Goal: Task Accomplishment & Management: Manage account settings

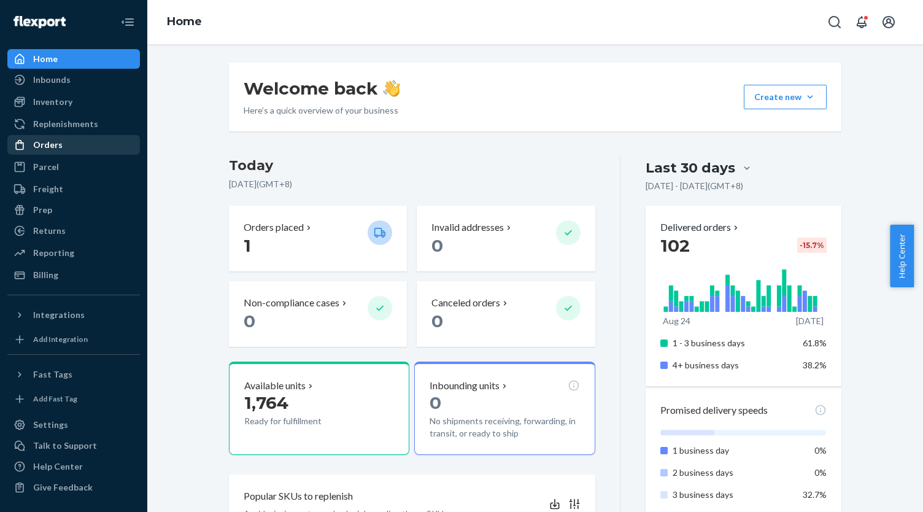
click at [76, 145] on div "Orders" at bounding box center [74, 144] width 130 height 17
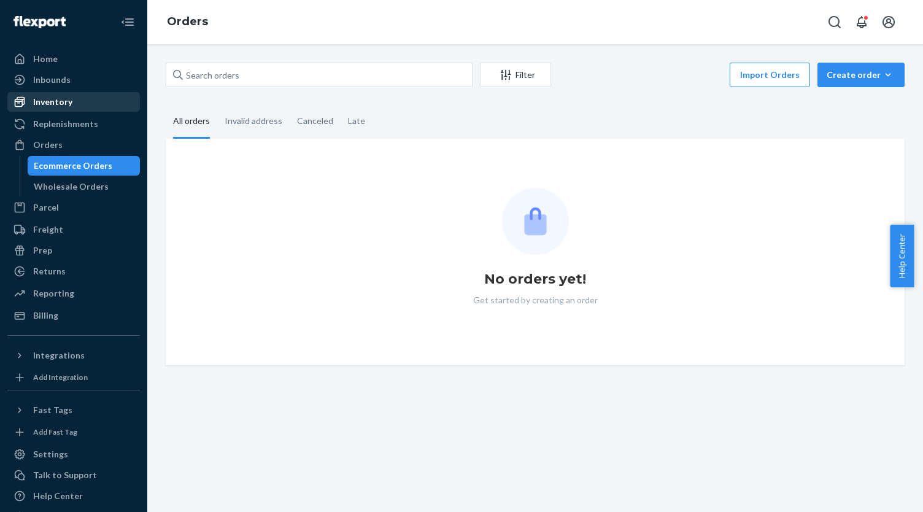
click at [50, 101] on div "Inventory" at bounding box center [52, 102] width 39 height 12
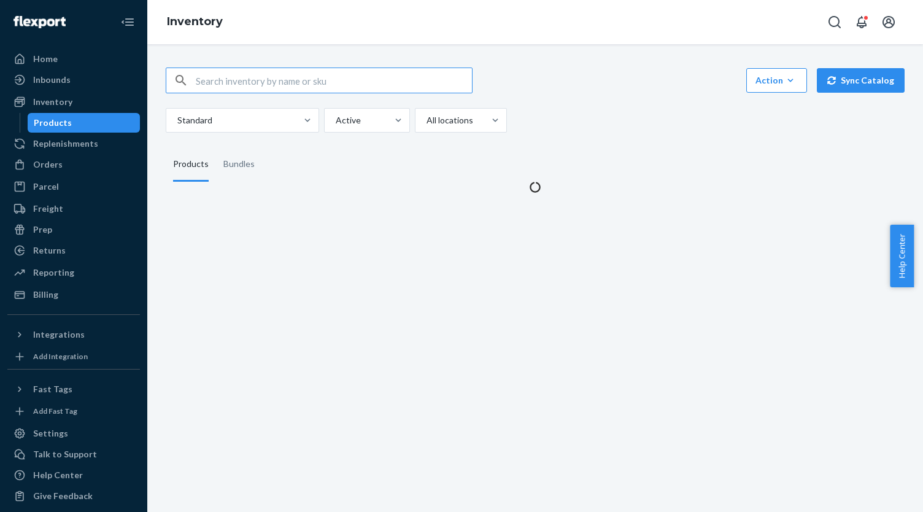
click at [232, 84] on input "text" at bounding box center [334, 80] width 276 height 25
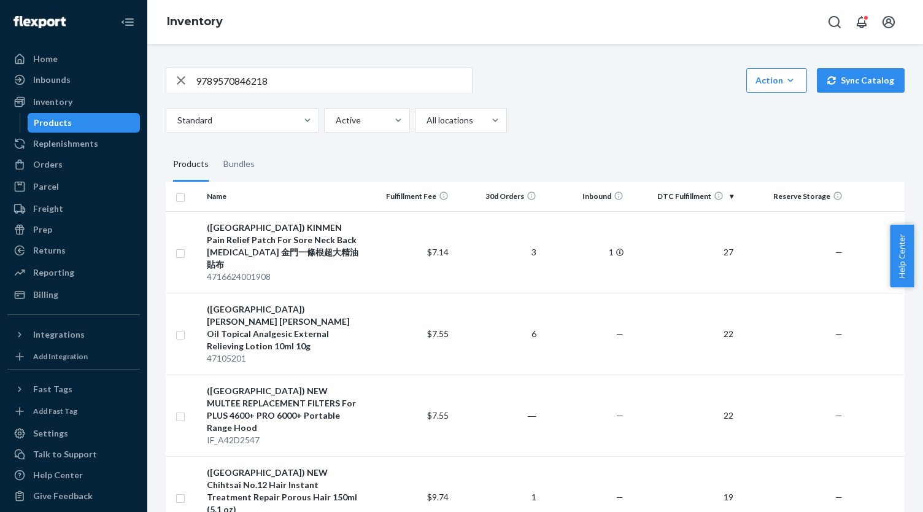
click at [277, 79] on input "9789570846218" at bounding box center [334, 80] width 276 height 25
type input "9789570846218"
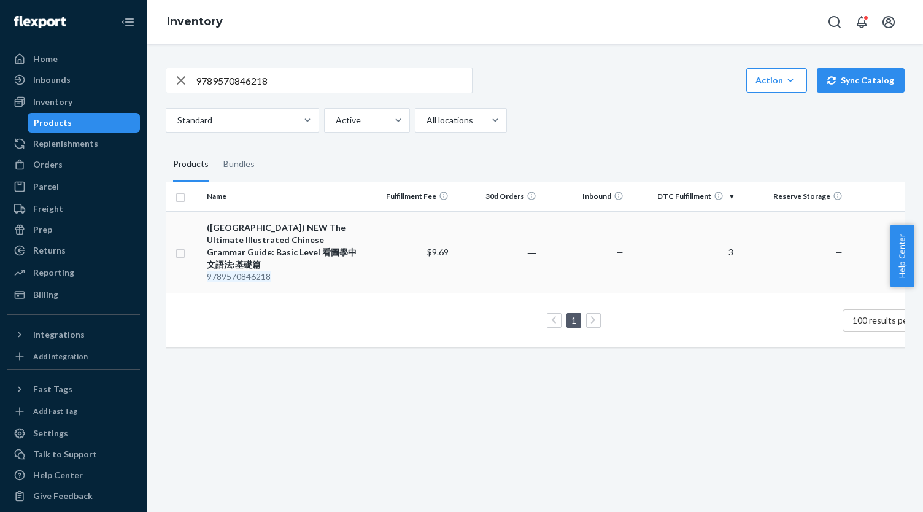
click at [285, 251] on div "(US) NEW The Ultimate Illustrated Chinese Grammar Guide: Basic Level 看圖學中文語法:基礎篇" at bounding box center [284, 245] width 154 height 49
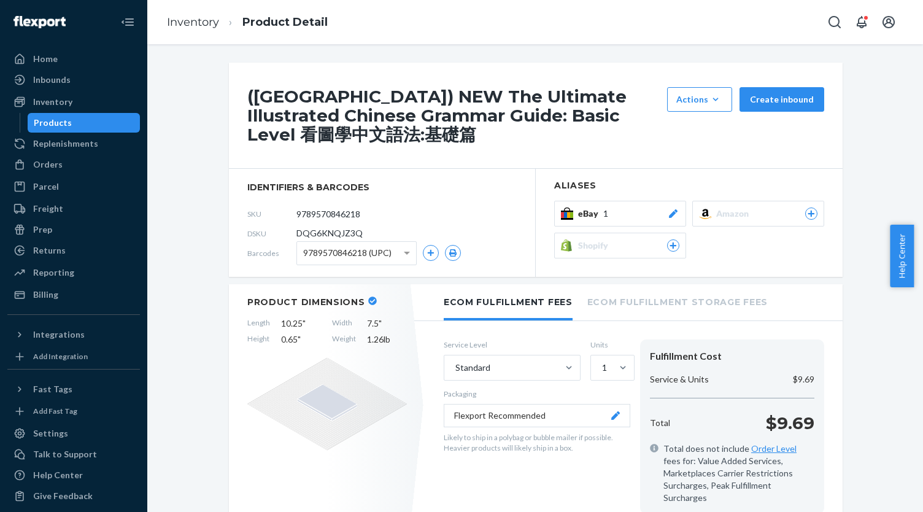
click at [659, 218] on div "eBay 1" at bounding box center [628, 213] width 101 height 12
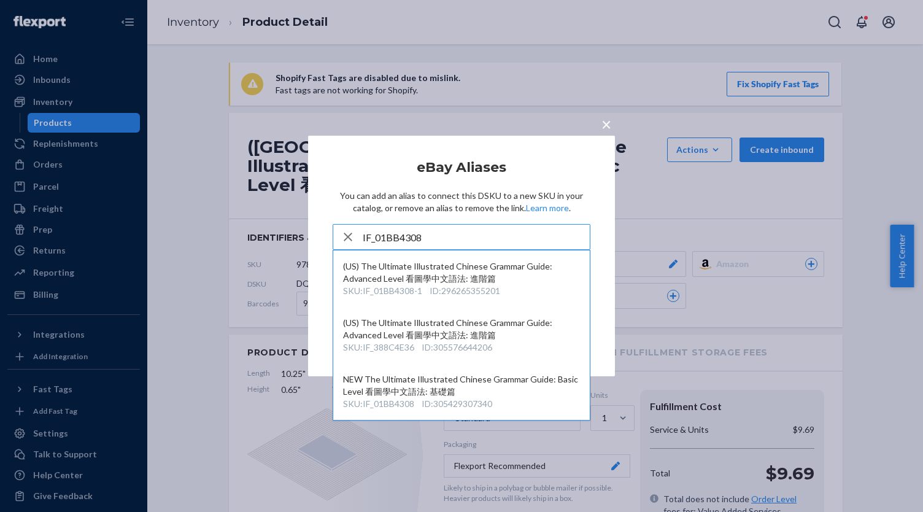
type input "IF_01BB4308"
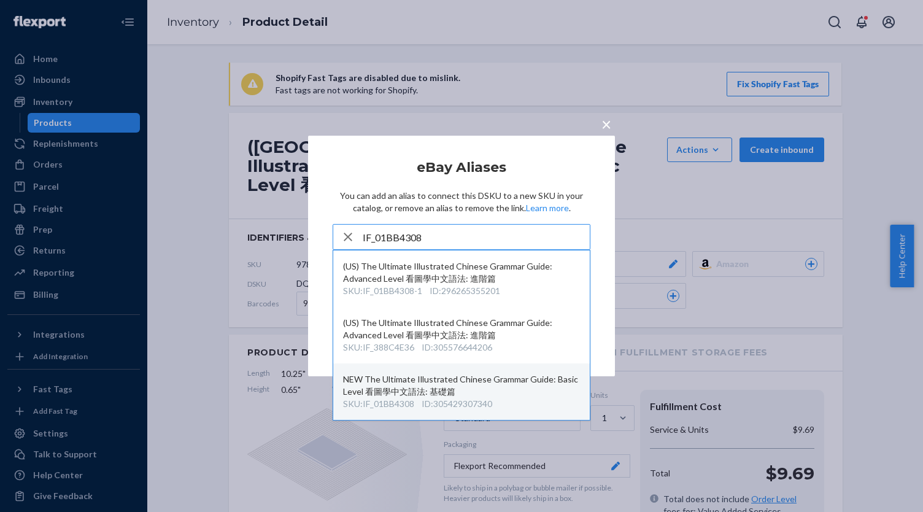
click at [498, 398] on div "NEW The Ultimate Illustrated Chinese Grammar Guide: Basic Level 看圖學中文語法: 基礎篇" at bounding box center [461, 385] width 237 height 25
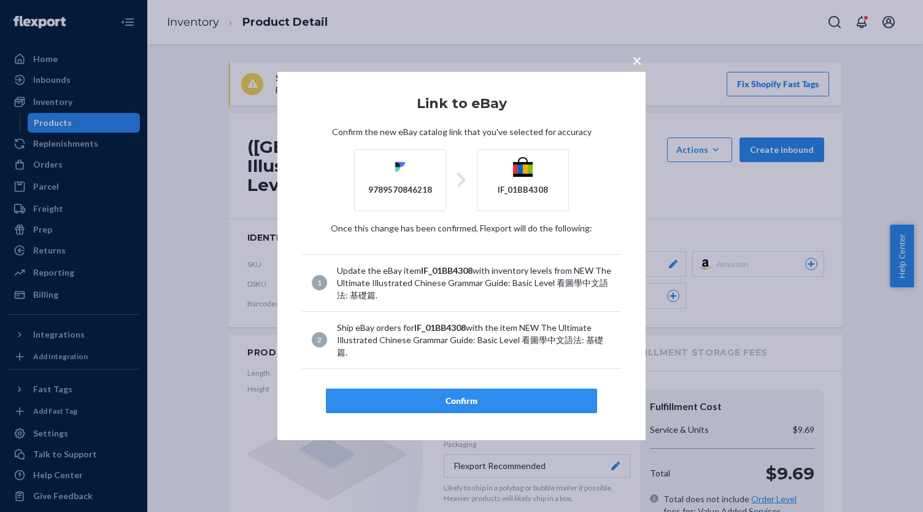
click at [512, 394] on div "Confirm" at bounding box center [461, 400] width 250 height 12
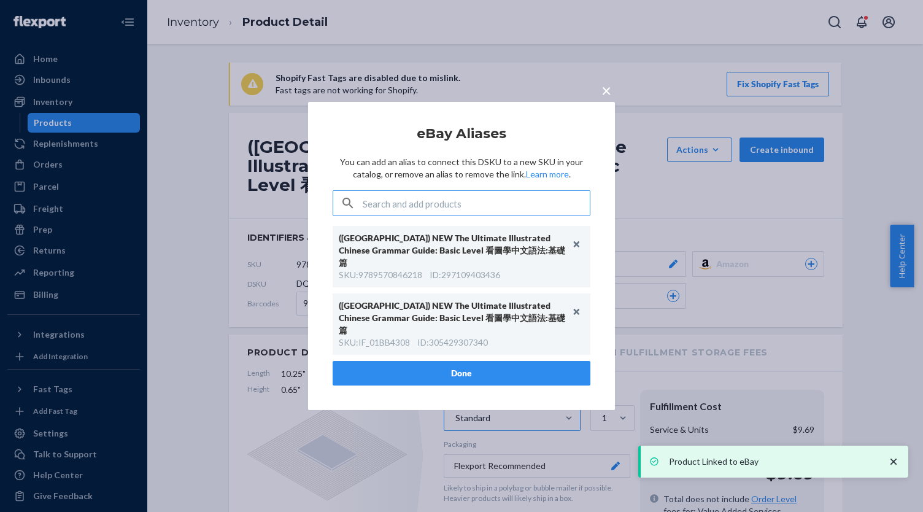
click at [544, 361] on button "Done" at bounding box center [462, 373] width 258 height 25
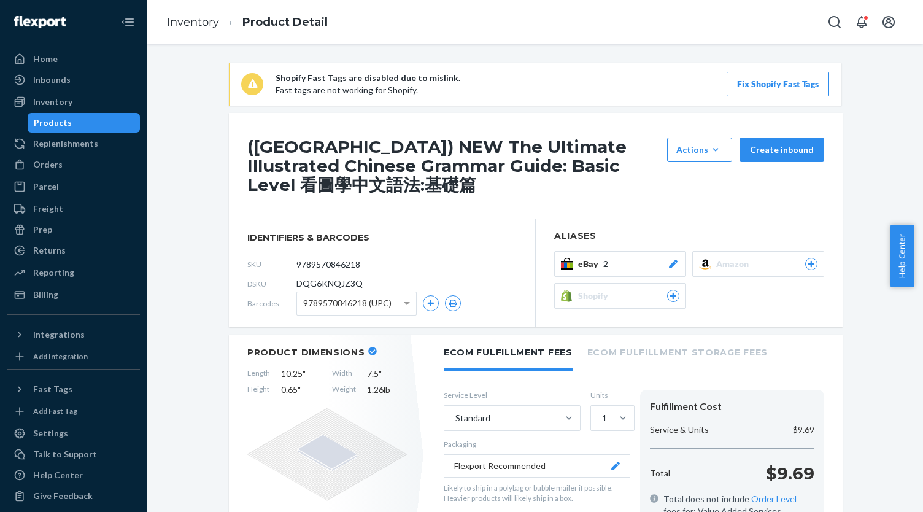
click at [99, 123] on div "Products" at bounding box center [84, 122] width 110 height 17
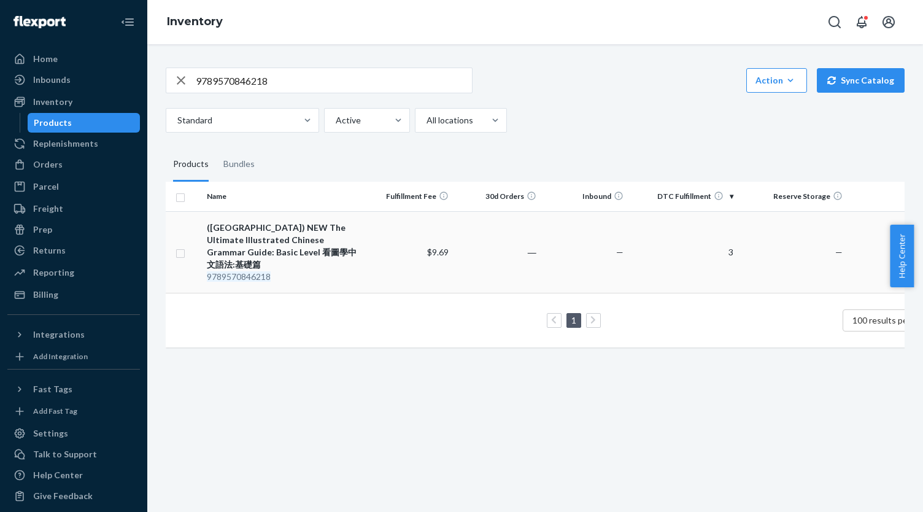
click at [296, 240] on div "(US) NEW The Ultimate Illustrated Chinese Grammar Guide: Basic Level 看圖學中文語法:基礎篇" at bounding box center [284, 245] width 154 height 49
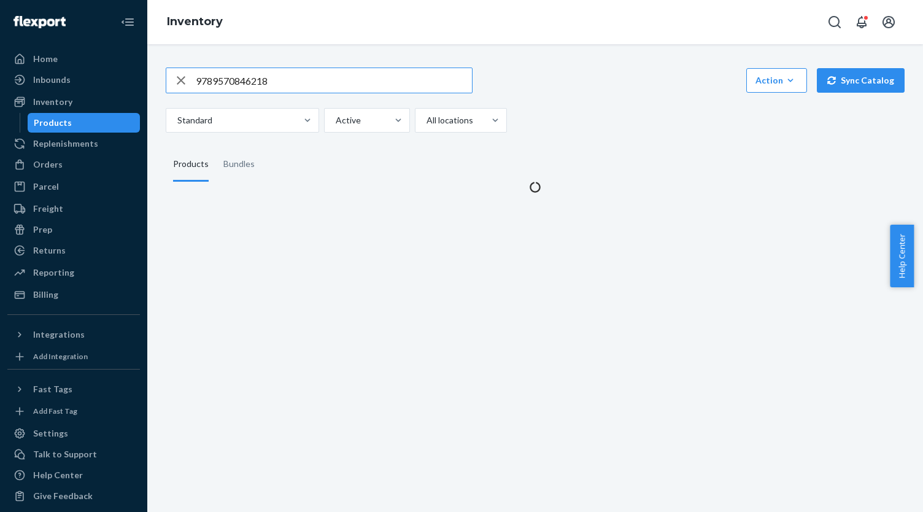
click at [284, 83] on input "9789570846218" at bounding box center [334, 80] width 276 height 25
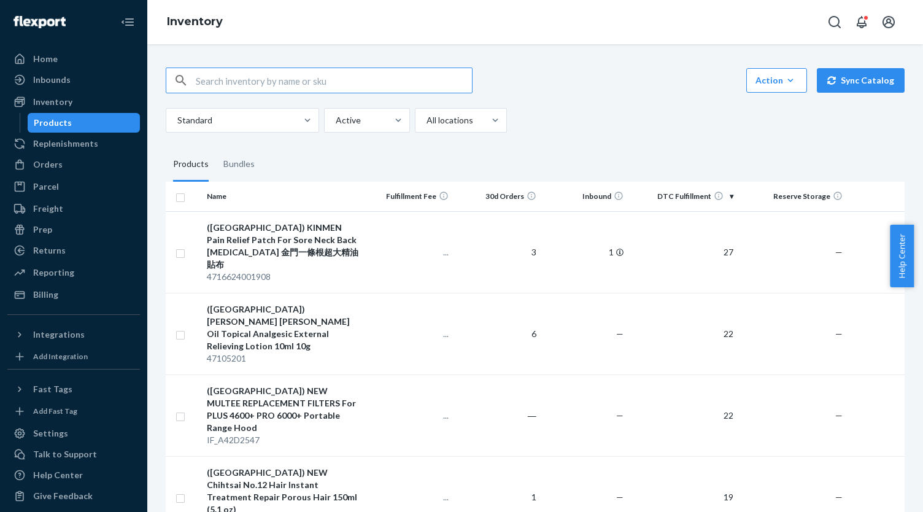
click at [293, 82] on input "text" at bounding box center [334, 80] width 276 height 25
paste input "IF_5F71EC0F"
type input "IF_5F71EC0F"
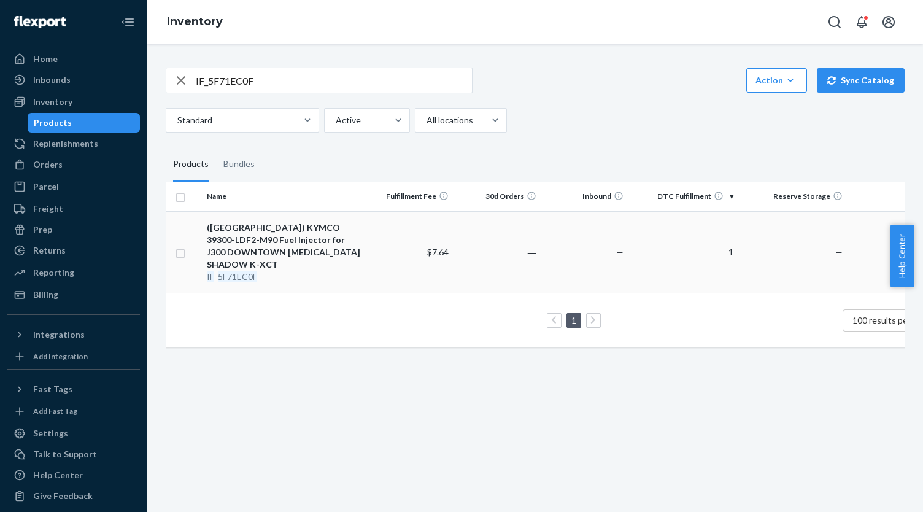
click at [304, 225] on div "(US) KYMCO 39300-LDF2-M90 Fuel Injector for J300 DOWNTOWN NIKITA SHADOW K-XCT" at bounding box center [284, 245] width 154 height 49
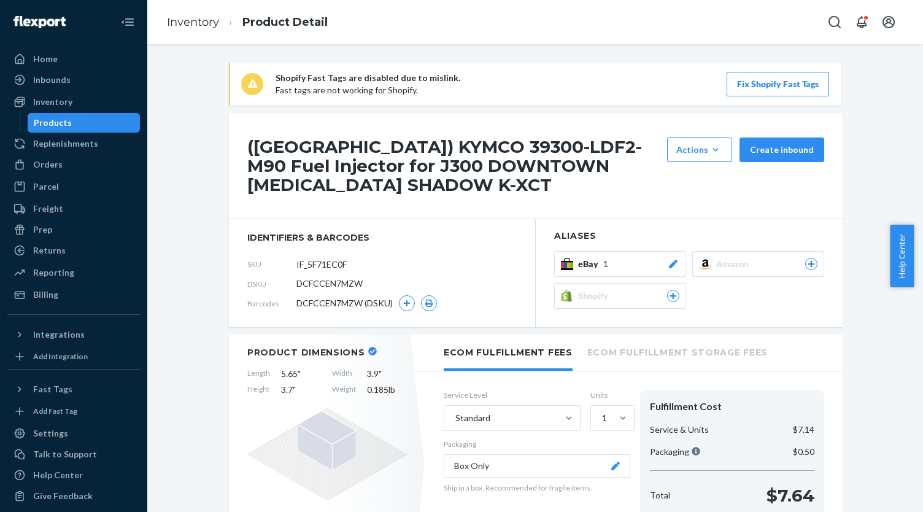
click at [596, 258] on span "eBay" at bounding box center [590, 264] width 25 height 12
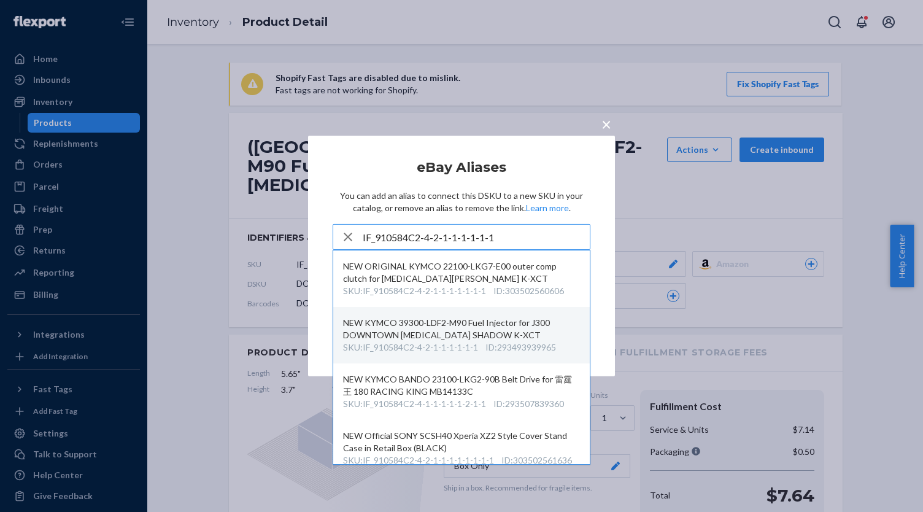
type input "IF_910584C2-4-2-1-1-1-1-1-1"
click at [555, 338] on div "NEW KYMCO 39300-LDF2-M90 Fuel Injector for J300 DOWNTOWN NIKITA SHADOW K-XCT" at bounding box center [461, 329] width 237 height 25
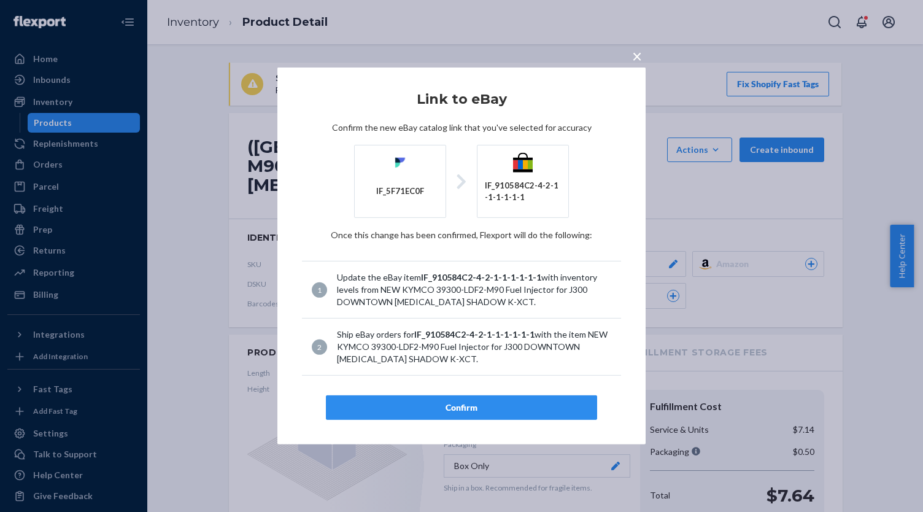
click at [514, 402] on div "Confirm" at bounding box center [461, 407] width 250 height 12
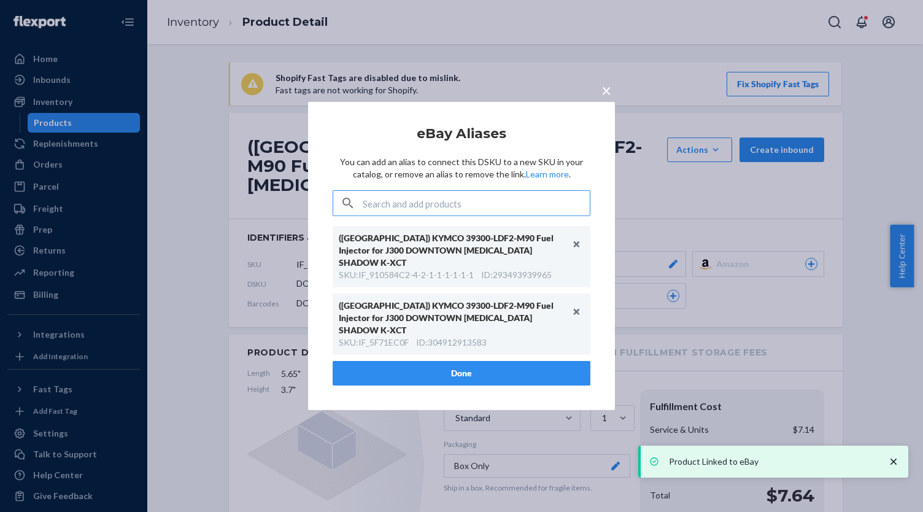
click at [498, 361] on button "Done" at bounding box center [462, 373] width 258 height 25
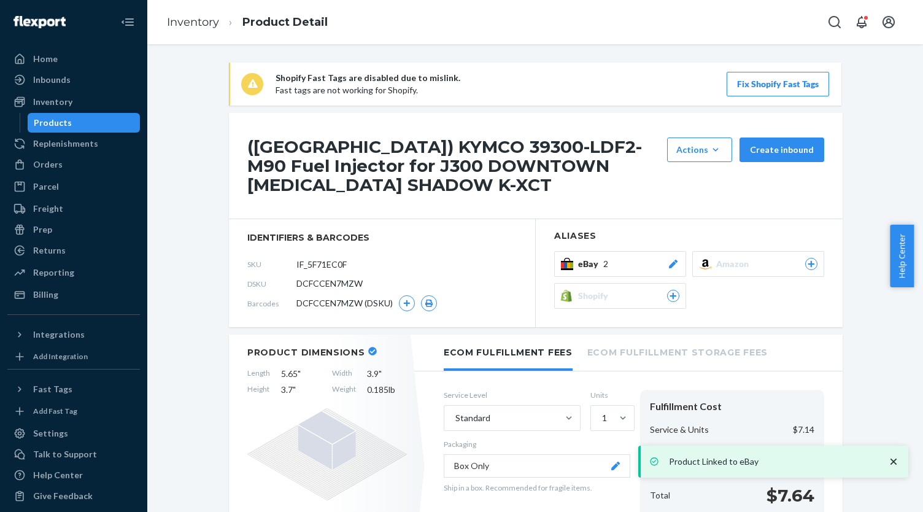
click at [74, 117] on div "Products" at bounding box center [84, 122] width 110 height 17
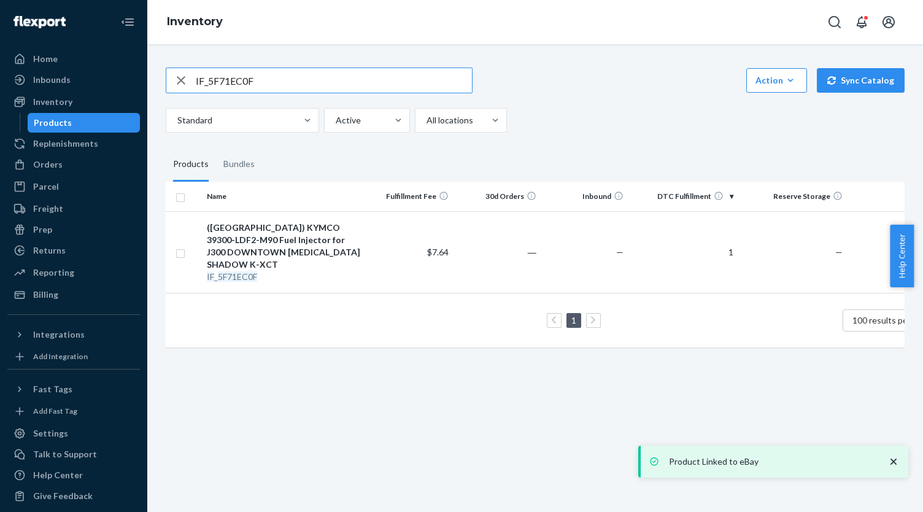
click at [250, 80] on input "IF_5F71EC0F" at bounding box center [334, 80] width 276 height 25
click at [250, 79] on input "IF_5F71EC0F" at bounding box center [334, 80] width 276 height 25
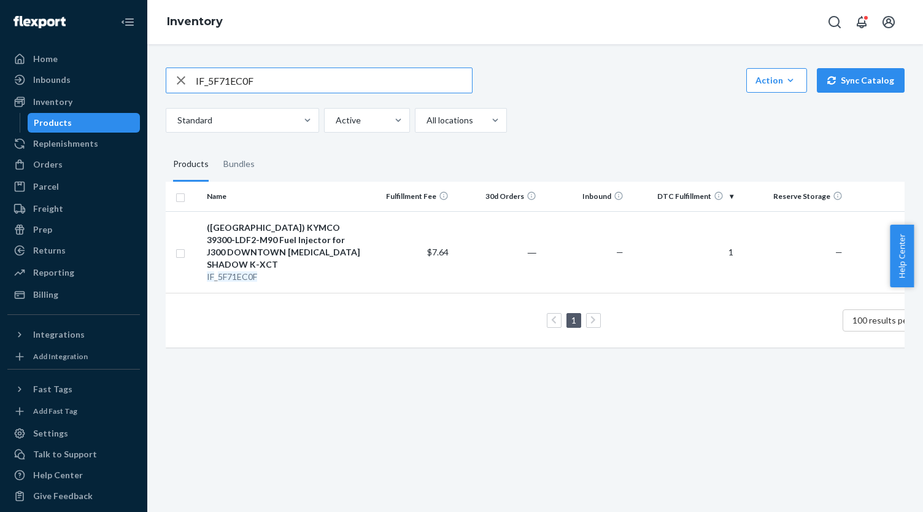
paste input "BOSCH EVOLUTION 12V"
click at [272, 72] on input "IF_5F71EC0BOSCH EVOLUTION 12VF" at bounding box center [334, 80] width 276 height 25
paste input "2806C48C"
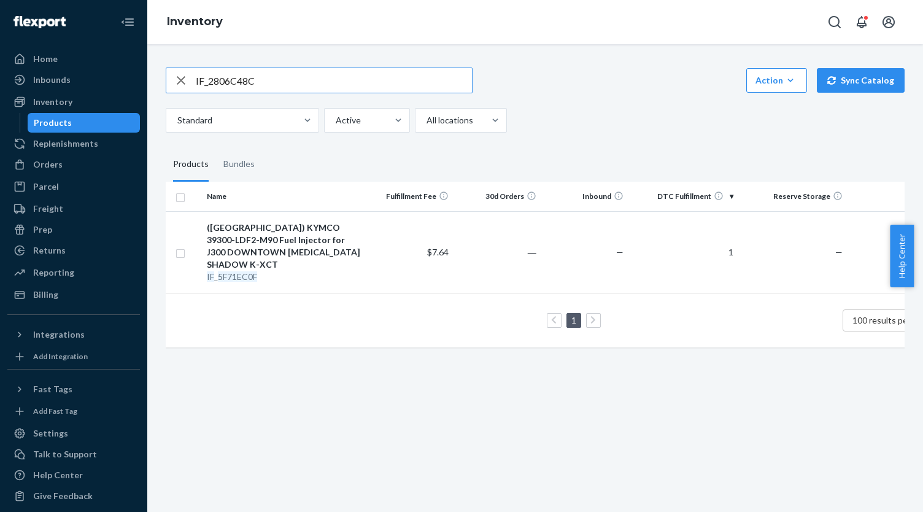
type input "IF_2806C48C"
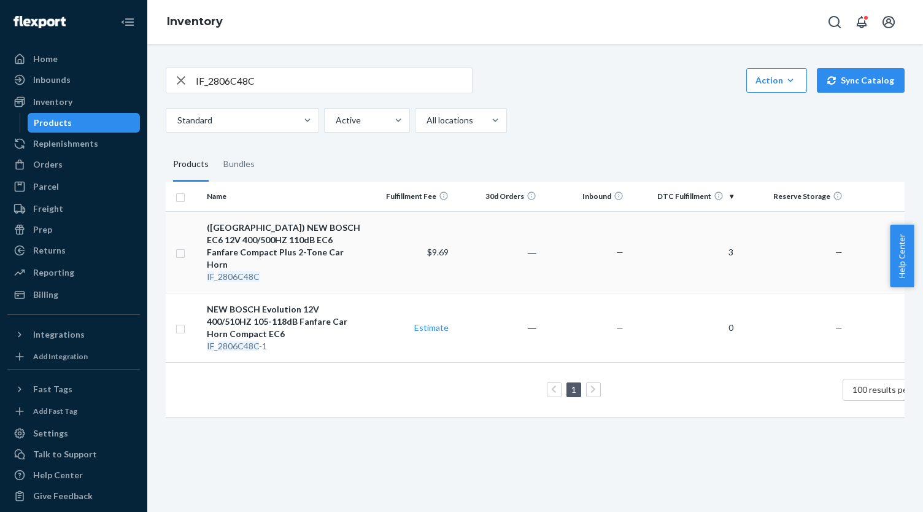
click at [303, 225] on div "(US) NEW BOSCH EC6 12V 400/500HZ 110dB EC6 Fanfare Compact Plus 2-Tone Car Horn" at bounding box center [284, 245] width 154 height 49
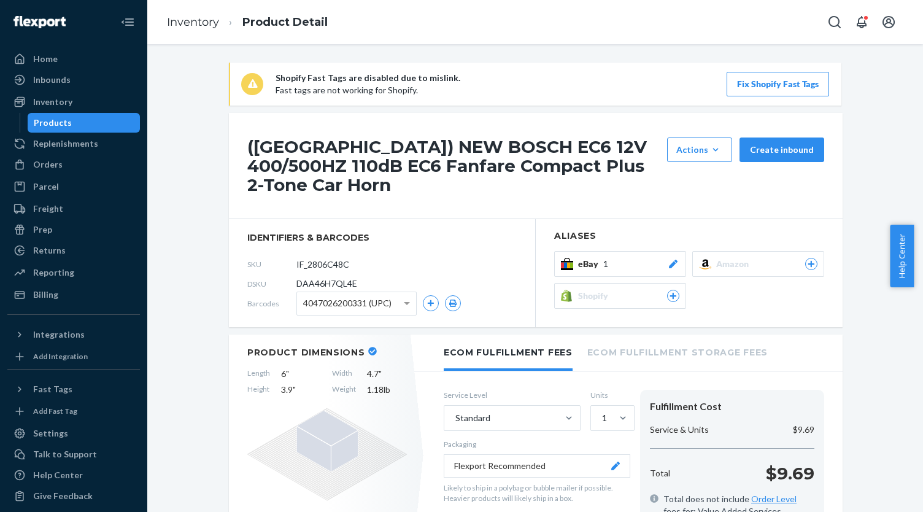
click at [625, 258] on div "eBay 1" at bounding box center [628, 264] width 101 height 12
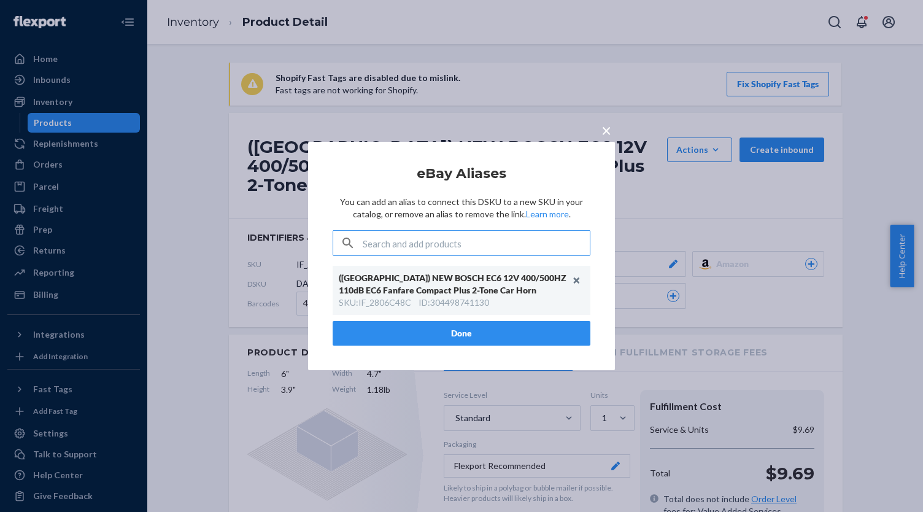
type input "IF_2806C48C-1"
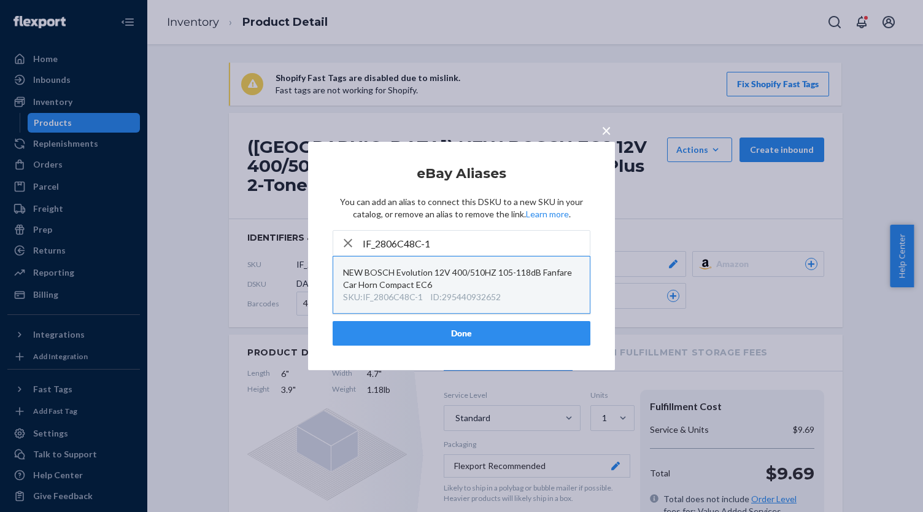
click at [521, 290] on div "NEW BOSCH Evolution 12V 400/510HZ 105-118dB Fanfare Car Horn Compact EC6" at bounding box center [461, 278] width 237 height 25
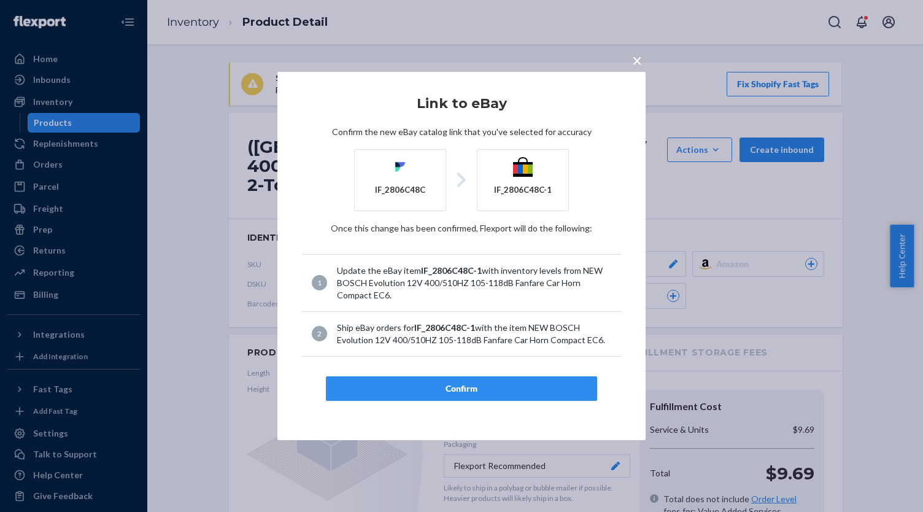
click at [517, 380] on button "Confirm" at bounding box center [461, 388] width 271 height 25
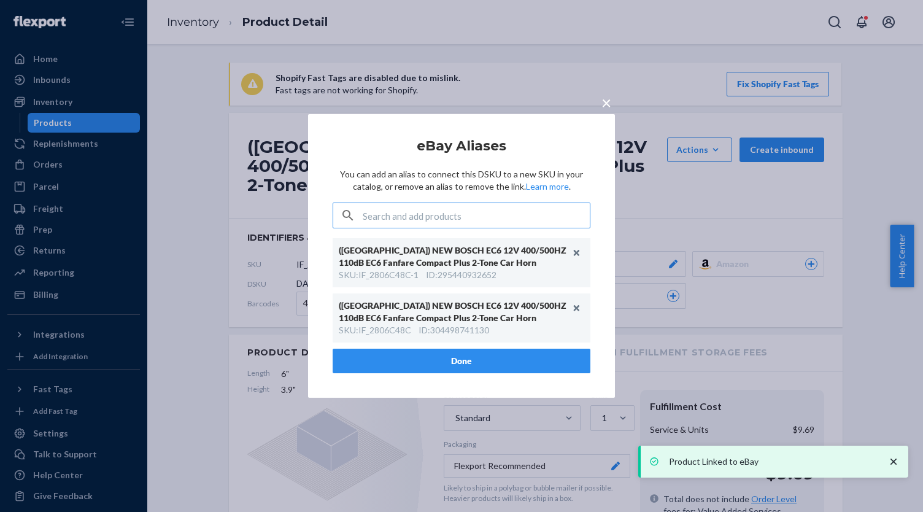
click at [488, 361] on button "Done" at bounding box center [462, 360] width 258 height 25
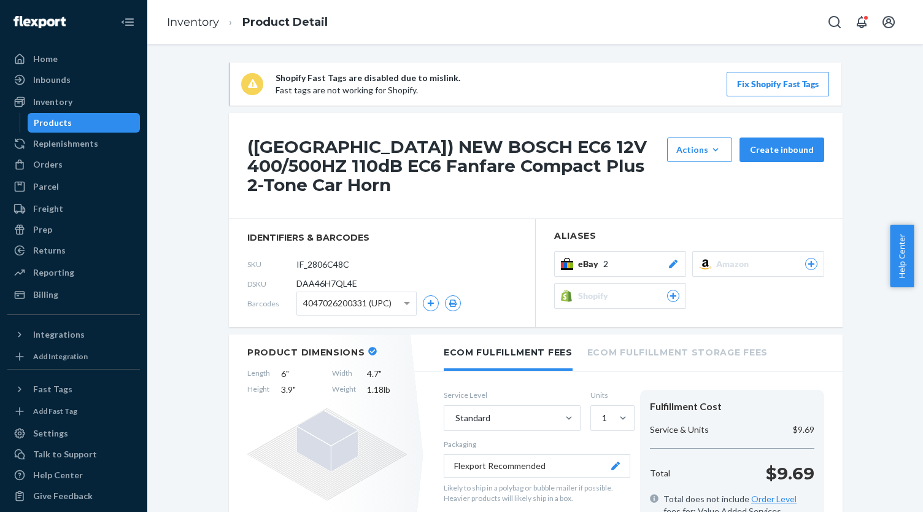
click at [115, 122] on div "Products" at bounding box center [84, 122] width 110 height 17
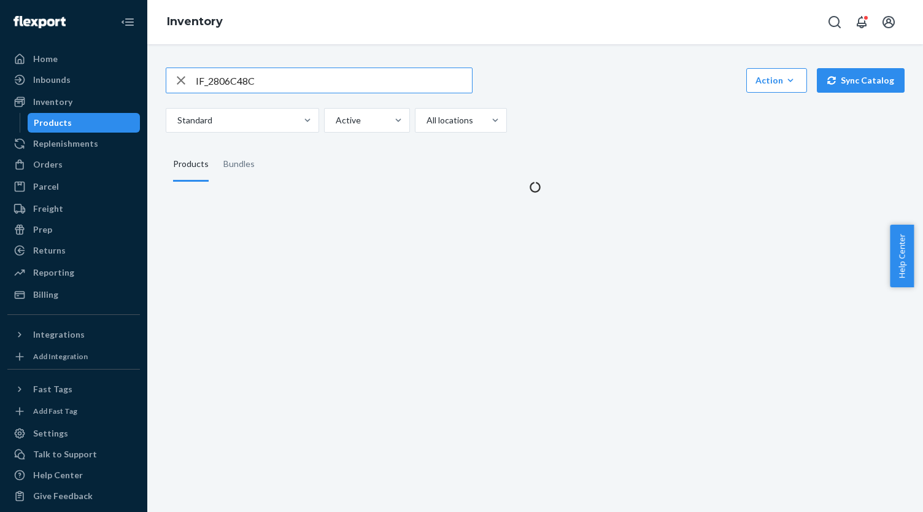
click at [322, 82] on input "IF_2806C48C" at bounding box center [334, 80] width 276 height 25
type input "IF_17F5983D-1"
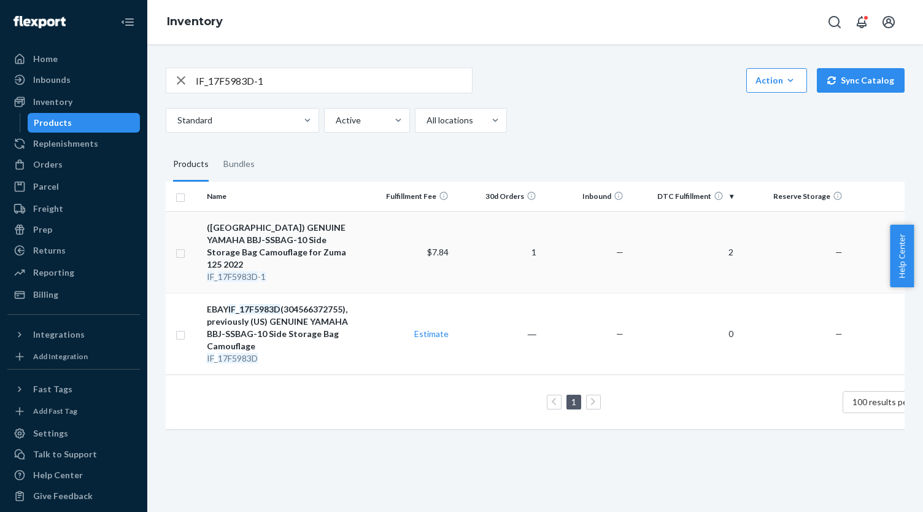
click at [297, 224] on div "(US) GENUINE YAMAHA BBJ-SSBAG-10 Side Storage Bag Camouflage for Zuma 125 2022" at bounding box center [284, 245] width 154 height 49
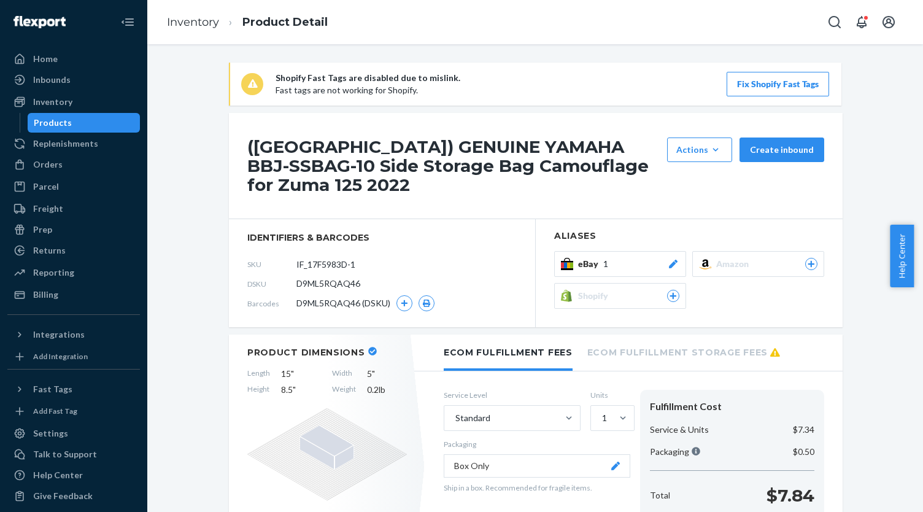
click at [639, 194] on div "(US) GENUINE YAMAHA BBJ-SSBAG-10 Side Storage Bag Camouflage for Zuma 125 2022 …" at bounding box center [536, 166] width 614 height 106
click at [645, 258] on div "eBay 1" at bounding box center [628, 264] width 101 height 12
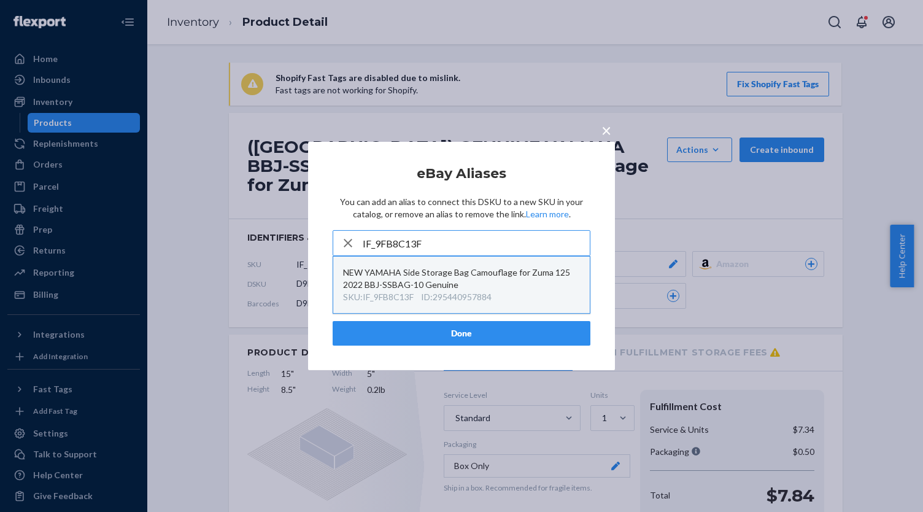
type input "IF_9FB8C13F"
click at [521, 283] on div "NEW YAMAHA Side Storage Bag Camouflage for Zuma 125 2022 BBJ-SSBAG-10 Genuine" at bounding box center [461, 278] width 237 height 25
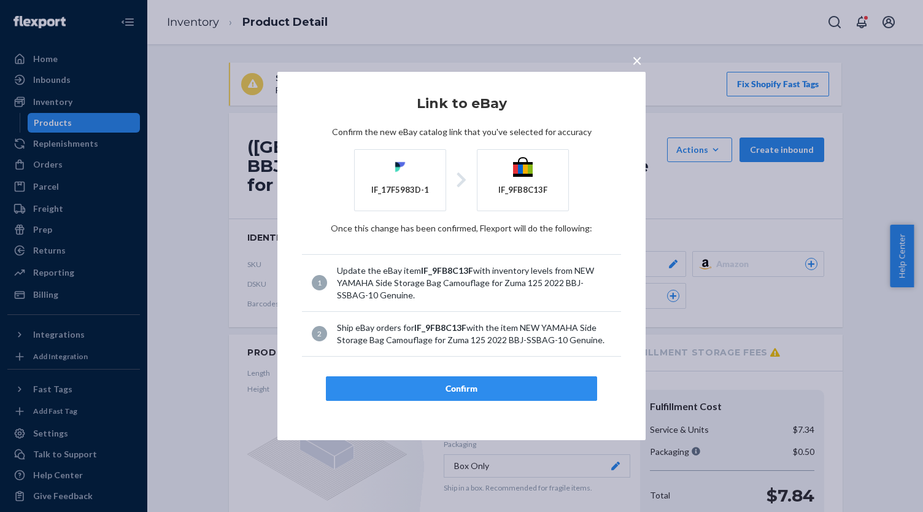
click at [499, 383] on div "Confirm" at bounding box center [461, 388] width 250 height 12
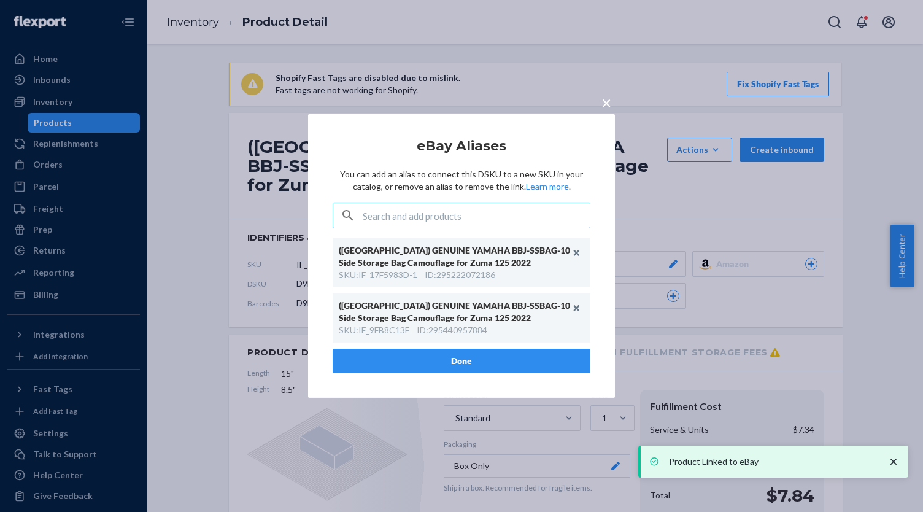
click at [472, 342] on div "(US) GENUINE YAMAHA BBJ-SSBAG-10 Side Storage Bag Camouflage for Zuma 125 2022 …" at bounding box center [462, 293] width 258 height 110
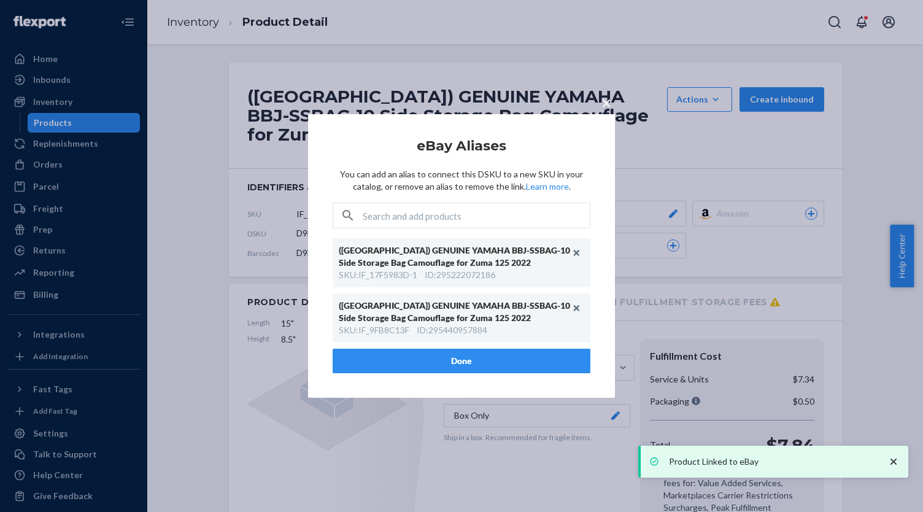
click at [472, 345] on div "(US) GENUINE YAMAHA BBJ-SSBAG-10 Side Storage Bag Camouflage for Zuma 125 2022 …" at bounding box center [462, 293] width 258 height 110
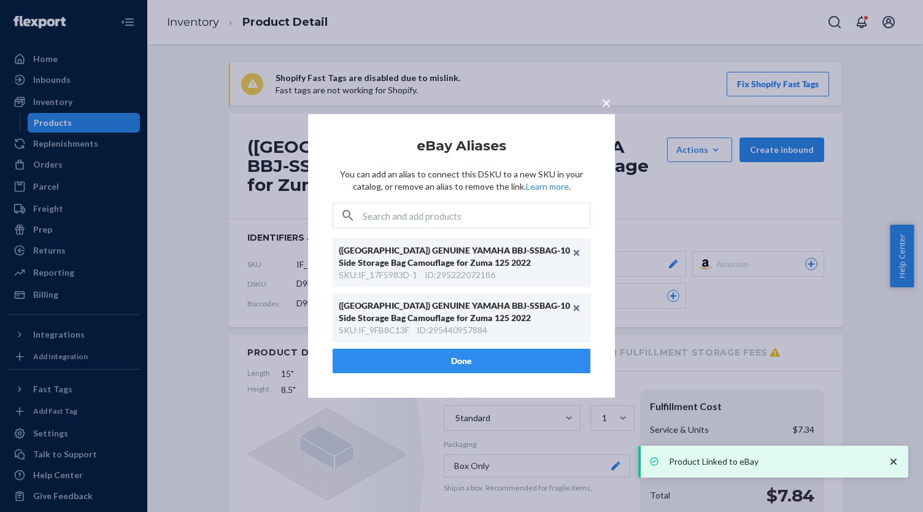
click at [473, 352] on button "Done" at bounding box center [462, 360] width 258 height 25
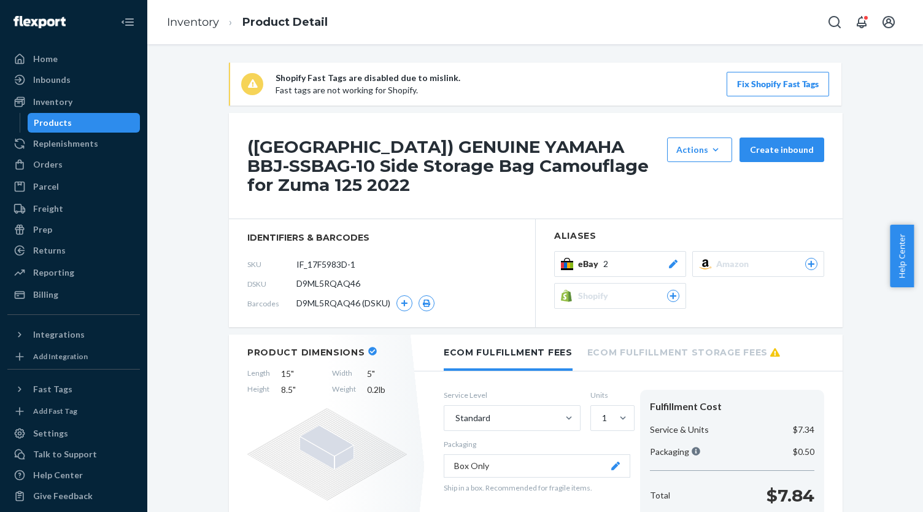
click at [104, 127] on div "Products" at bounding box center [84, 122] width 110 height 17
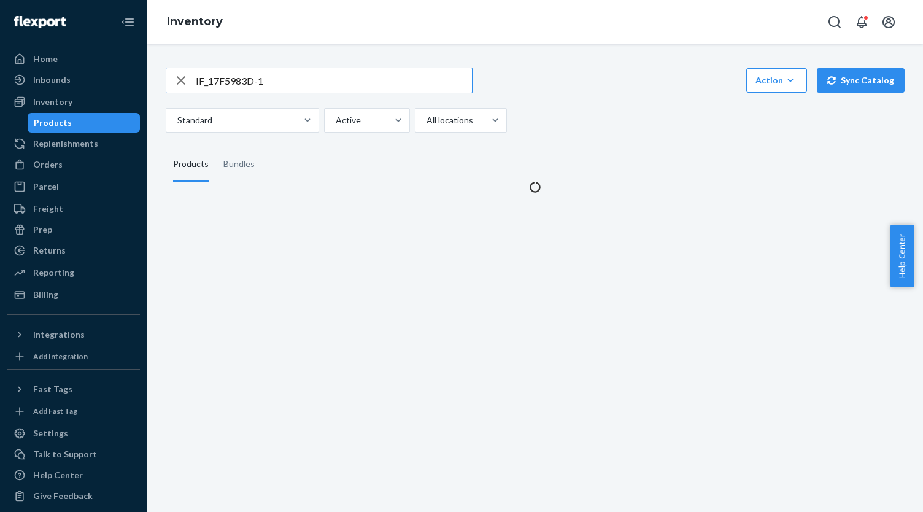
click at [310, 83] on input "IF_17F5983D-1" at bounding box center [334, 80] width 276 height 25
type input "4082300860320"
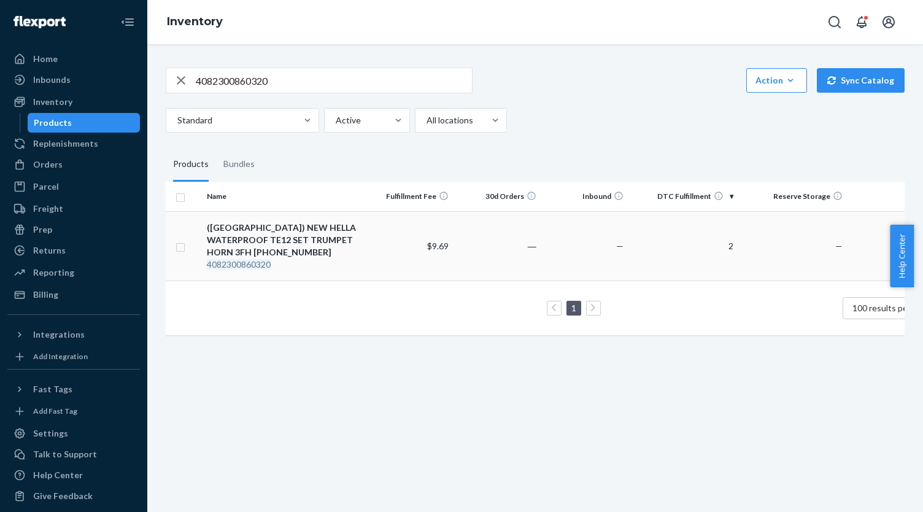
click at [367, 235] on td "$9.69" at bounding box center [410, 245] width 88 height 69
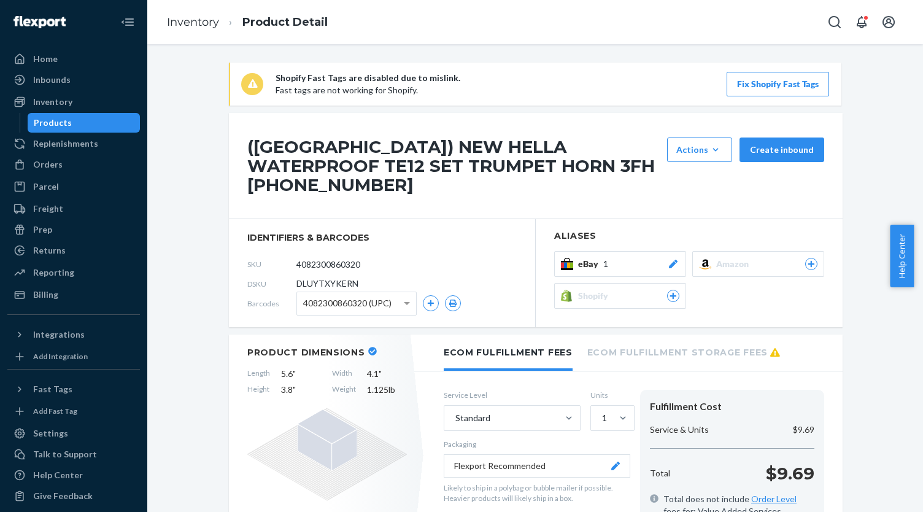
click at [667, 258] on div at bounding box center [673, 264] width 12 height 12
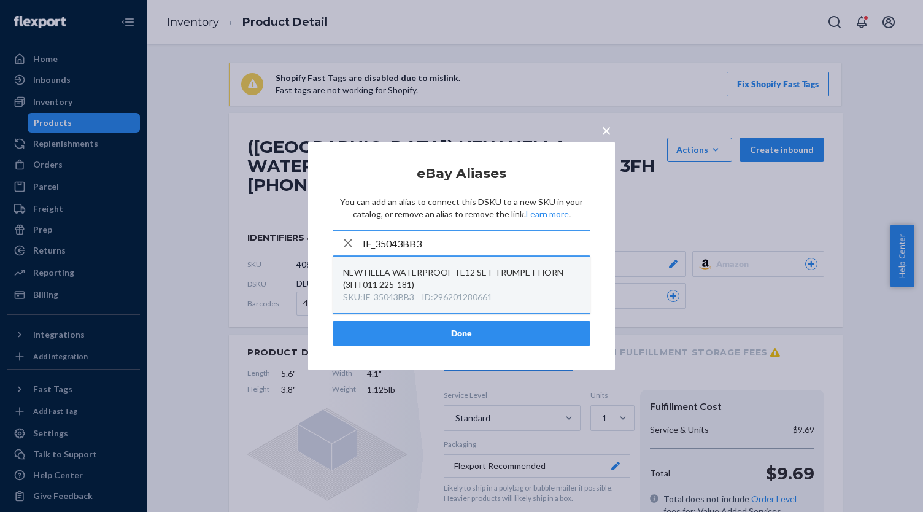
type input "IF_35043BB3"
click at [461, 291] on div "ID : 296201280661" at bounding box center [456, 297] width 71 height 12
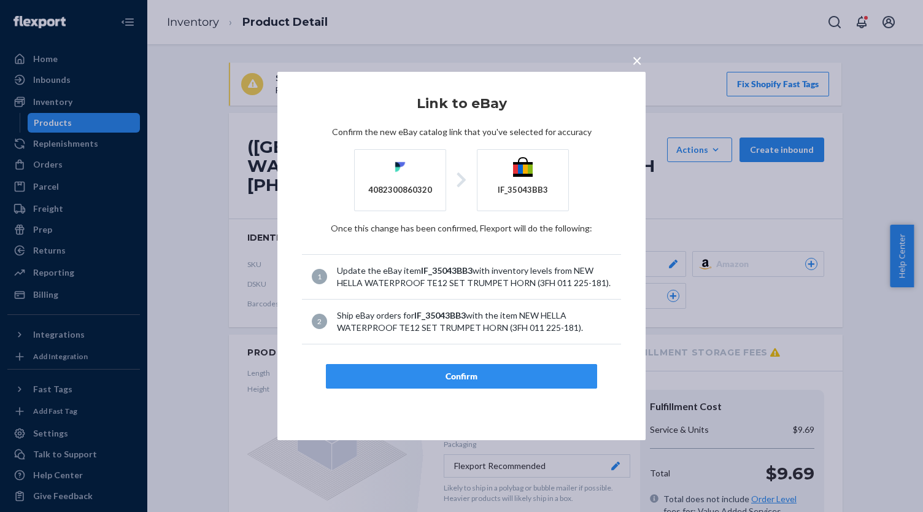
click at [475, 382] on button "Confirm" at bounding box center [461, 376] width 271 height 25
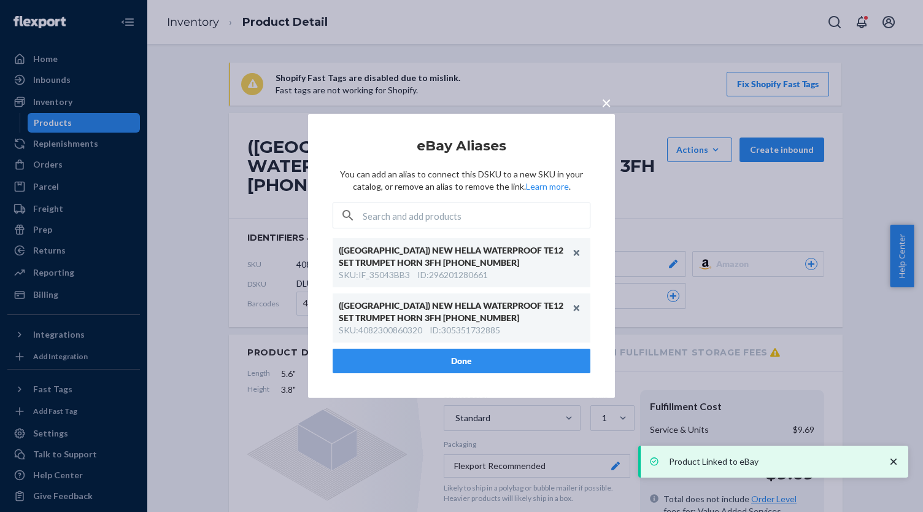
click at [464, 348] on div "(US) NEW HELLA WATERPROOF TE12 SET TRUMPET HORN 3FH 011 225-181 SKU : IF_35043B…" at bounding box center [462, 293] width 258 height 110
click at [464, 348] on button "Done" at bounding box center [462, 360] width 258 height 25
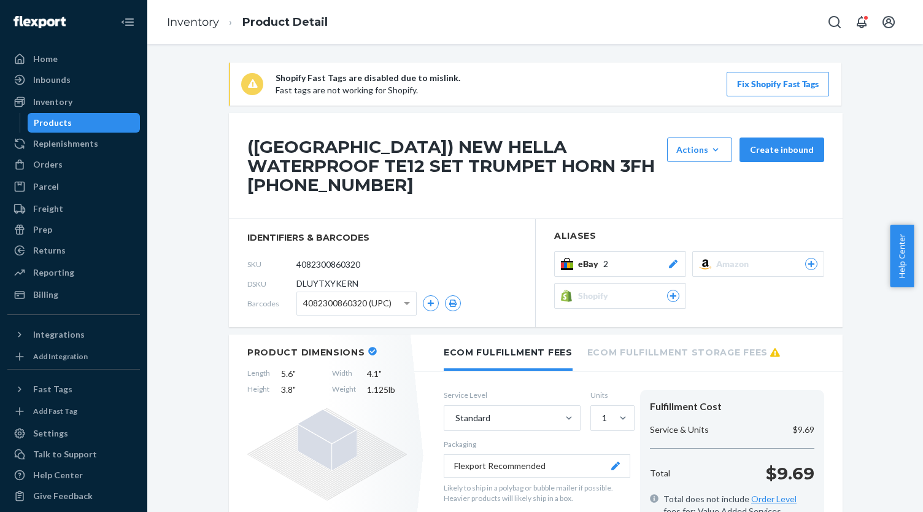
click at [107, 119] on div "Products" at bounding box center [84, 122] width 110 height 17
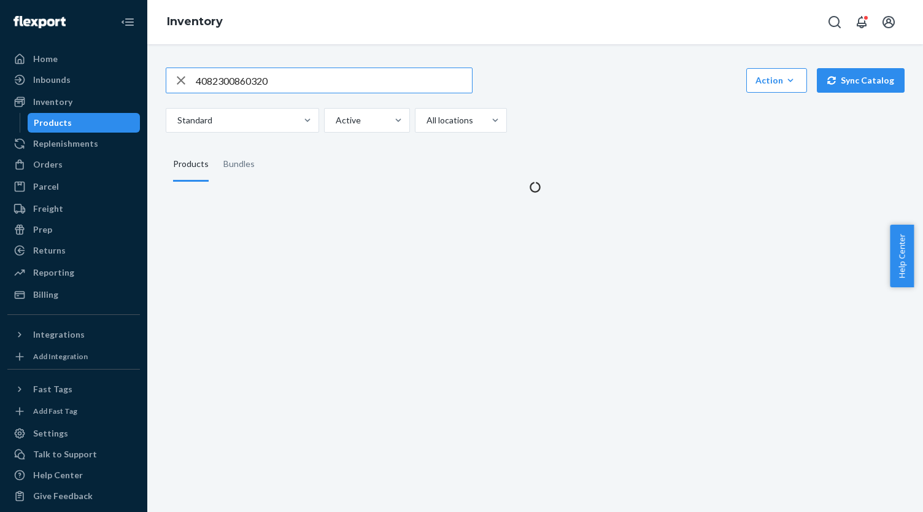
click at [249, 82] on input "4082300860320" at bounding box center [334, 80] width 276 height 25
type input "IF_9D246E7C"
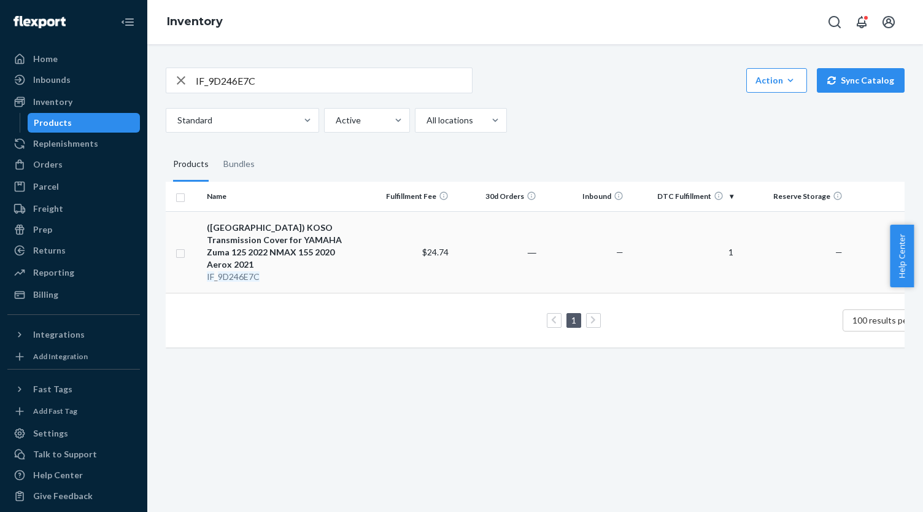
click at [325, 235] on div "(US) KOSO Transmission Cover for YAMAHA Zuma 125 2022 NMAX 155 2020 Aerox 2021" at bounding box center [284, 245] width 154 height 49
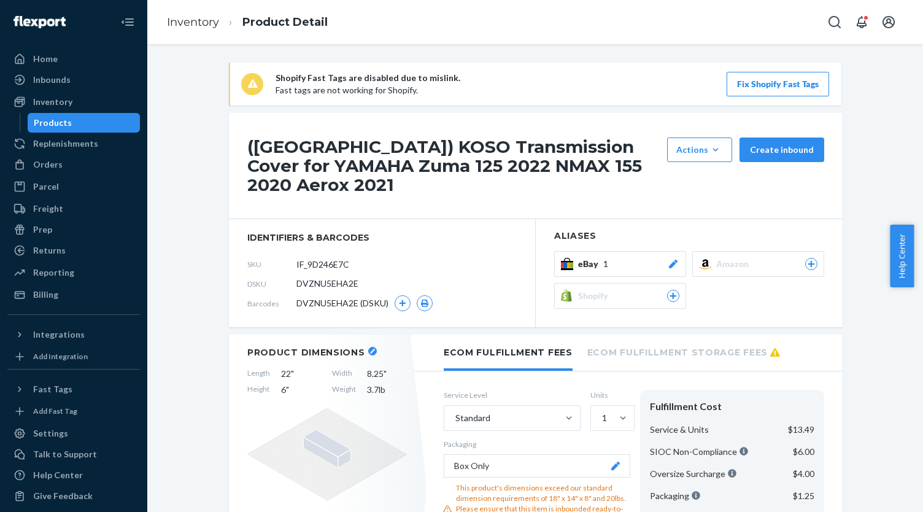
click at [618, 258] on div "eBay 1" at bounding box center [628, 264] width 101 height 12
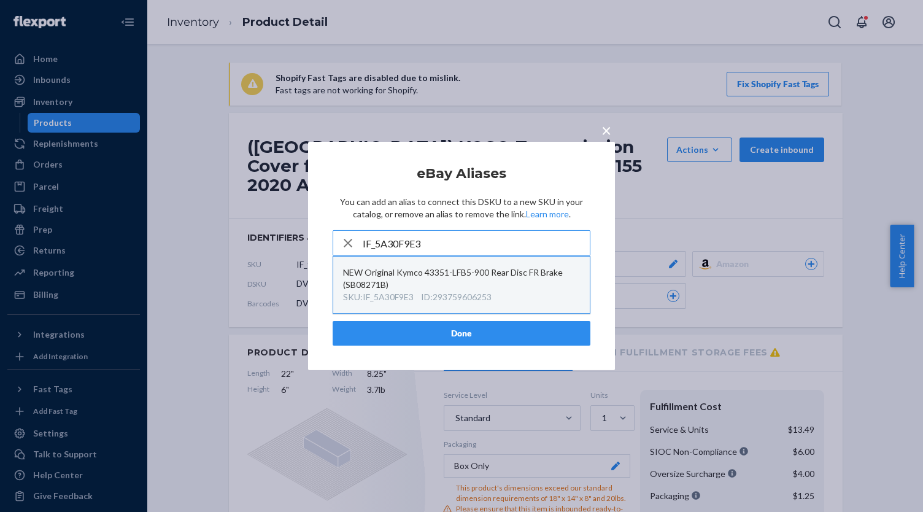
type input "IF_5A30F9E3"
click at [519, 283] on div "NEW Original Kymco 43351-LFB5-900 Rear Disc FR Brake (SB08271B)" at bounding box center [461, 278] width 237 height 25
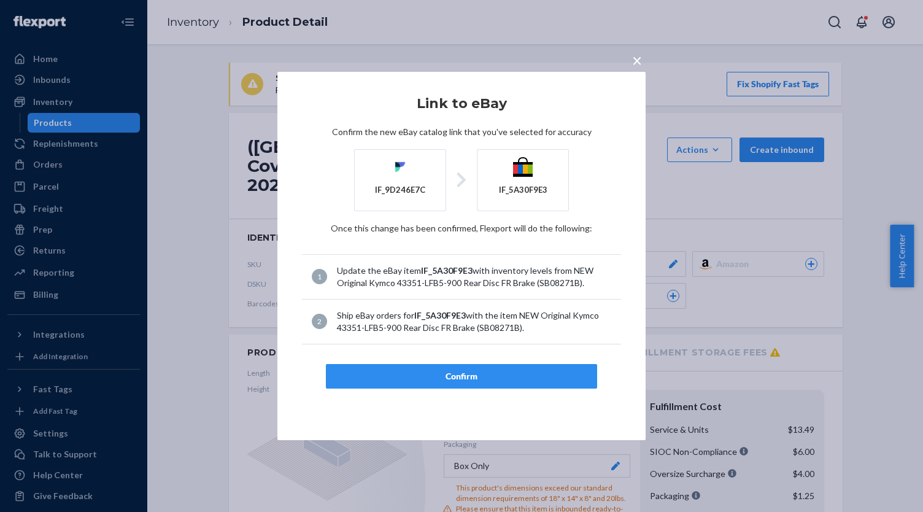
click at [508, 370] on div "Confirm" at bounding box center [461, 376] width 250 height 12
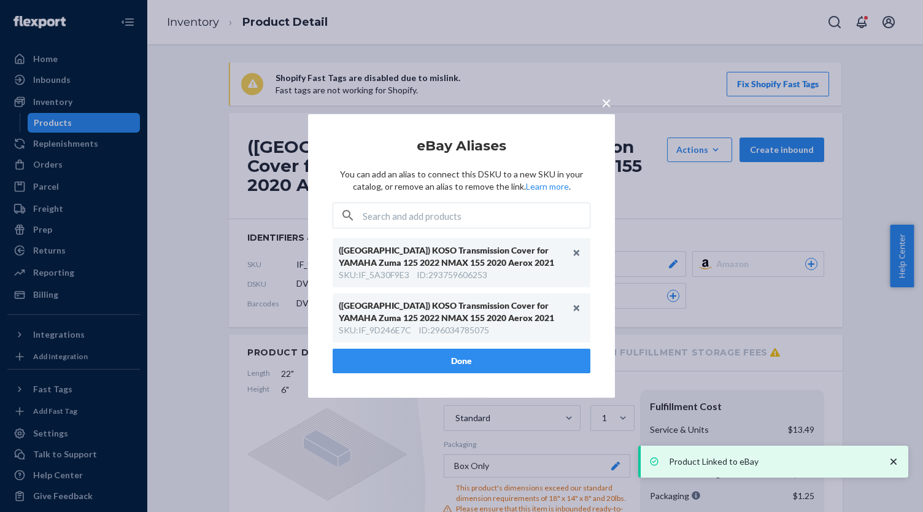
click at [537, 364] on button "Done" at bounding box center [462, 360] width 258 height 25
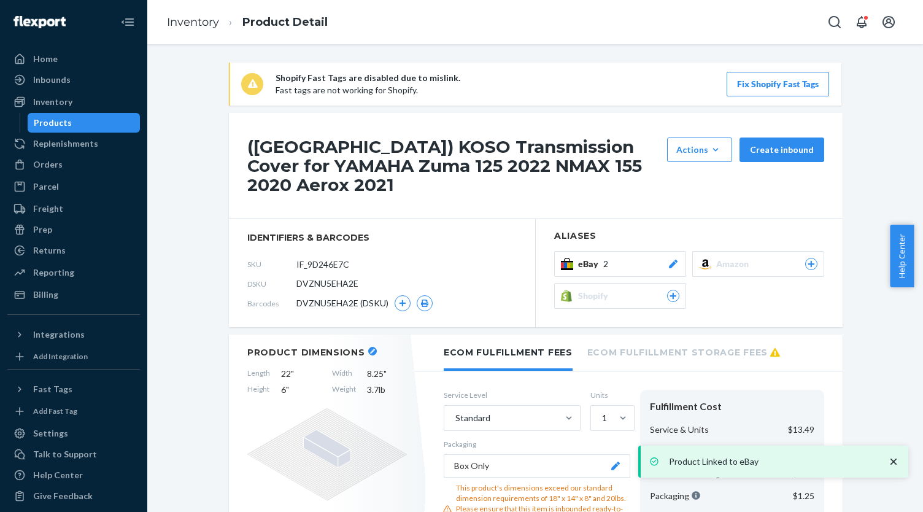
click at [104, 121] on div "Products" at bounding box center [84, 122] width 110 height 17
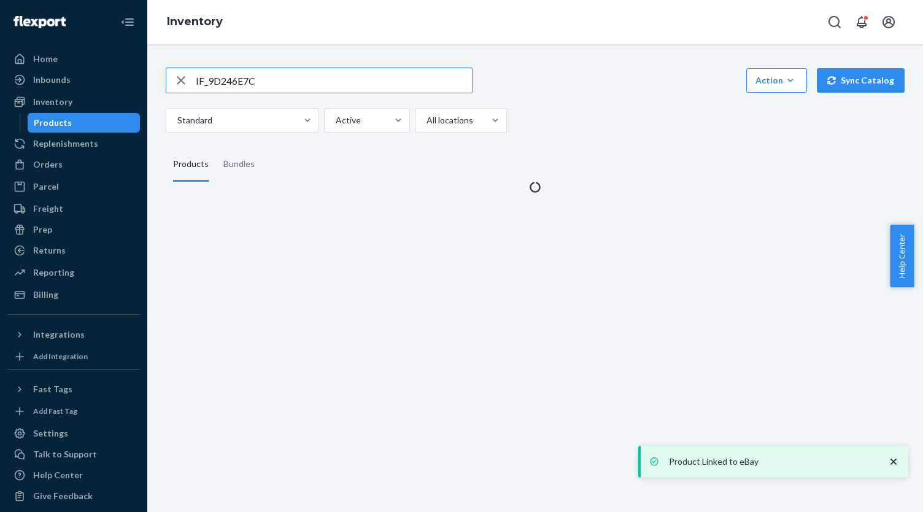
click at [276, 81] on input "IF_9D246E7C" at bounding box center [334, 80] width 276 height 25
type input "IF_06F87D81"
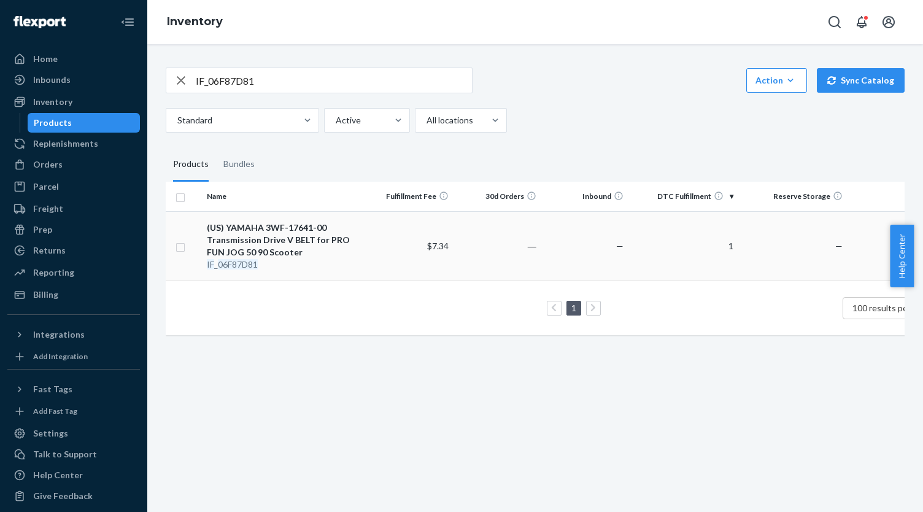
click at [340, 246] on div "(US) YAMAHA 3WF-17641-00 Transmission Drive V BELT for PRO FUN JOG 50 90 Scooter" at bounding box center [284, 239] width 154 height 37
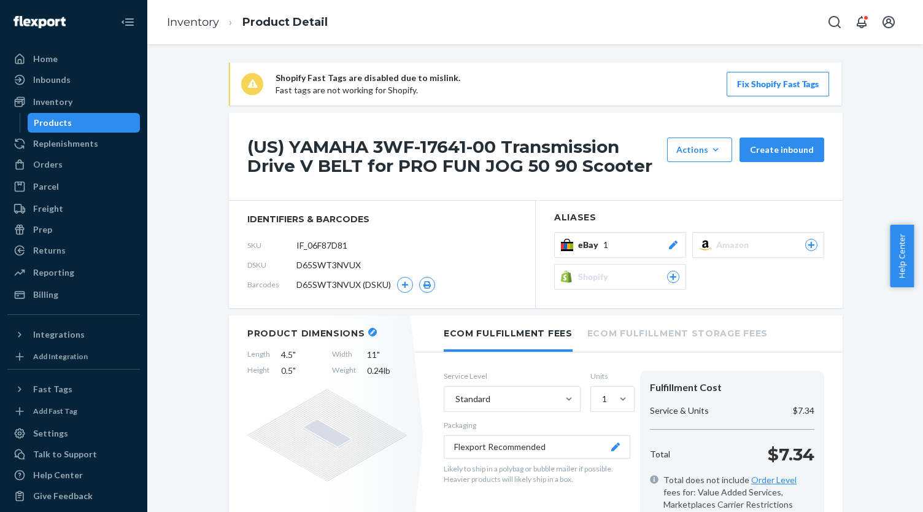
click at [643, 242] on div "eBay 1" at bounding box center [628, 245] width 101 height 12
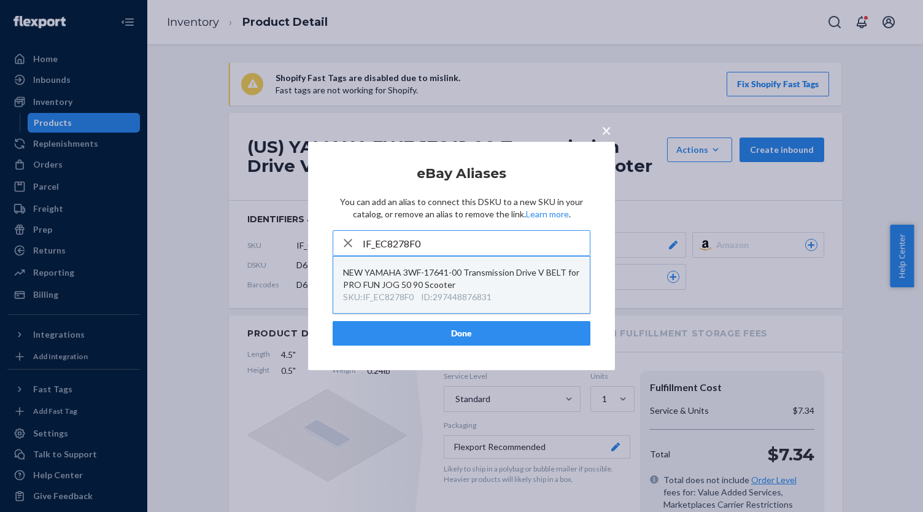
type input "IF_EC8278F0"
click at [510, 289] on div "NEW YAMAHA 3WF-17641-00 Transmission Drive V BELT for PRO FUN JOG 50 90 Scooter" at bounding box center [461, 278] width 237 height 25
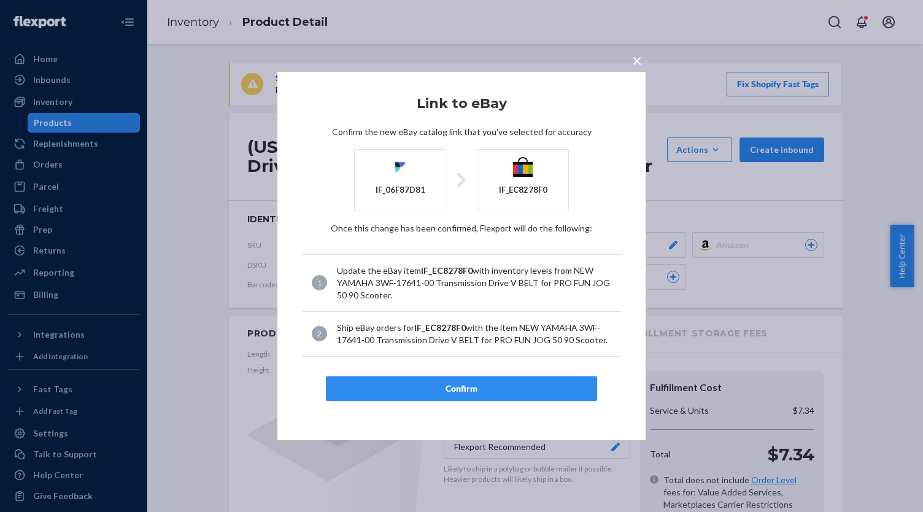
click at [497, 394] on button "Confirm" at bounding box center [461, 388] width 271 height 25
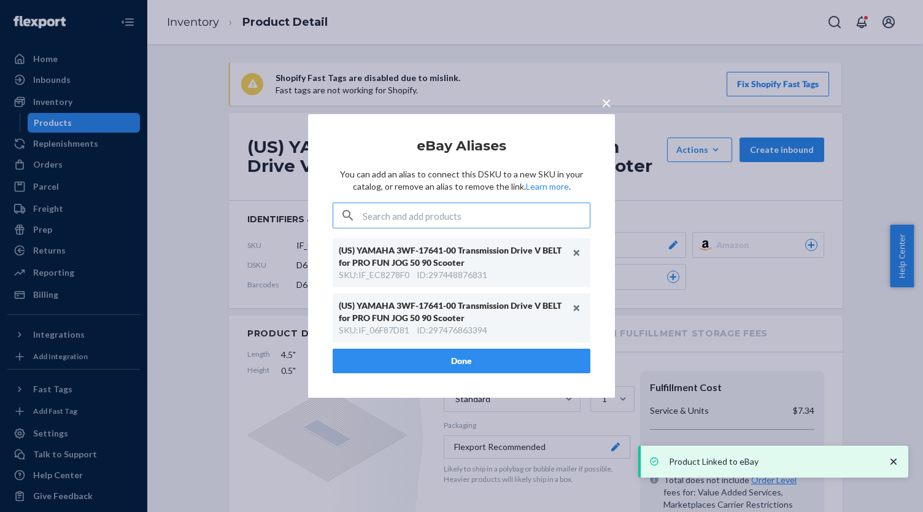
click at [498, 365] on button "Done" at bounding box center [462, 360] width 258 height 25
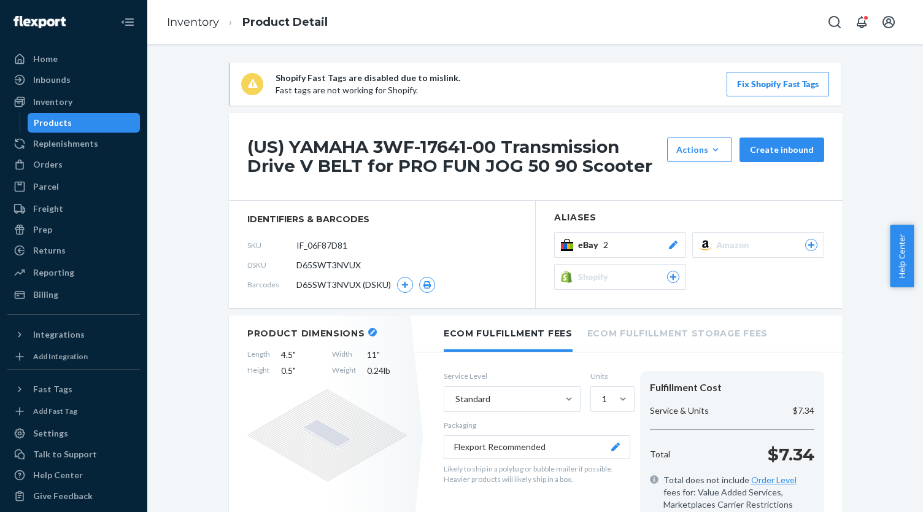
click at [103, 125] on div "Products" at bounding box center [84, 122] width 110 height 17
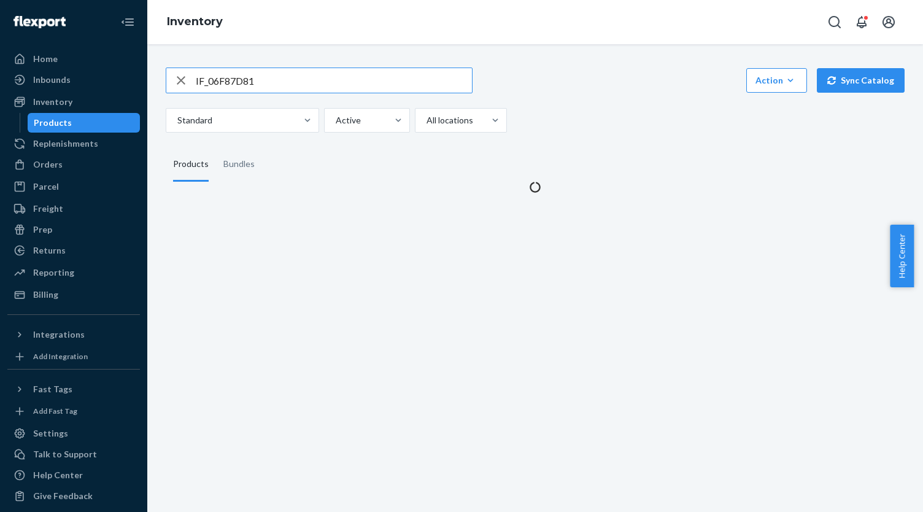
click at [279, 76] on input "IF_06F87D81" at bounding box center [334, 80] width 276 height 25
type input "IF_6C7201F7"
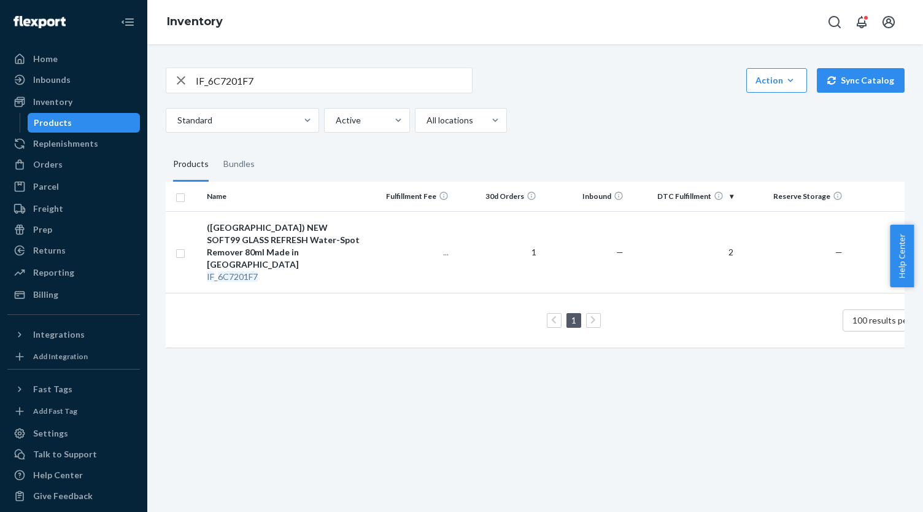
click at [340, 254] on div "(US) NEW SOFT99 GLASS REFRESH Water-Spot Remover 80ml Made in Japan" at bounding box center [284, 245] width 154 height 49
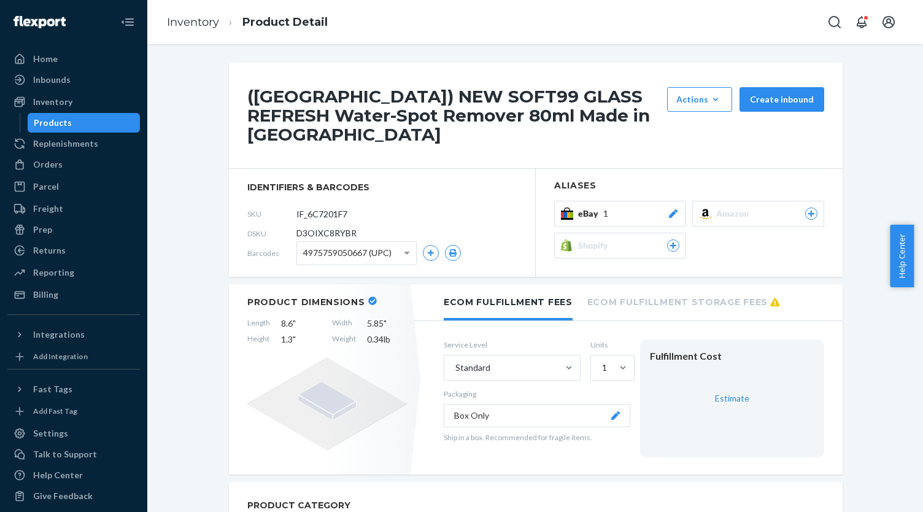
click at [605, 207] on div "eBay 1" at bounding box center [628, 213] width 101 height 12
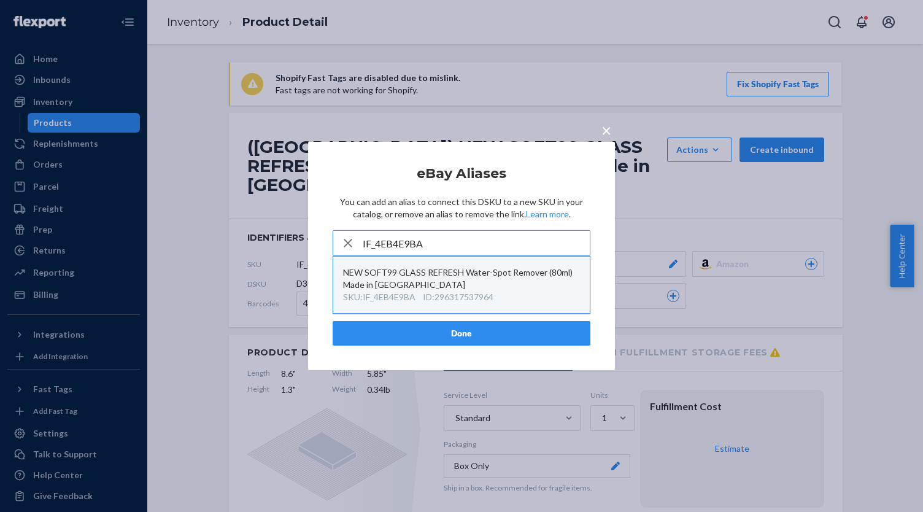
type input "IF_4EB4E9BA"
click at [493, 290] on div "NEW SOFT99 GLASS REFRESH Water-Spot Remover (80ml) Made in Japan" at bounding box center [461, 278] width 237 height 25
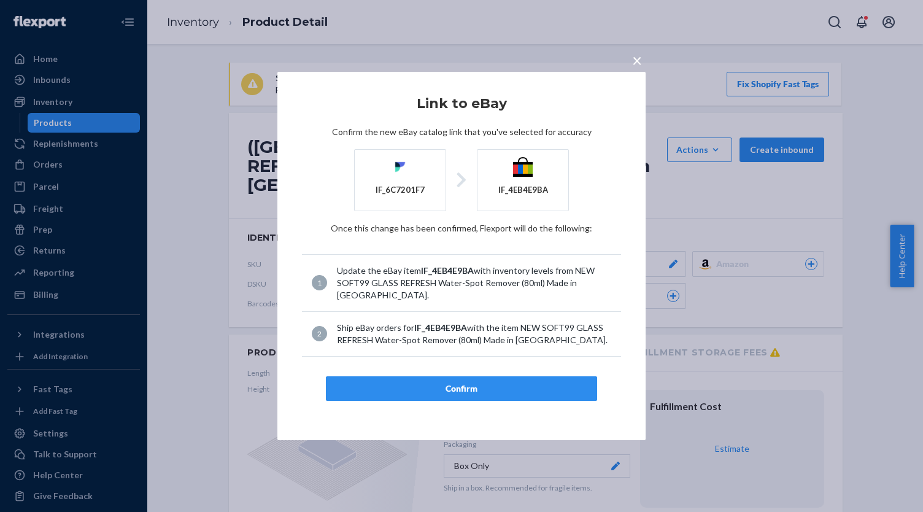
click at [490, 382] on div "Confirm" at bounding box center [461, 388] width 250 height 12
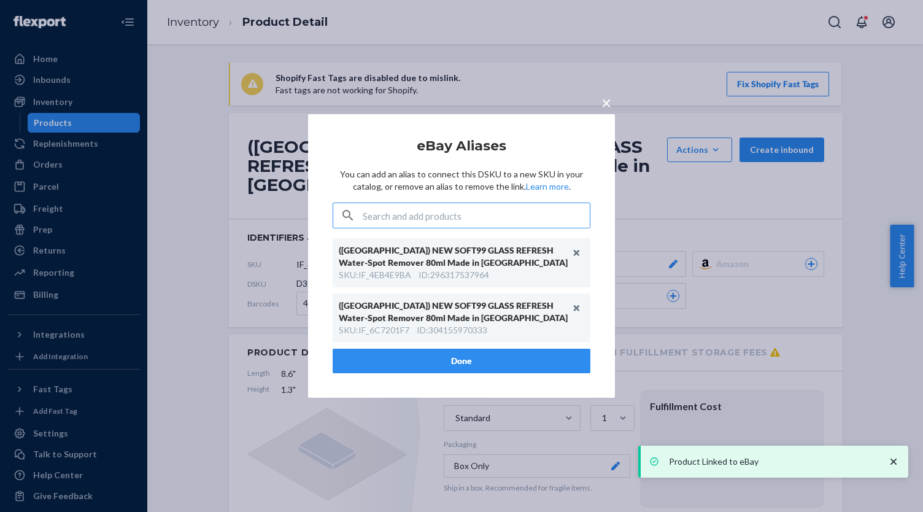
click at [477, 363] on button "Done" at bounding box center [462, 360] width 258 height 25
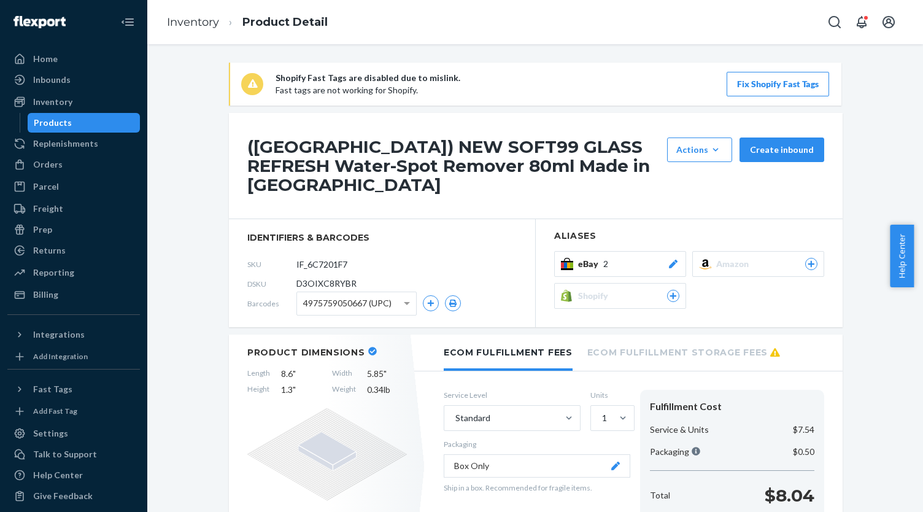
click at [104, 120] on div "Products" at bounding box center [84, 122] width 110 height 17
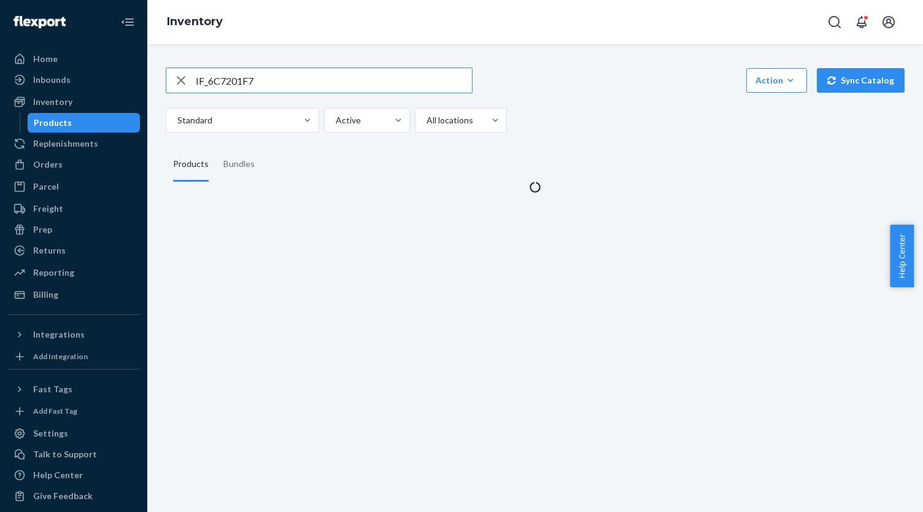
click at [248, 82] on input "IF_6C7201F7" at bounding box center [334, 80] width 276 height 25
click at [247, 82] on input "IF_6C7201F7" at bounding box center [334, 80] width 276 height 25
type input "IF_62120179"
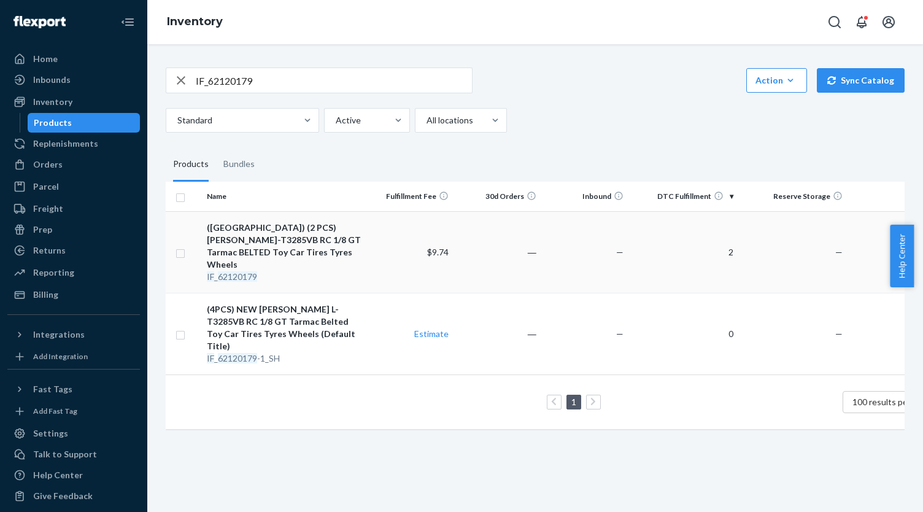
click at [323, 241] on div "(US) (2 PCS) LOUISE L-T3285VB RC 1/8 GT Tarmac BELTED Toy Car Tires Tyres Wheels" at bounding box center [284, 245] width 154 height 49
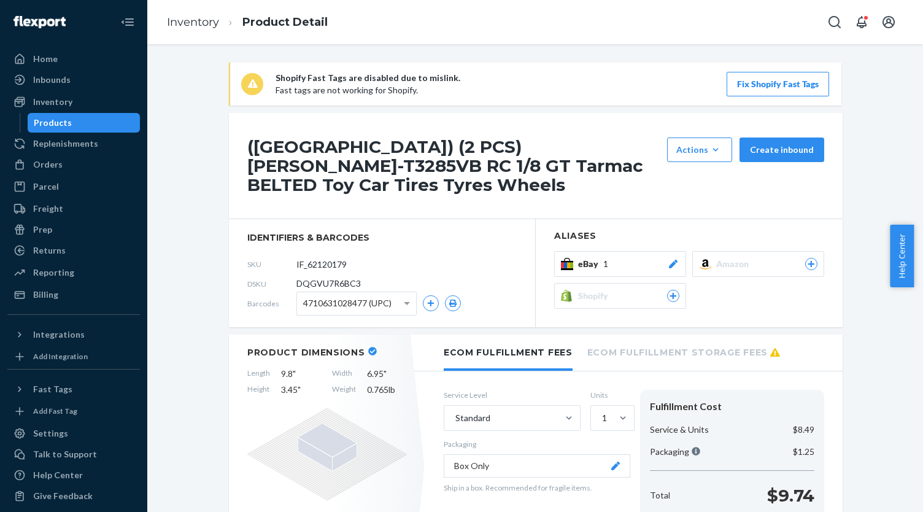
click at [628, 198] on div "(US) (2 PCS) LOUISE L-T3285VB RC 1/8 GT Tarmac BELTED Toy Car Tires Tyres Wheel…" at bounding box center [536, 166] width 614 height 106
click at [617, 258] on div "eBay 1" at bounding box center [628, 264] width 101 height 12
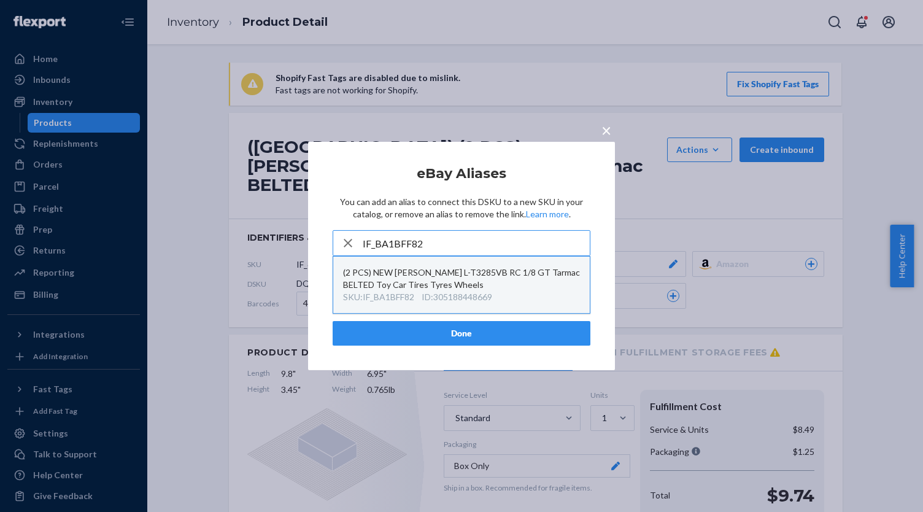
type input "IF_BA1BFF82"
click at [510, 286] on div "(2 PCS) NEW LOUISE L-T3285VB RC 1/8 GT Tarmac BELTED Toy Car Tires Tyres Wheels" at bounding box center [461, 278] width 237 height 25
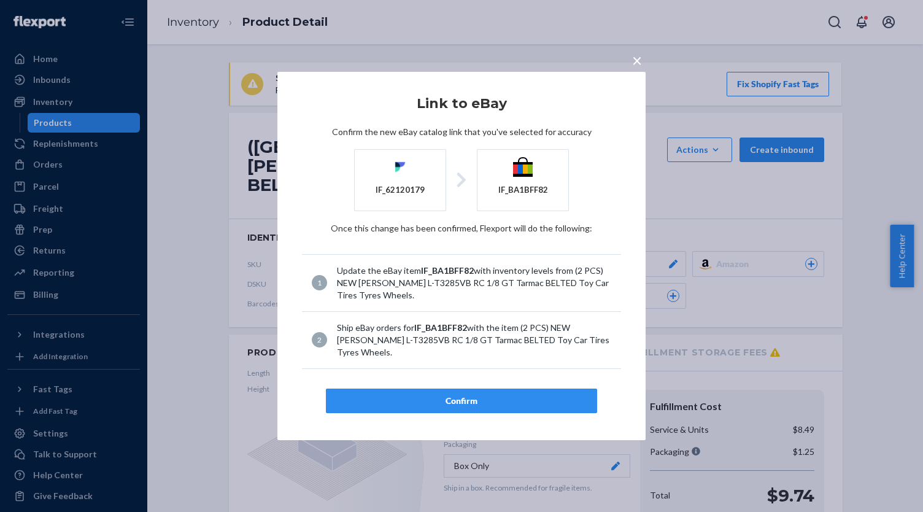
click at [496, 394] on div "Confirm" at bounding box center [461, 400] width 250 height 12
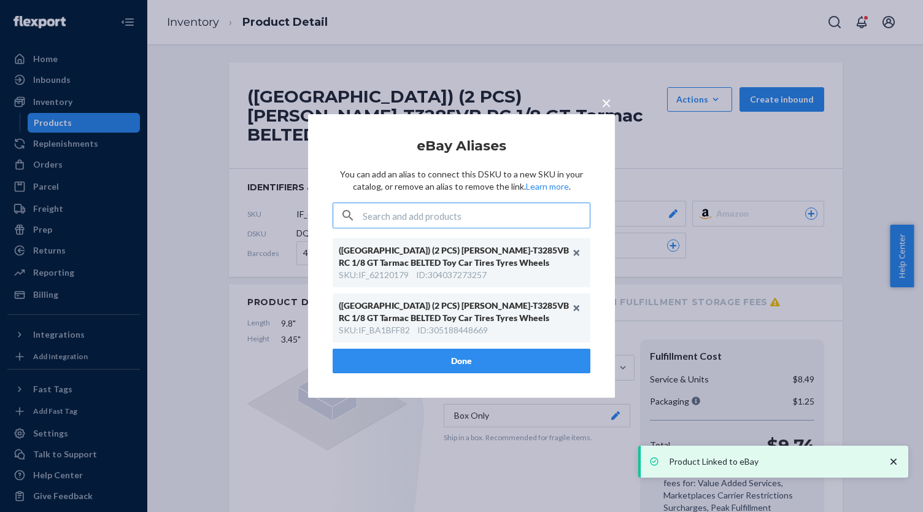
click at [477, 324] on div "ID : 305188448669" at bounding box center [452, 330] width 71 height 12
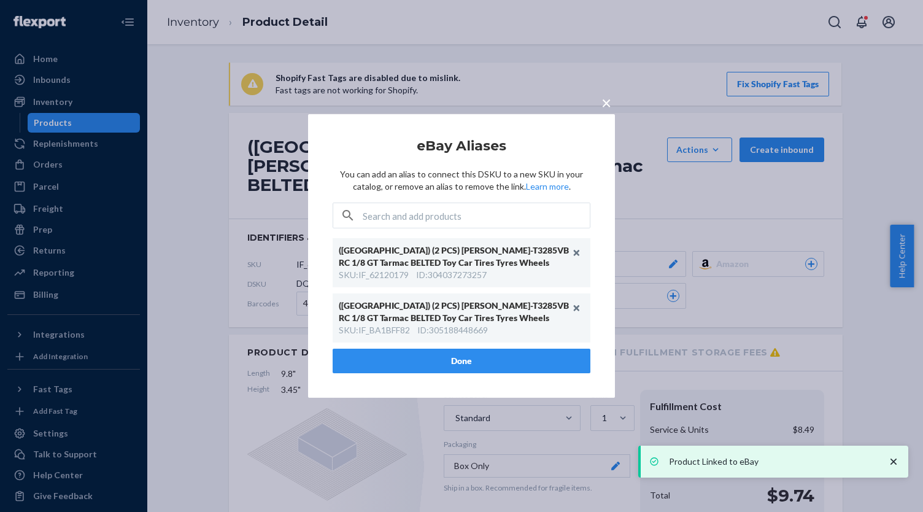
click at [477, 341] on div "(US) (2 PCS) LOUISE L-T3285VB RC 1/8 GT Tarmac BELTED Toy Car Tires Tyres Wheel…" at bounding box center [462, 317] width 258 height 49
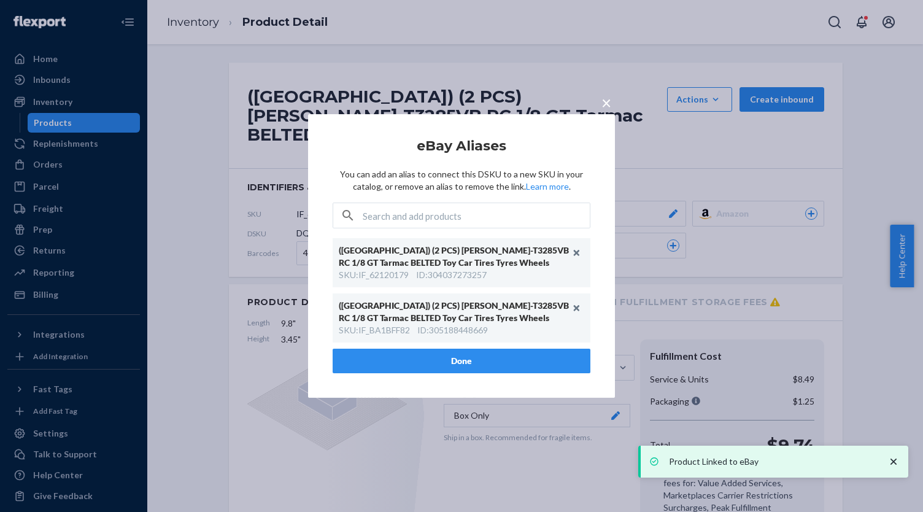
click at [480, 359] on button "Done" at bounding box center [462, 360] width 258 height 25
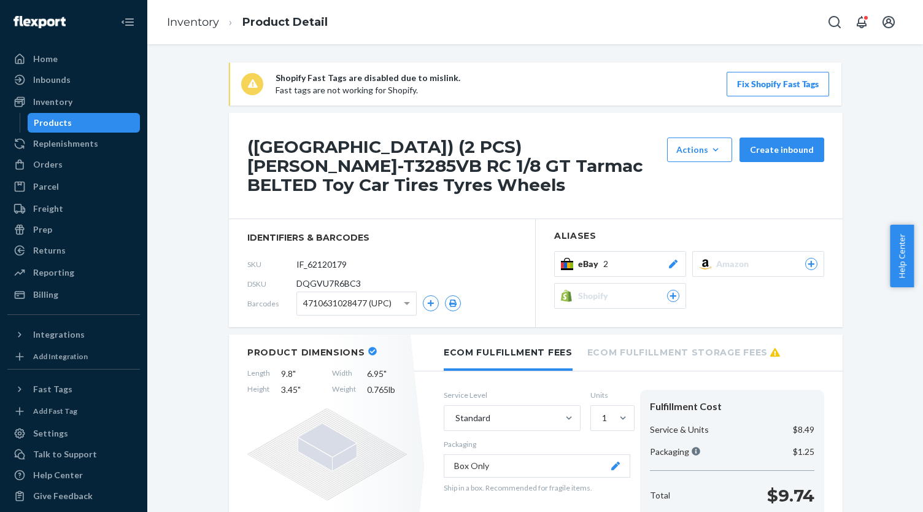
click at [84, 120] on div "Products" at bounding box center [84, 122] width 110 height 17
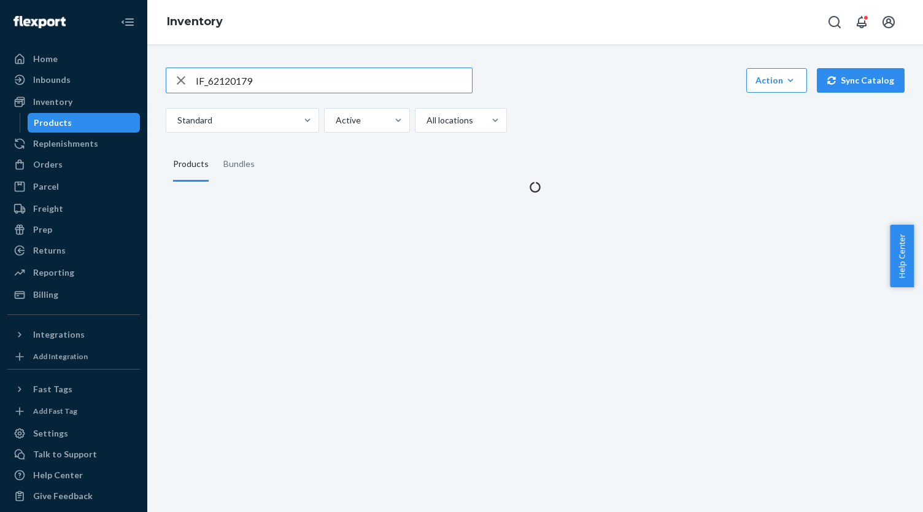
click at [252, 71] on input "IF_62120179" at bounding box center [334, 80] width 276 height 25
type input "IF_D4CEFFDD"
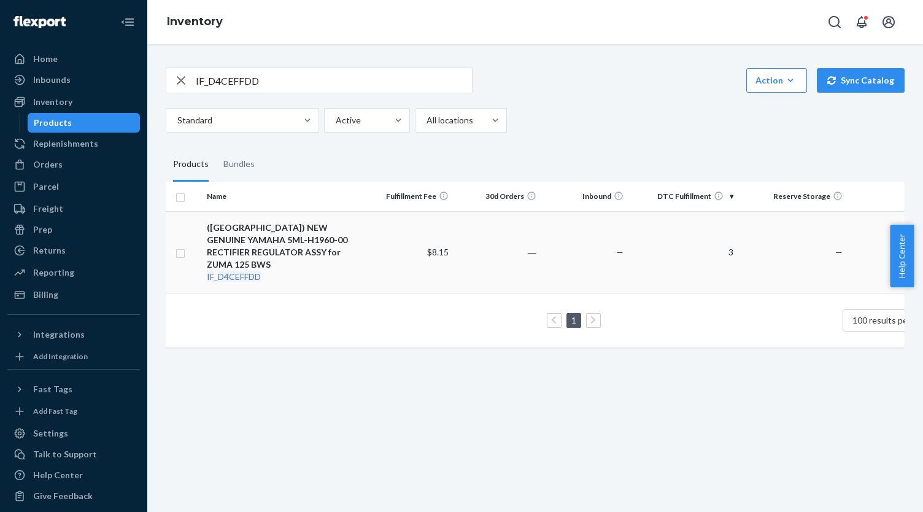
click at [297, 229] on div "(US) NEW GENUINE YAMAHA 5ML-H1960-00 RECTIFIER REGULATOR ASSY for ZUMA 125 BWS" at bounding box center [284, 245] width 154 height 49
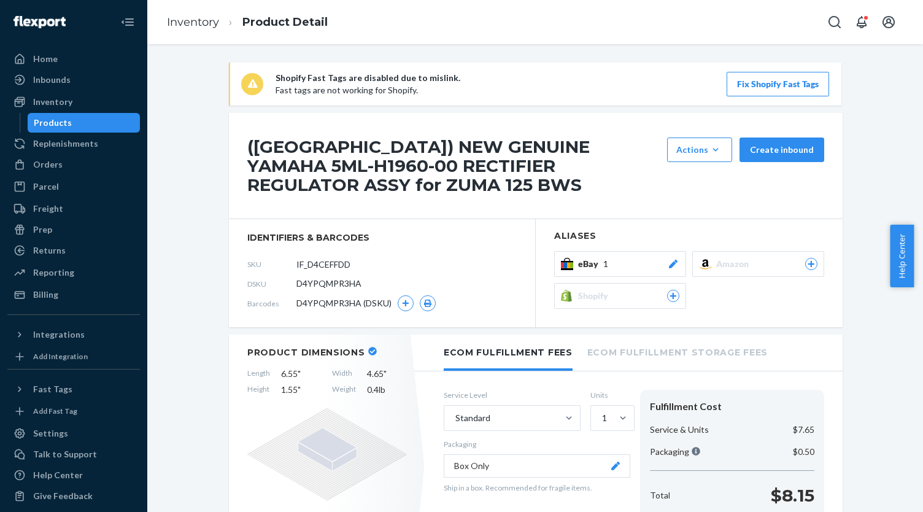
click at [645, 276] on div "eBay 1 Amazon Shopify" at bounding box center [689, 283] width 270 height 64
click at [642, 263] on div "eBay 1" at bounding box center [628, 264] width 101 height 12
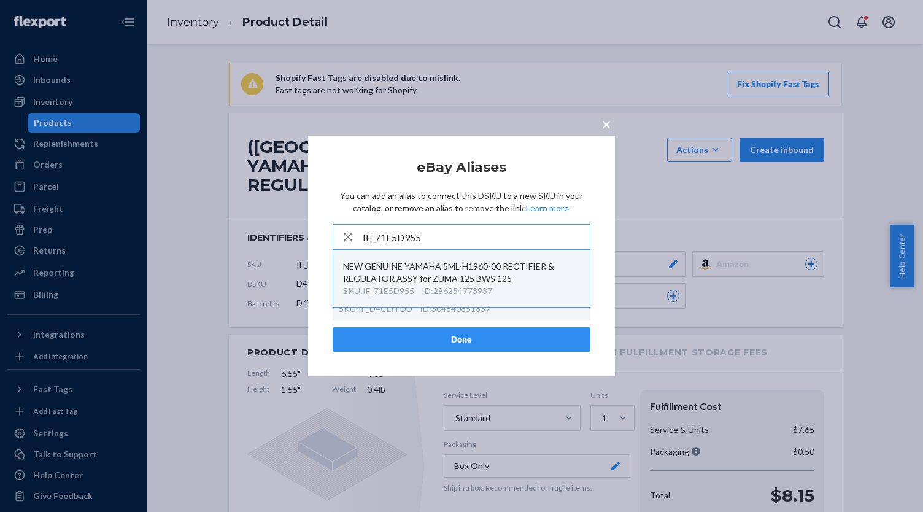
type input "IF_71E5D955"
click at [490, 285] on div "NEW GENUINE YAMAHA 5ML-H1960-00 RECTIFIER & REGULATOR ASSY for ZUMA 125 BWS 125" at bounding box center [461, 272] width 237 height 25
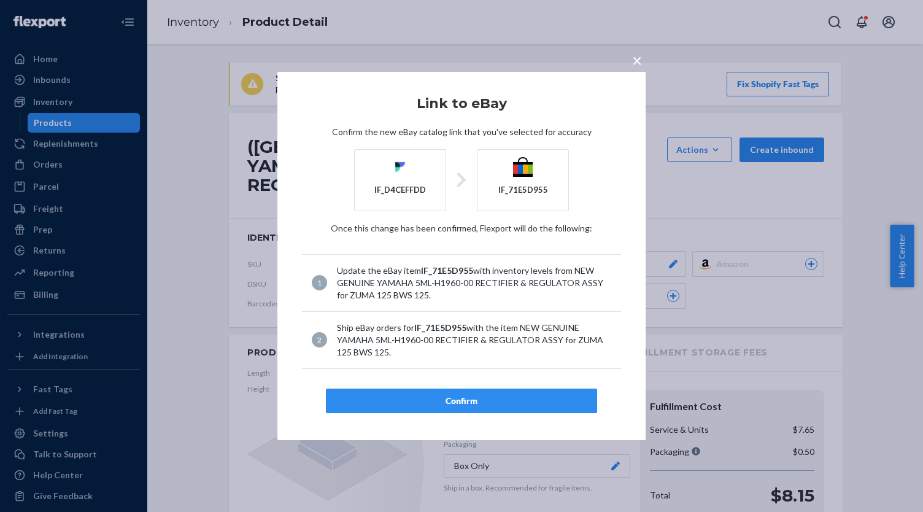
click at [480, 397] on div "Confirm" at bounding box center [461, 400] width 250 height 12
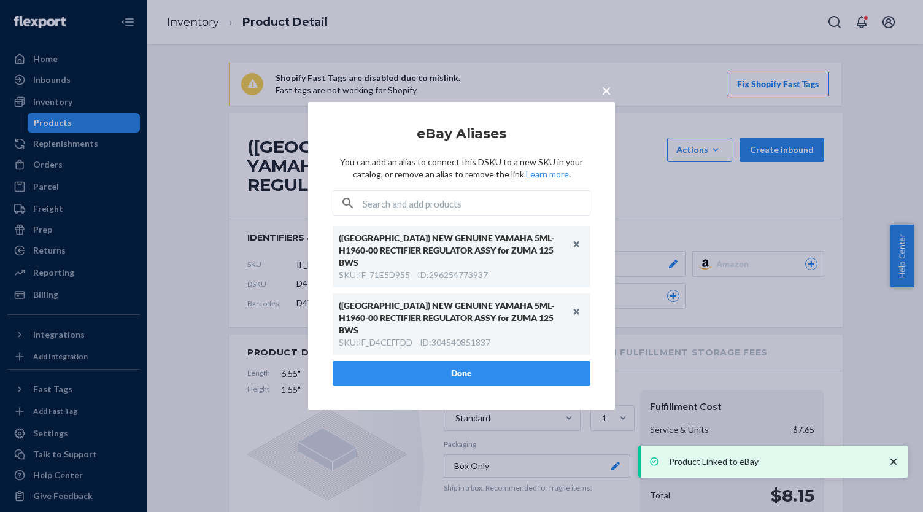
click at [474, 336] on div "ID : 304540851837" at bounding box center [455, 342] width 71 height 12
click at [476, 361] on button "Done" at bounding box center [462, 373] width 258 height 25
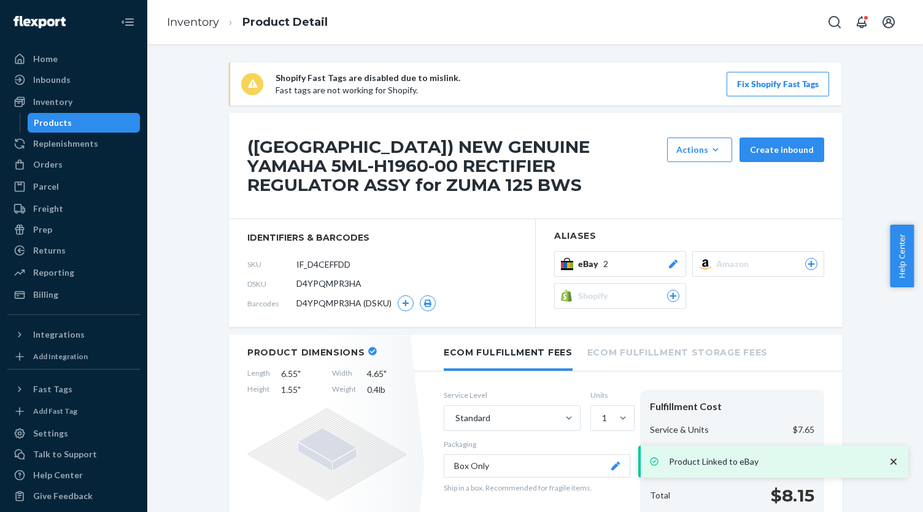
click at [97, 124] on div "Products" at bounding box center [84, 122] width 110 height 17
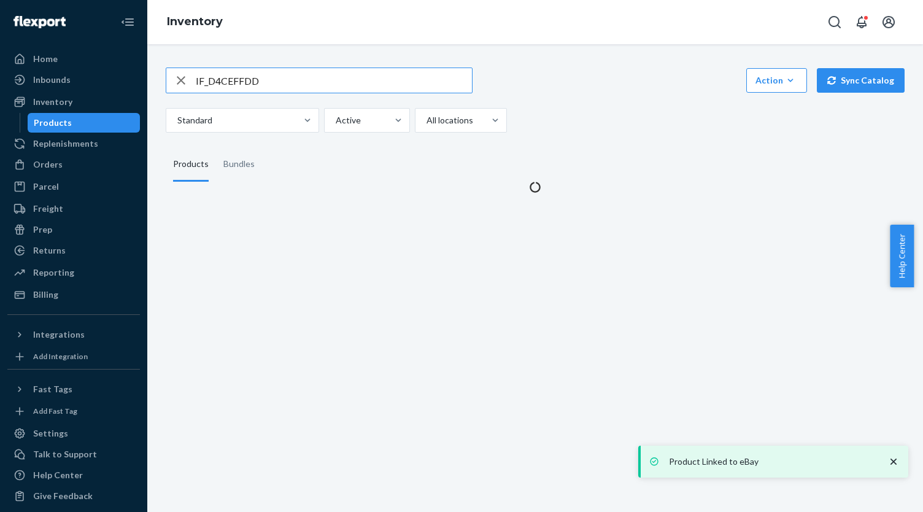
click at [233, 80] on input "IF_D4CEFFDD" at bounding box center [334, 80] width 276 height 25
type input "IF_F576B781"
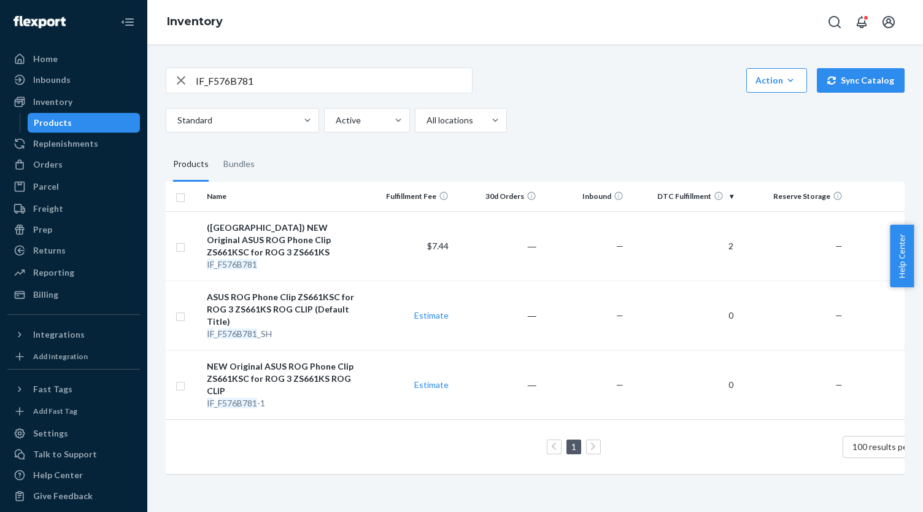
click at [285, 75] on input "IF_F576B781" at bounding box center [334, 80] width 276 height 25
click at [318, 223] on div "(US) NEW Original ASUS ROG Phone Clip ZS661KSC for ROG 3 ZS661KS" at bounding box center [284, 239] width 154 height 37
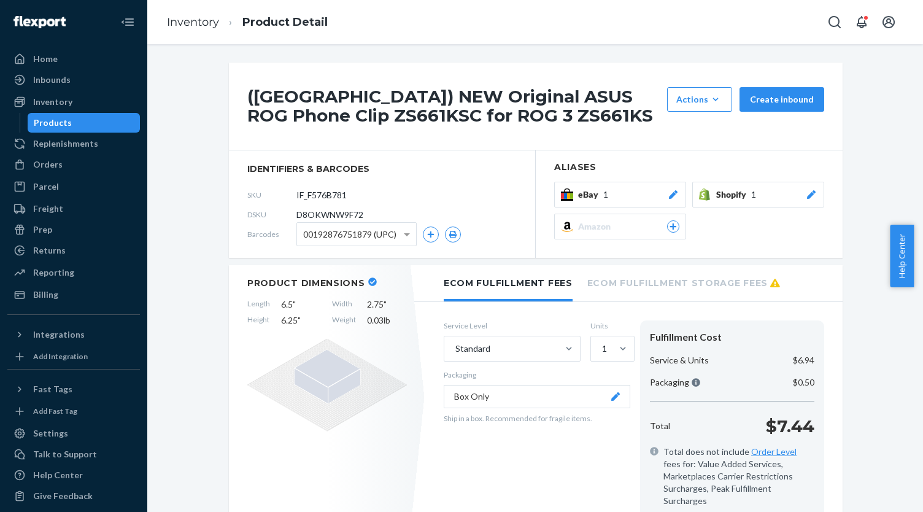
click at [623, 200] on button "eBay 1" at bounding box center [620, 195] width 132 height 26
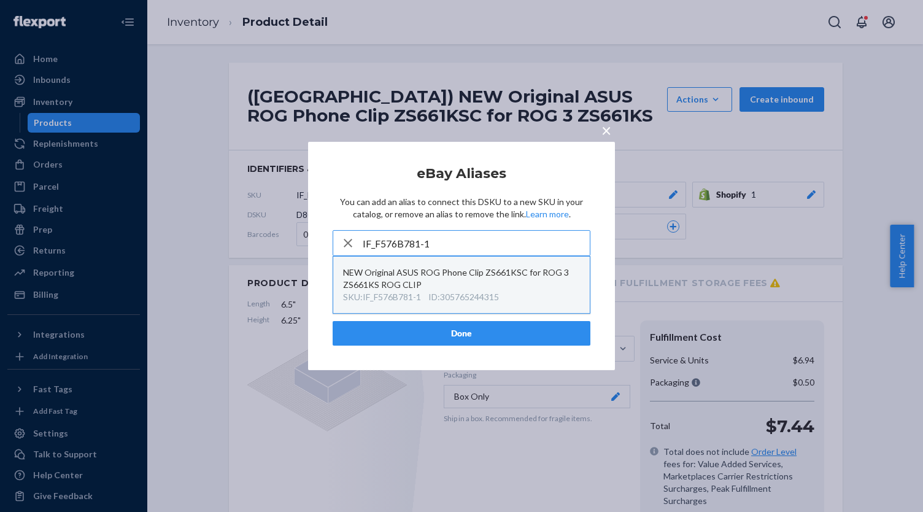
type input "IF_F576B781-1"
click at [509, 287] on div "NEW Original ASUS ROG Phone Clip ZS661KSC for ROG 3 ZS661KS ROG CLIP" at bounding box center [461, 278] width 237 height 25
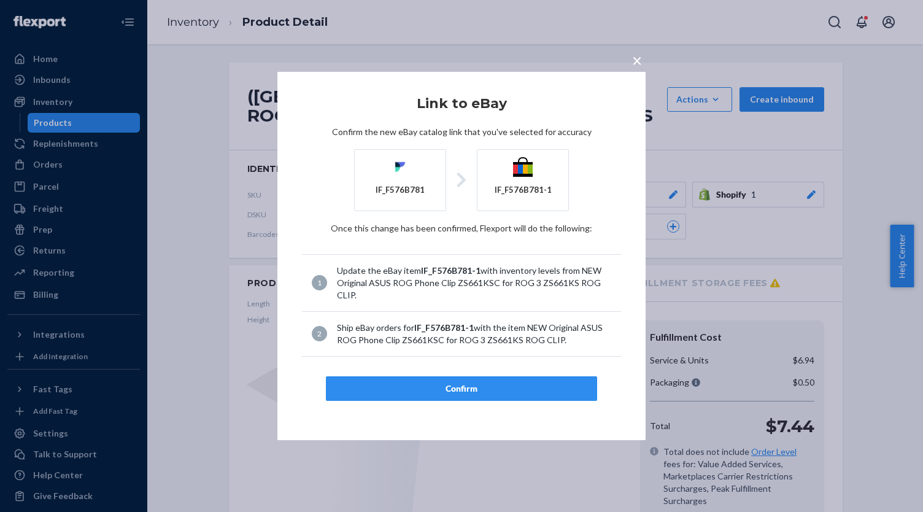
click at [498, 380] on button "Confirm" at bounding box center [461, 388] width 271 height 25
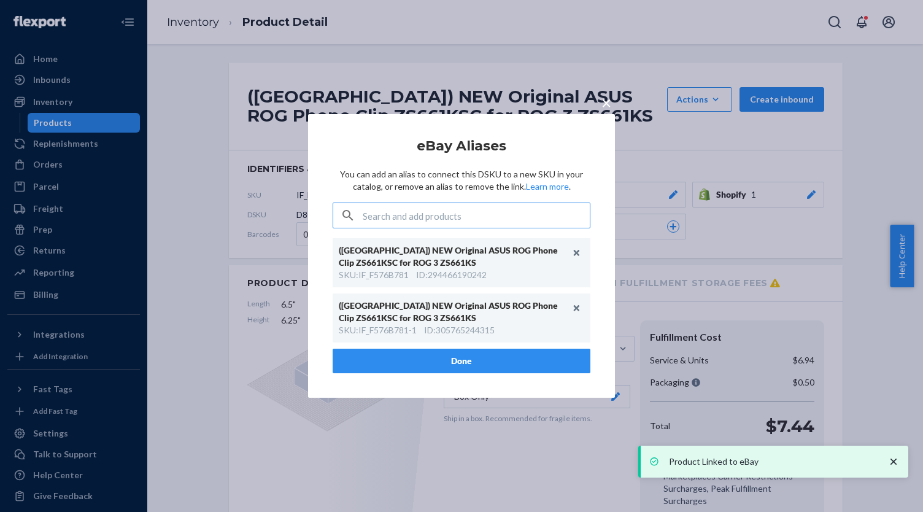
click at [494, 356] on button "Done" at bounding box center [462, 360] width 258 height 25
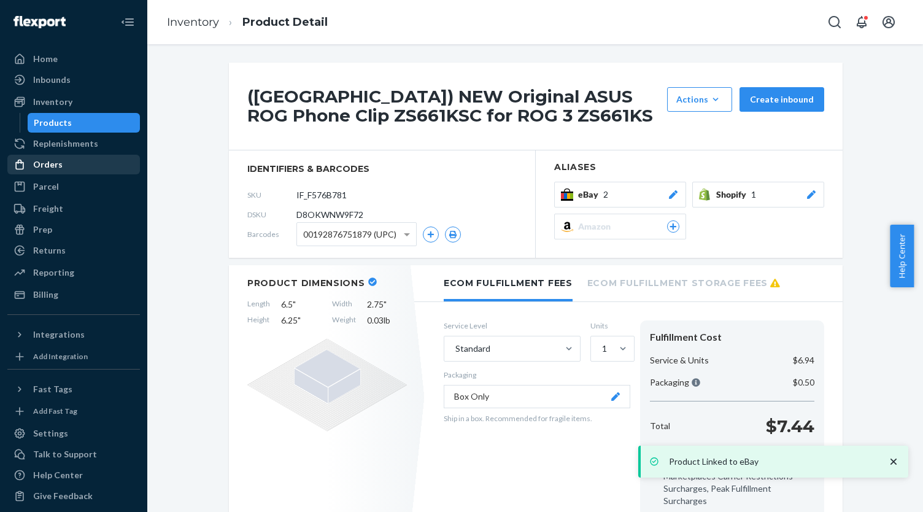
click at [69, 159] on div "Orders" at bounding box center [74, 164] width 130 height 17
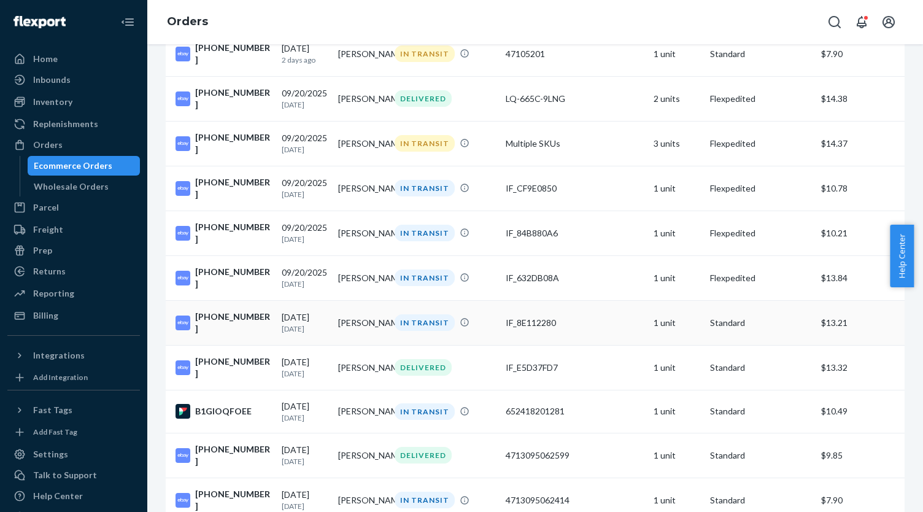
scroll to position [429, 0]
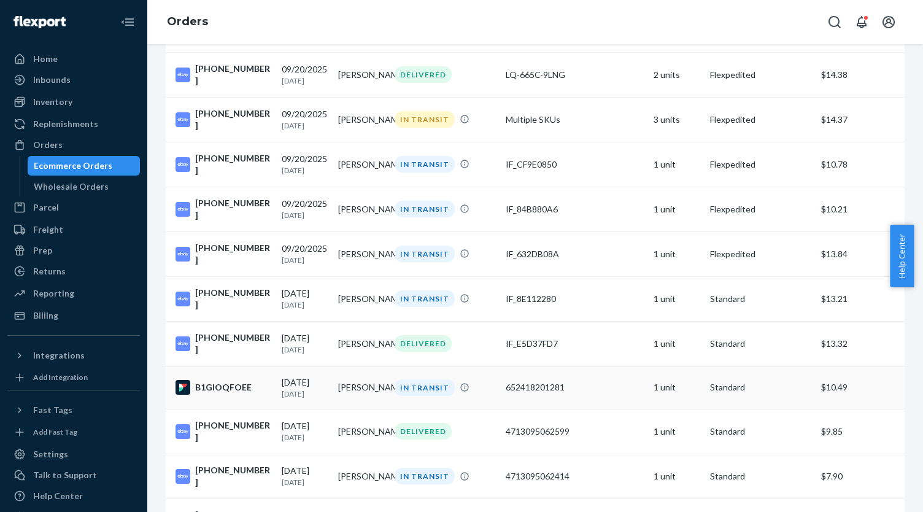
click at [367, 381] on td "[PERSON_NAME]" at bounding box center [361, 387] width 56 height 43
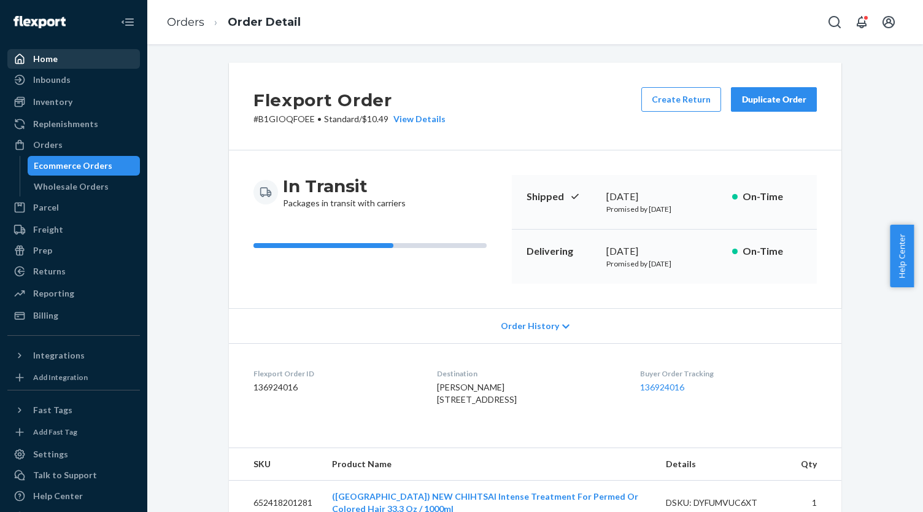
click at [64, 58] on div "Home" at bounding box center [74, 58] width 130 height 17
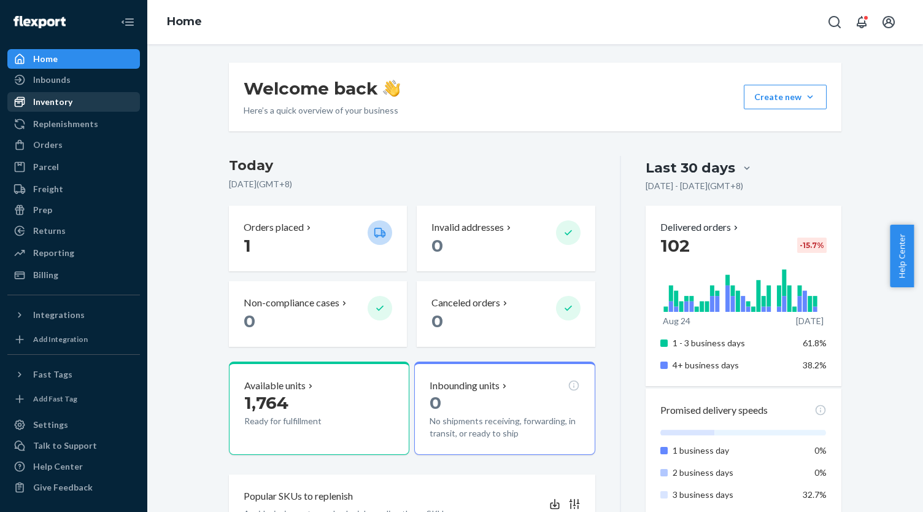
click at [61, 105] on div "Inventory" at bounding box center [52, 102] width 39 height 12
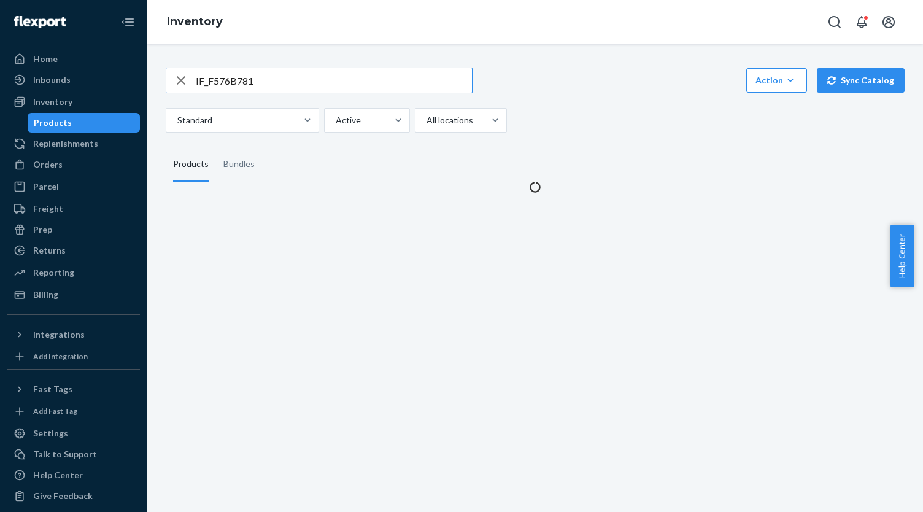
click at [214, 82] on input "IF_F576B781" at bounding box center [334, 80] width 276 height 25
type input "IF_58B72F7E"
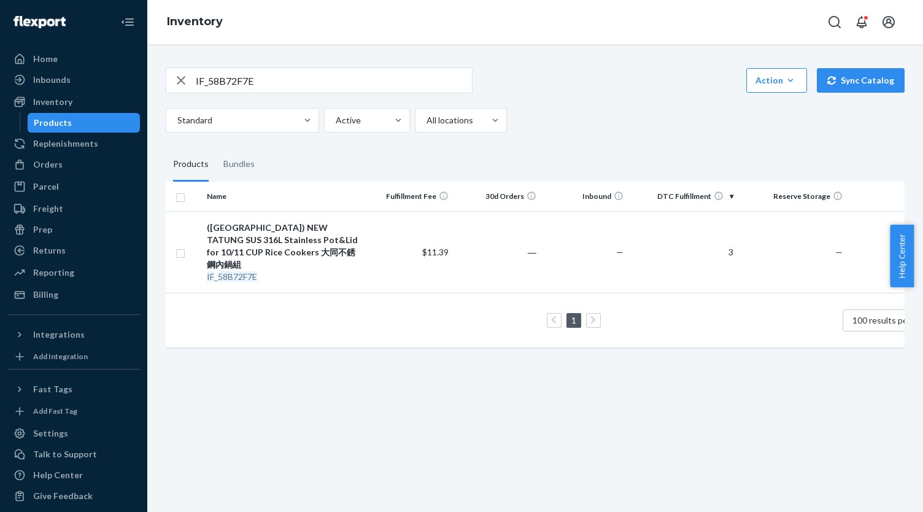
drag, startPoint x: 333, startPoint y: 228, endPoint x: 349, endPoint y: 228, distance: 16.6
click at [333, 228] on div "(US) NEW TATUNG SUS 316L Stainless Pot&Lid for 10/11 CUP Rice Cookers 大同不銹鋼內鍋組" at bounding box center [284, 245] width 154 height 49
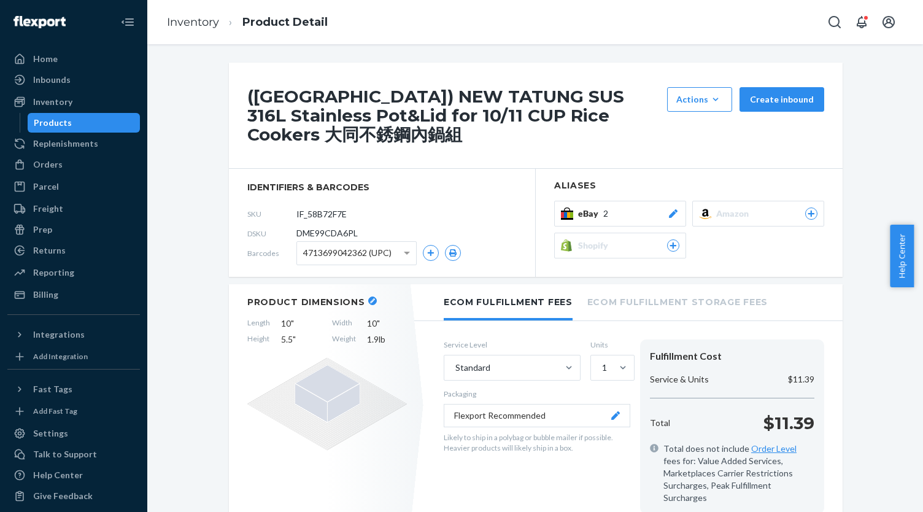
click at [637, 207] on div "eBay 2" at bounding box center [628, 213] width 101 height 12
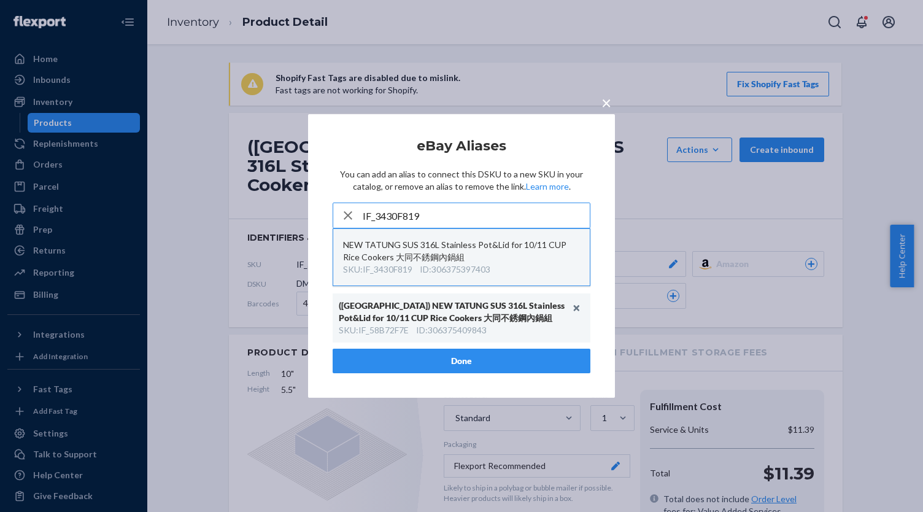
type input "IF_3430F819"
click at [548, 245] on div "NEW TATUNG SUS 316L Stainless Pot&Lid for 10/11 CUP Rice Cookers 大同不銹鋼內鍋組" at bounding box center [461, 251] width 237 height 25
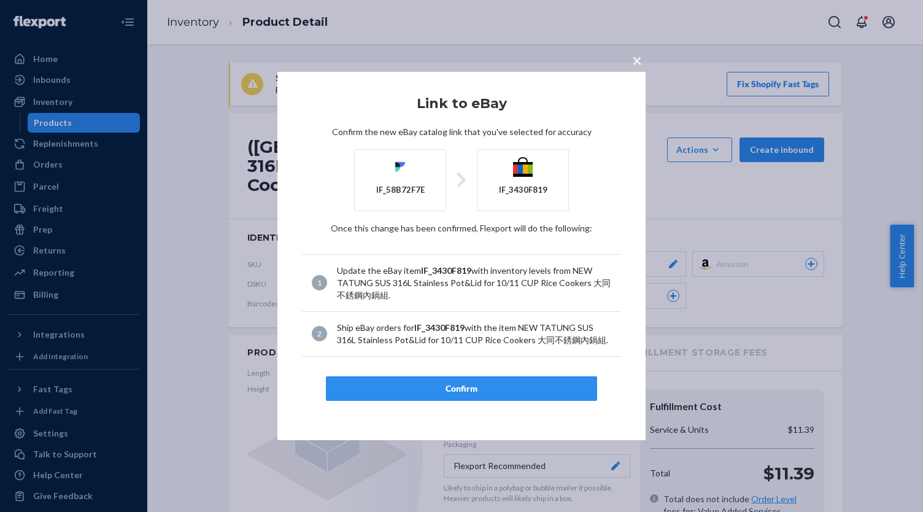
click at [504, 385] on div "Confirm" at bounding box center [461, 388] width 250 height 12
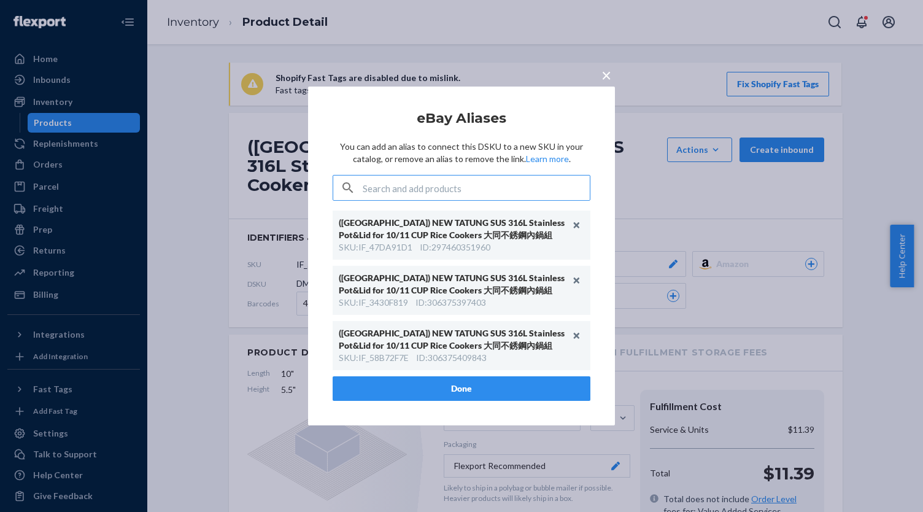
click at [434, 395] on button "Done" at bounding box center [462, 388] width 258 height 25
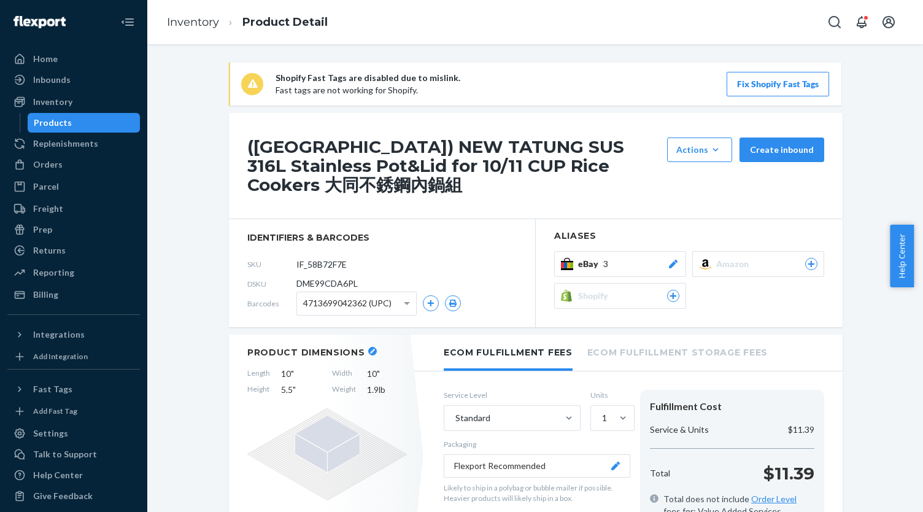
click at [113, 125] on div "Products" at bounding box center [84, 122] width 110 height 17
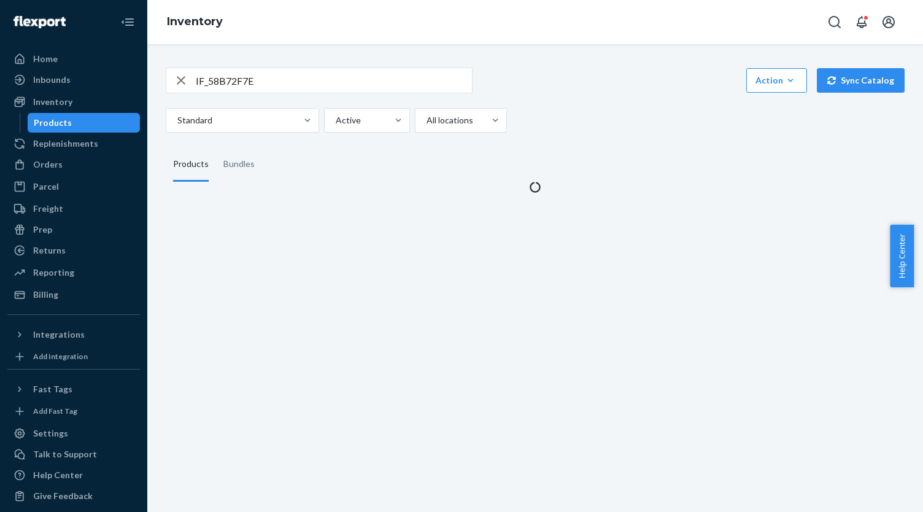
click at [320, 94] on div "IF_58B72F7E Action Create product Create bundle Bulk create products Bulk updat…" at bounding box center [535, 99] width 739 height 65
click at [315, 85] on input "IF_58B72F7E" at bounding box center [334, 80] width 276 height 25
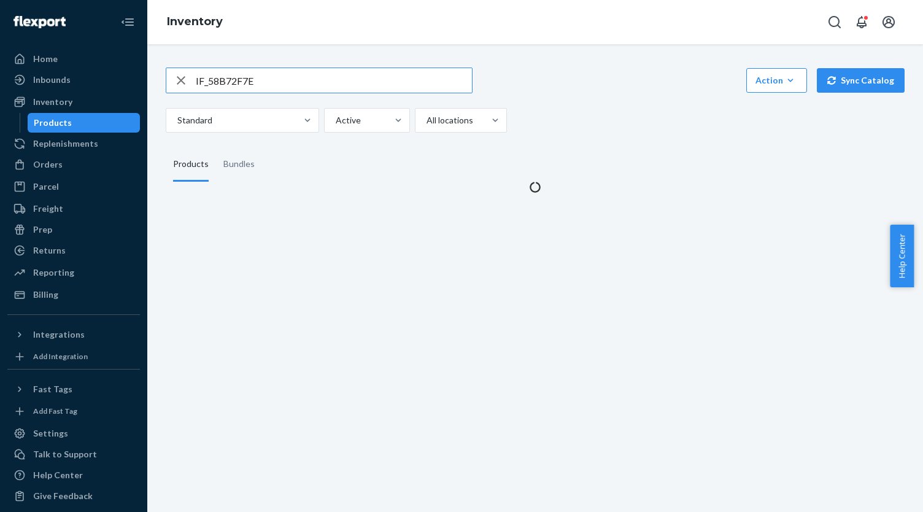
paste input "B8F8F31"
type input "IF_B8F8F31E"
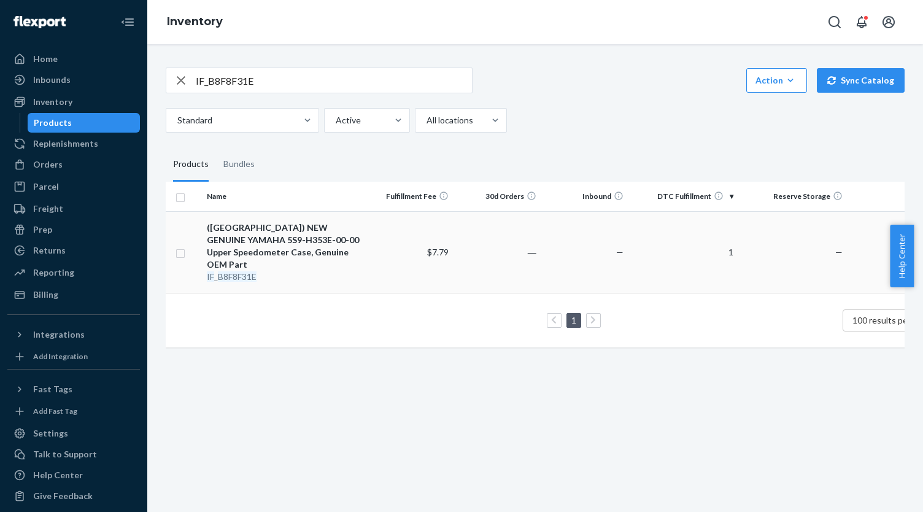
click at [321, 226] on div "(US) NEW GENUINE YAMAHA 5S9-H353E-00-00 Upper Speedometer Case, Genuine OEM Part" at bounding box center [284, 245] width 154 height 49
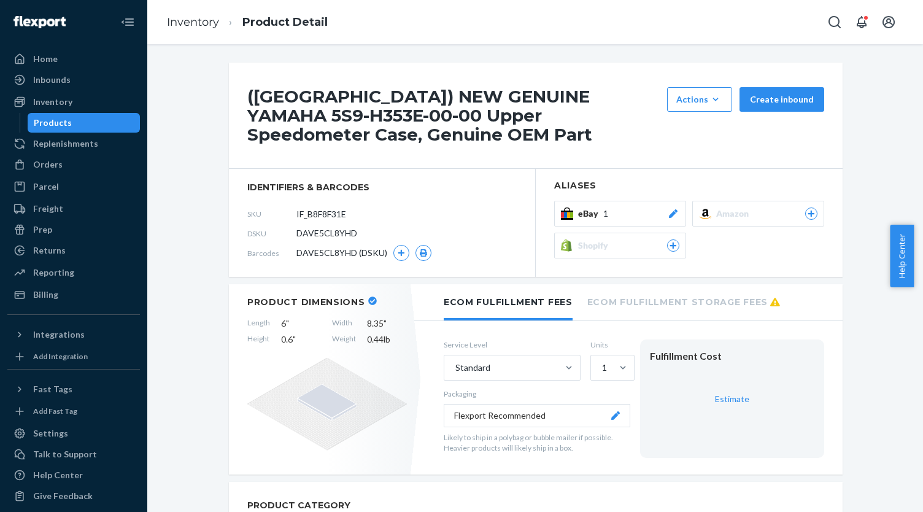
click at [603, 207] on span "1" at bounding box center [605, 213] width 5 height 12
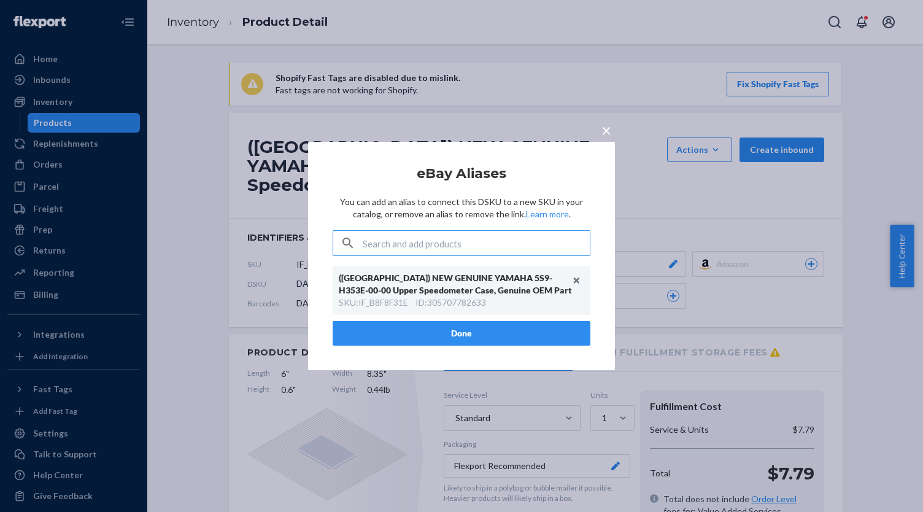
type input "IF_43FEA9BF"
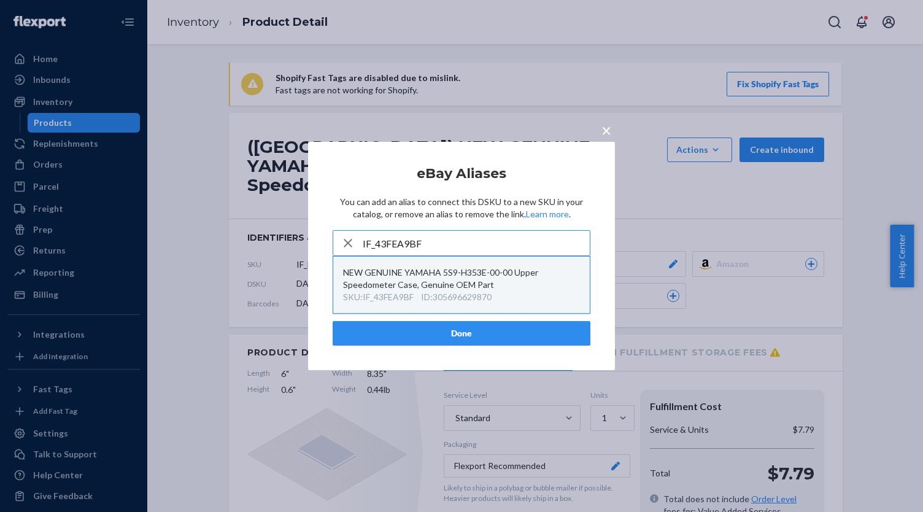
click at [488, 291] on div "ID : 305696629870" at bounding box center [456, 297] width 71 height 12
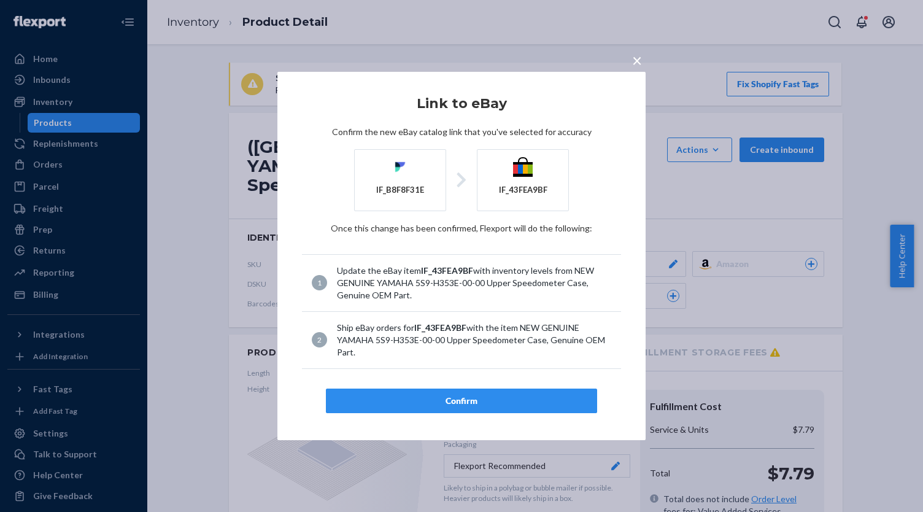
click at [485, 394] on div "Confirm" at bounding box center [461, 400] width 250 height 12
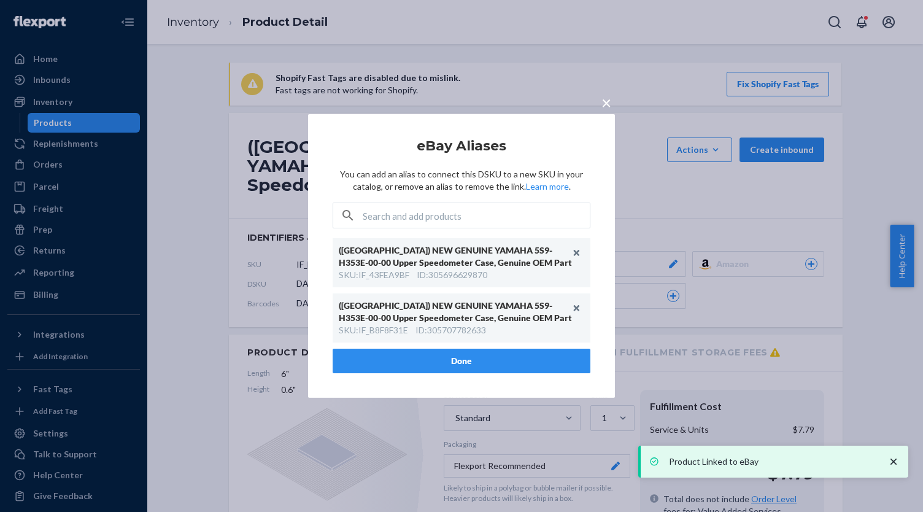
click at [466, 356] on button "Done" at bounding box center [462, 360] width 258 height 25
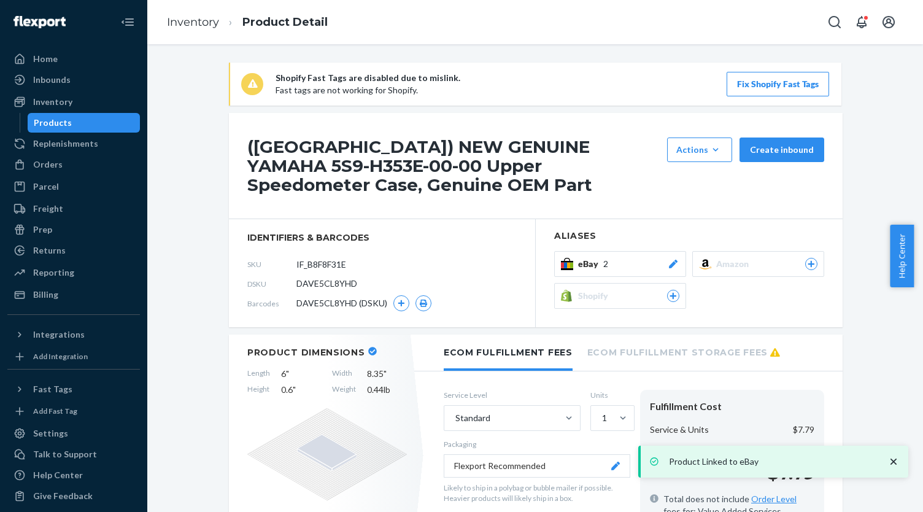
click at [50, 120] on div "Products" at bounding box center [53, 123] width 38 height 12
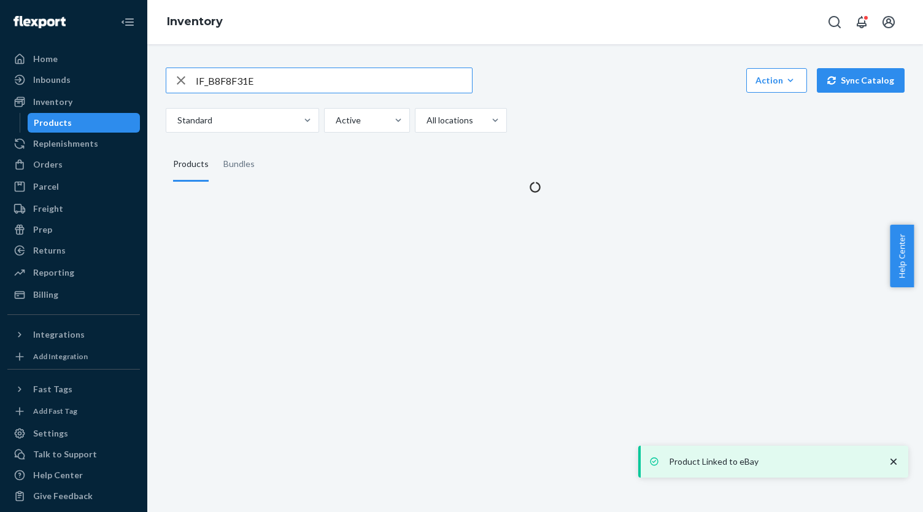
click at [845, 82] on button "Sync Catalog" at bounding box center [861, 80] width 88 height 25
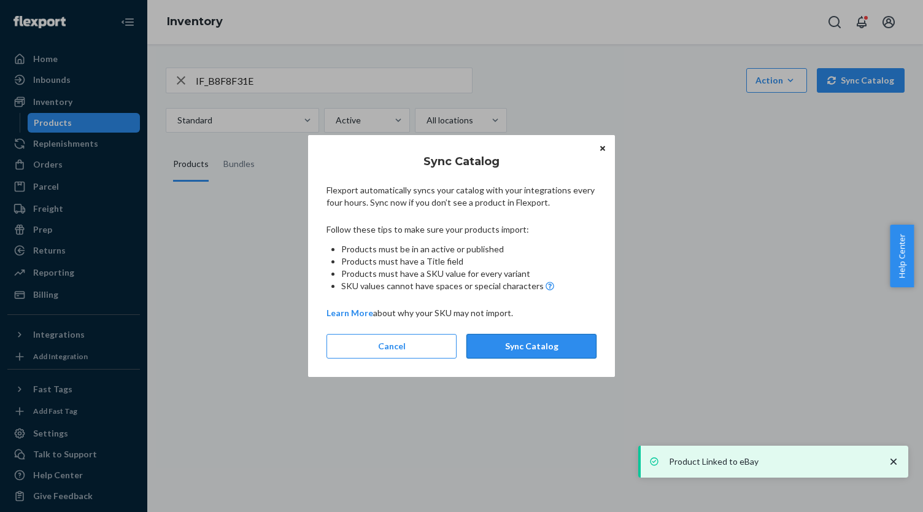
click at [568, 350] on button "Sync Catalog" at bounding box center [531, 346] width 130 height 25
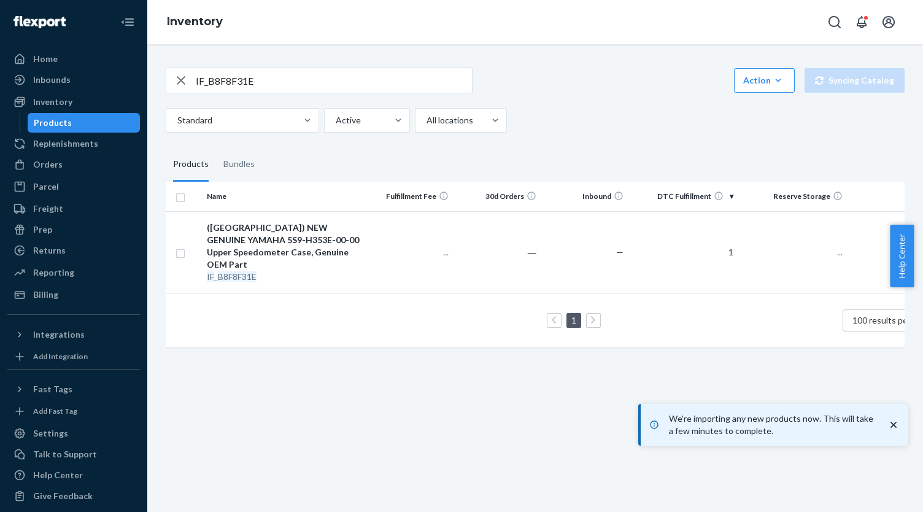
click at [177, 80] on icon "button" at bounding box center [181, 80] width 15 height 25
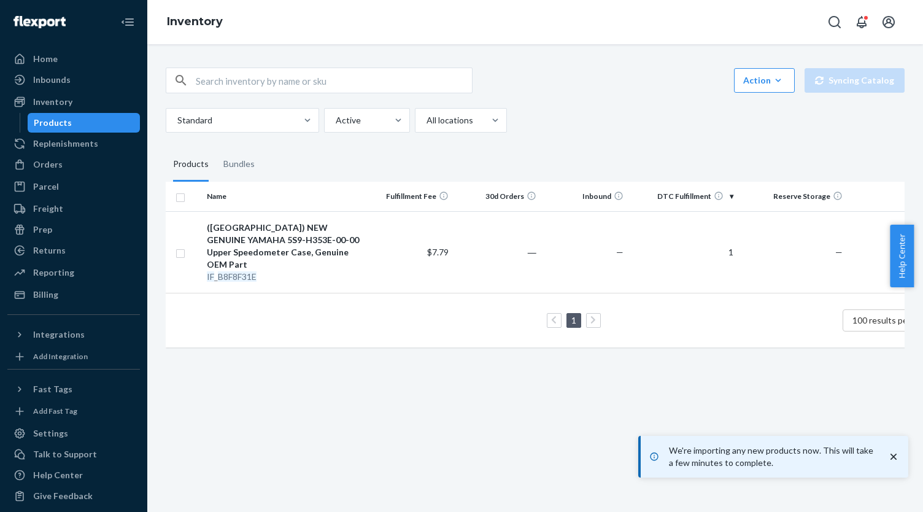
click at [66, 123] on div "Products" at bounding box center [53, 123] width 38 height 12
click at [221, 83] on input "text" at bounding box center [334, 80] width 276 height 25
paste input "TAC-06R-NR"
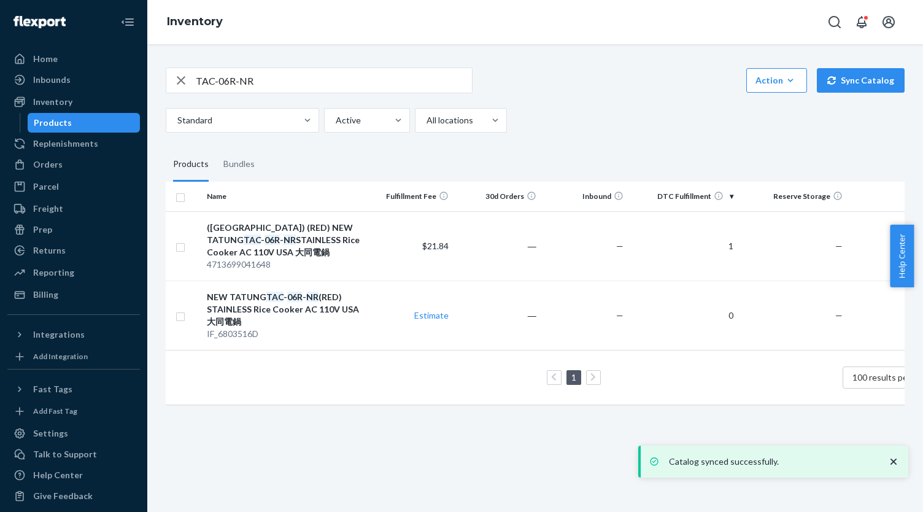
click at [242, 73] on input "TAC-06R-NR" at bounding box center [334, 80] width 276 height 25
paste input "4713699041648"
type input "4713699041648"
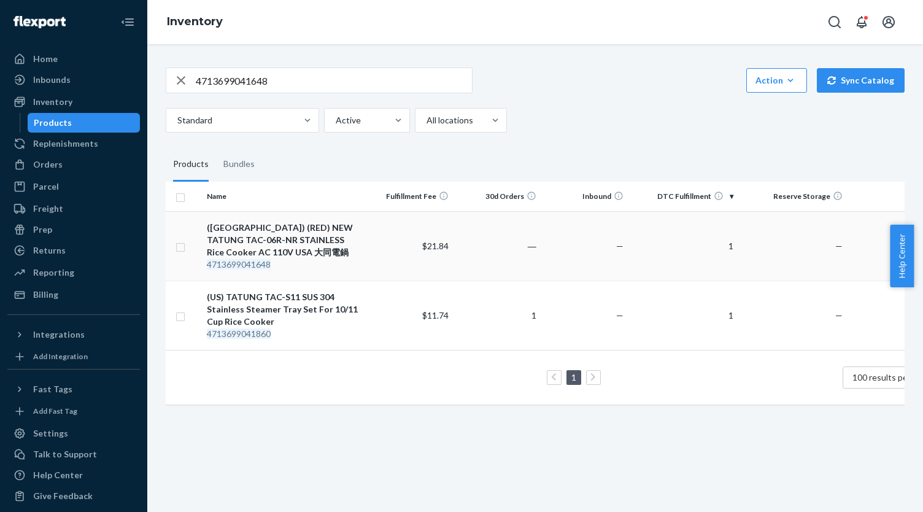
click at [320, 235] on div "(US) (RED) NEW TATUNG TAC-06R-NR STAINLESS Rice Cooker AC 110V USA 大同電鍋" at bounding box center [284, 239] width 154 height 37
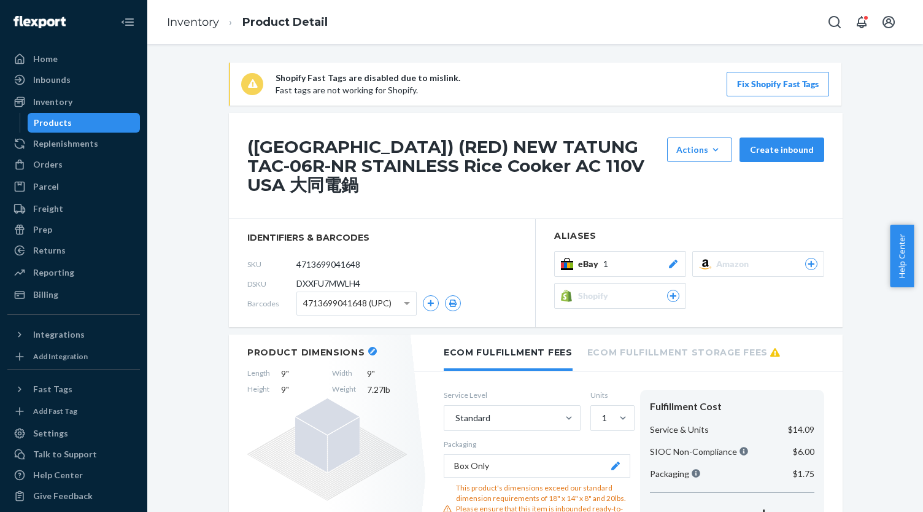
click at [652, 251] on button "eBay 1" at bounding box center [620, 264] width 132 height 26
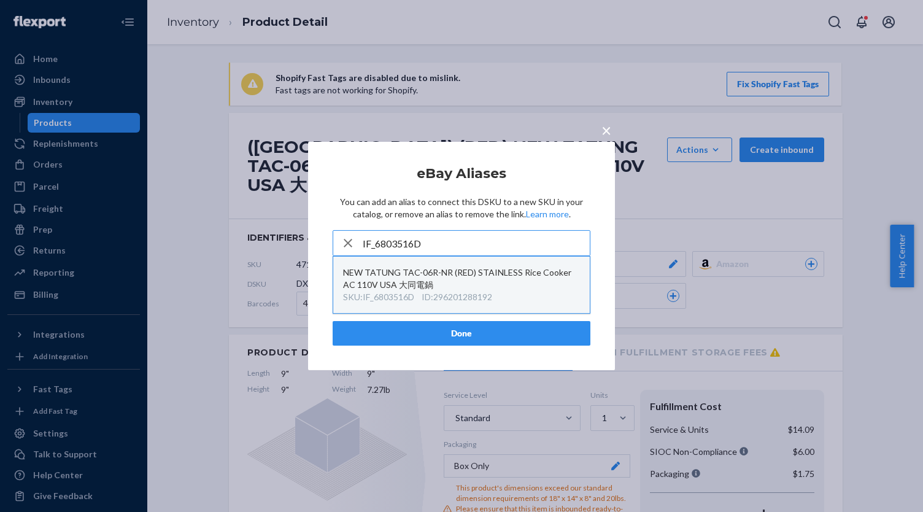
type input "IF_6803516D"
click at [496, 289] on div "NEW TATUNG TAC-06R-NR (RED) STAINLESS Rice Cooker AC 110V USA 大同電鍋" at bounding box center [461, 278] width 237 height 25
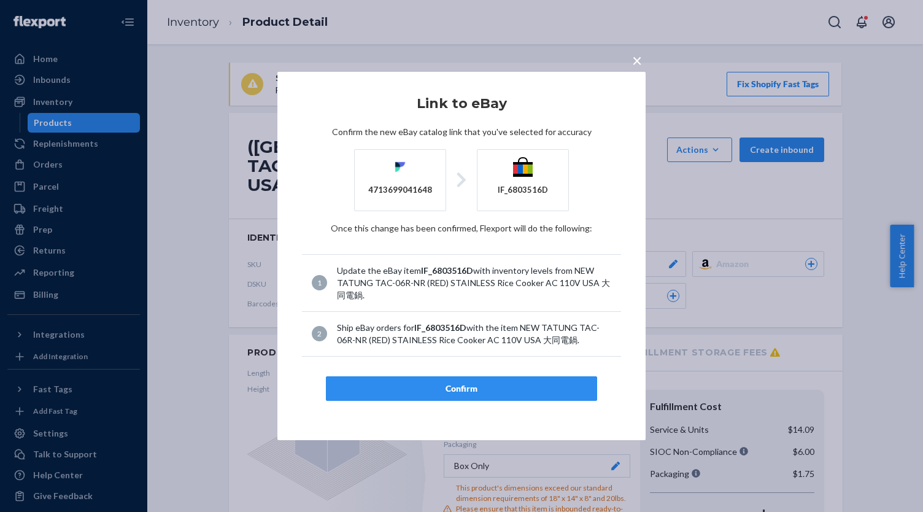
click at [494, 378] on button "Confirm" at bounding box center [461, 388] width 271 height 25
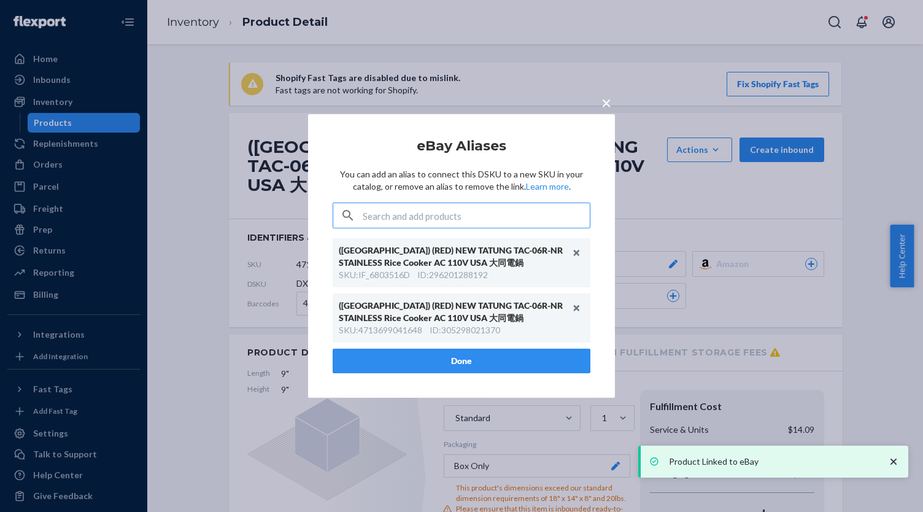
click at [481, 356] on button "Done" at bounding box center [462, 360] width 258 height 25
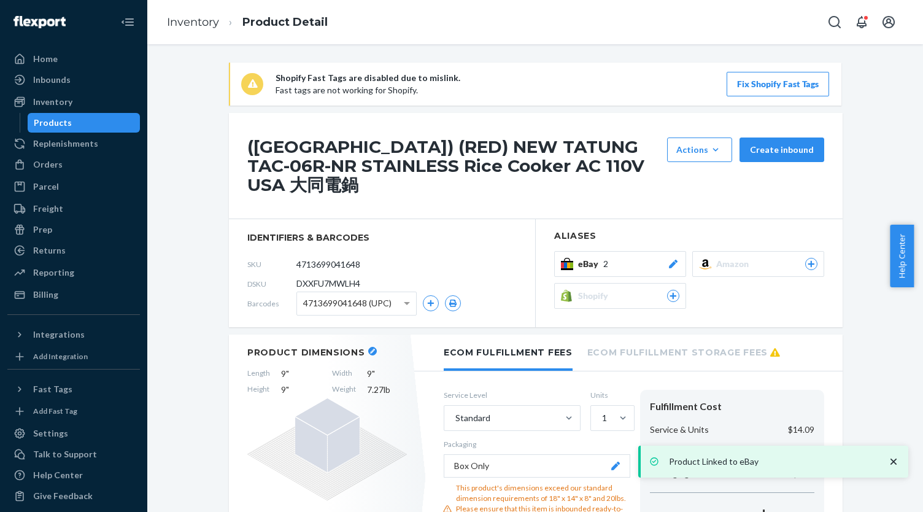
click at [59, 123] on div "Products" at bounding box center [53, 123] width 38 height 12
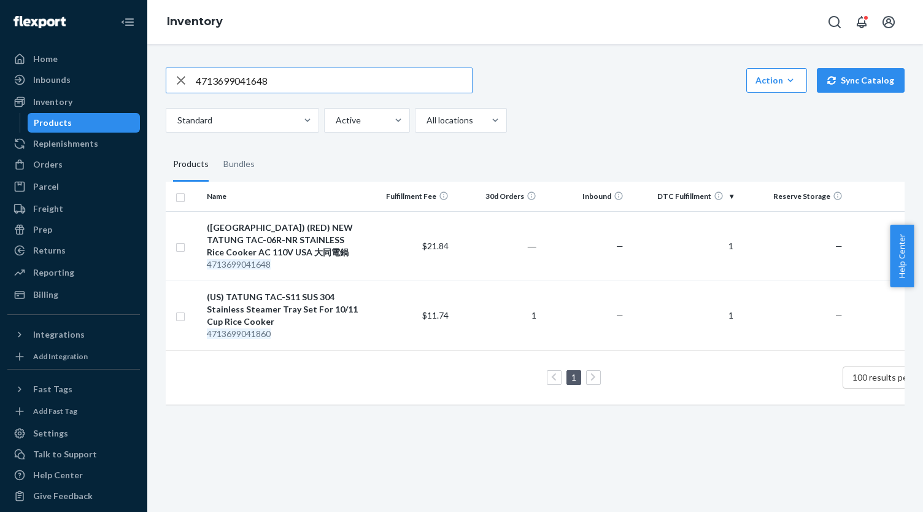
click at [91, 127] on div "Products" at bounding box center [84, 122] width 110 height 17
click at [111, 112] on div "Inventory Products" at bounding box center [73, 112] width 133 height 40
click at [112, 117] on div "Products" at bounding box center [84, 122] width 110 height 17
click at [97, 58] on div "Home" at bounding box center [74, 58] width 130 height 17
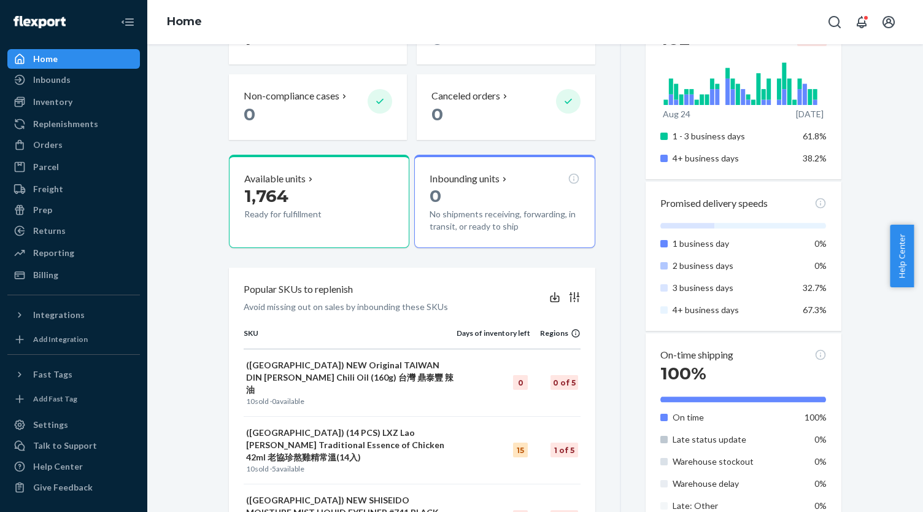
scroll to position [245, 0]
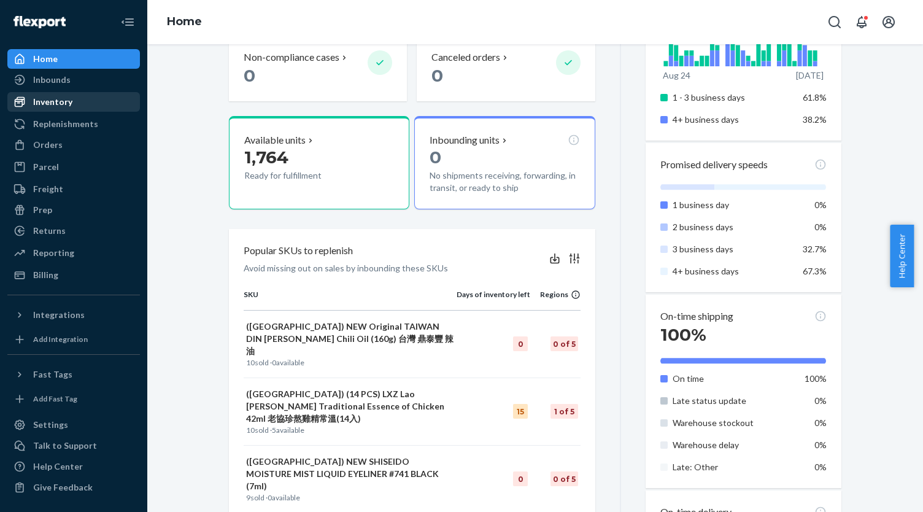
drag, startPoint x: 71, startPoint y: 152, endPoint x: 69, endPoint y: 97, distance: 55.3
click at [71, 152] on div "Orders" at bounding box center [74, 144] width 130 height 17
click at [69, 96] on div "Inventory" at bounding box center [52, 102] width 39 height 12
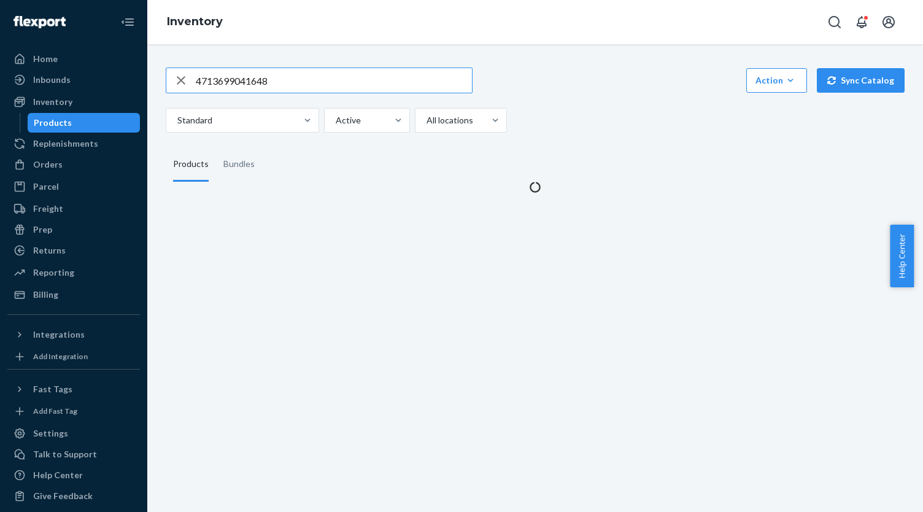
click at [226, 83] on input "4713699041648" at bounding box center [334, 80] width 276 height 25
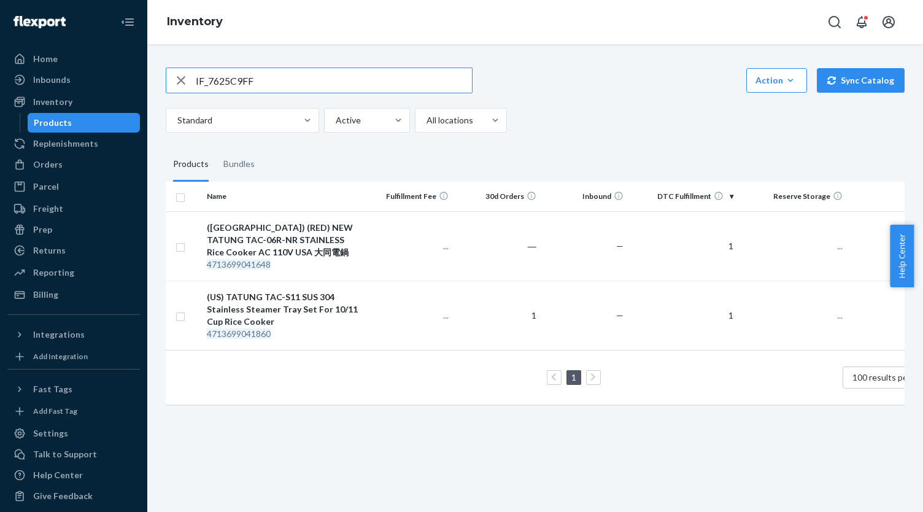
type input "IF_7625C9FF"
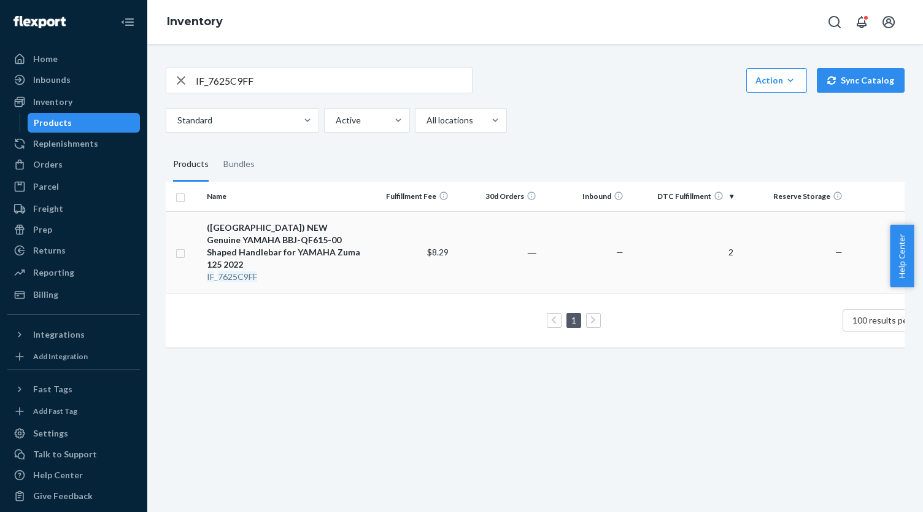
click at [318, 240] on div "([GEOGRAPHIC_DATA]) NEW Genuine YAMAHA BBJ-QF615-00 Shaped Handlebar for YAMAHA…" at bounding box center [284, 245] width 154 height 49
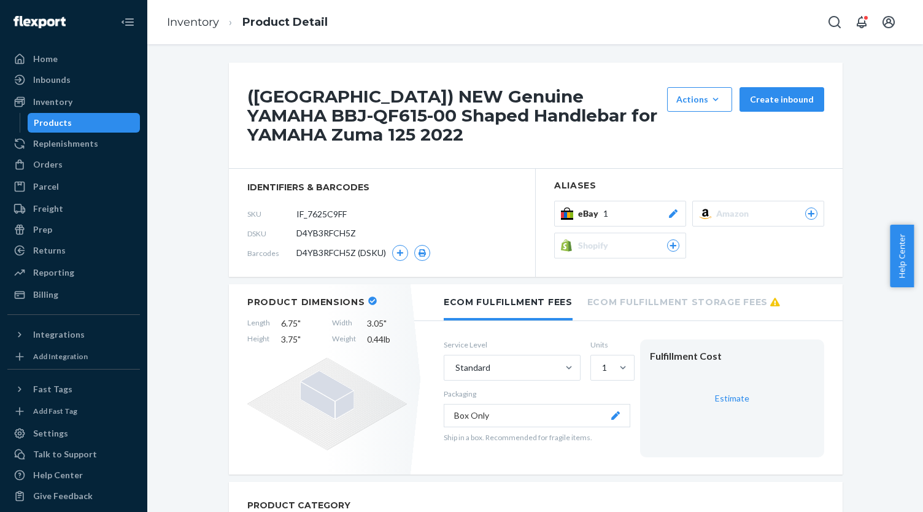
click at [658, 207] on div "eBay 1" at bounding box center [628, 213] width 101 height 12
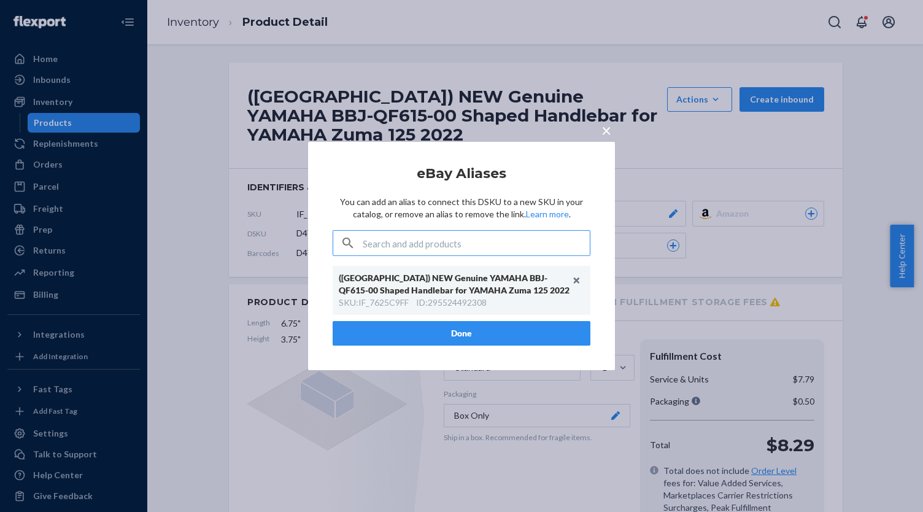
type input "IF_F3D620C2"
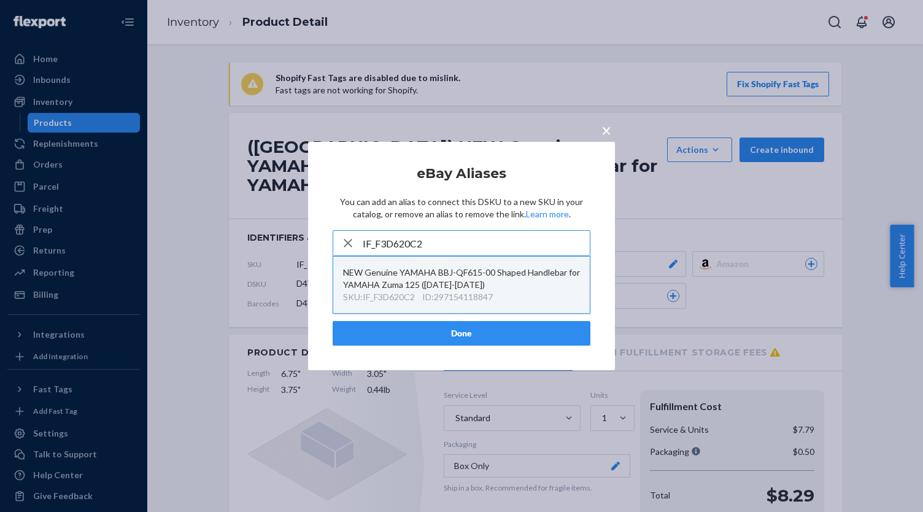
click at [501, 292] on div "SKU : IF_F3D620C2 ID : 297154118847" at bounding box center [461, 297] width 237 height 12
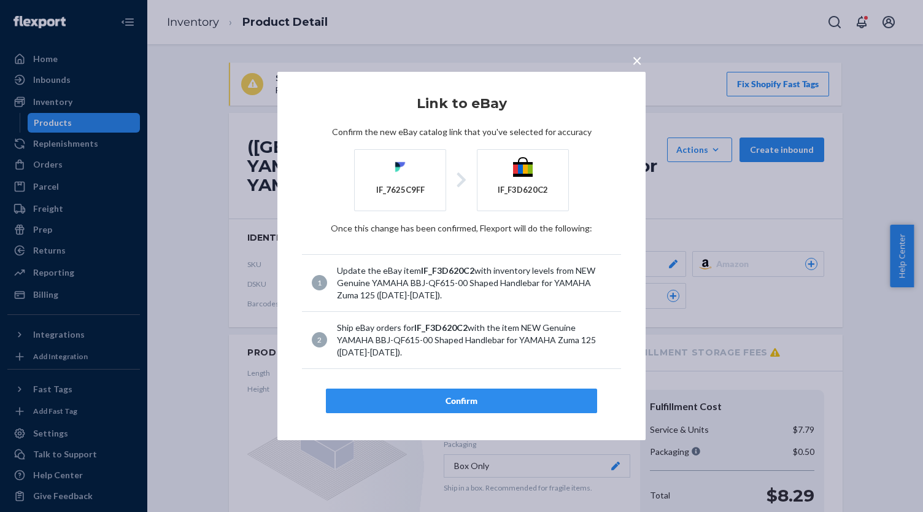
click at [493, 404] on div "Confirm" at bounding box center [461, 400] width 250 height 12
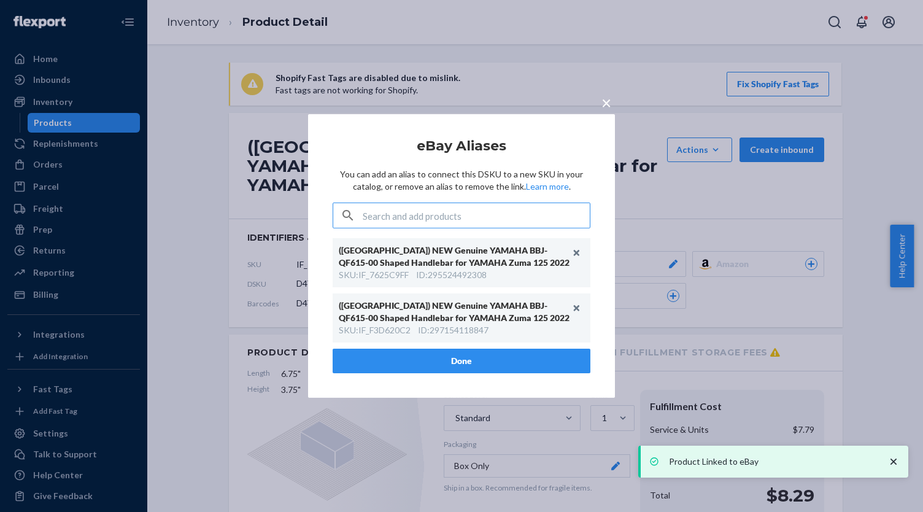
click at [530, 328] on div "SKU : IF_F3D620C2 ID : 297154118847" at bounding box center [461, 330] width 245 height 12
click at [537, 360] on button "Done" at bounding box center [462, 360] width 258 height 25
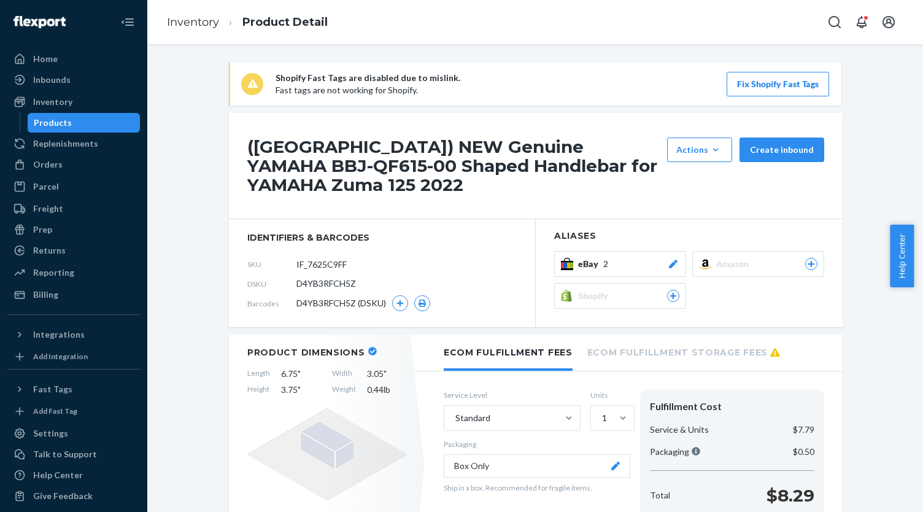
click at [110, 117] on div "Products" at bounding box center [84, 122] width 110 height 17
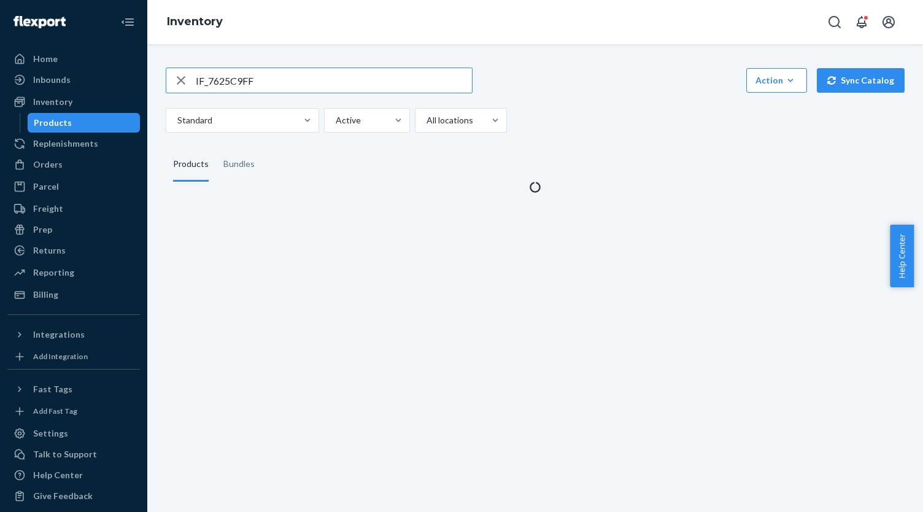
click at [275, 80] on input "IF_7625C9FF" at bounding box center [334, 80] width 276 height 25
type input "IF_BF2B840F"
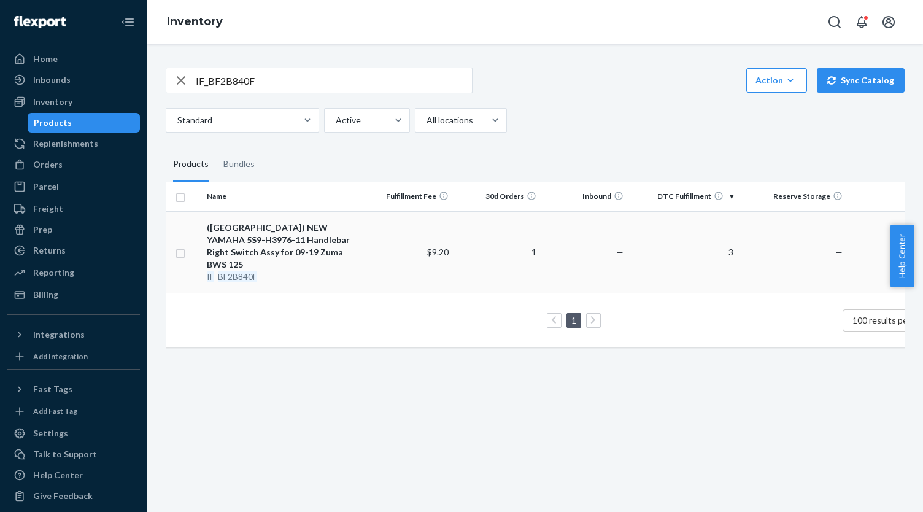
click at [317, 228] on div "([GEOGRAPHIC_DATA]) NEW YAMAHA 5S9-H3976-11 Handlebar Right Switch Assy for 09-…" at bounding box center [284, 245] width 154 height 49
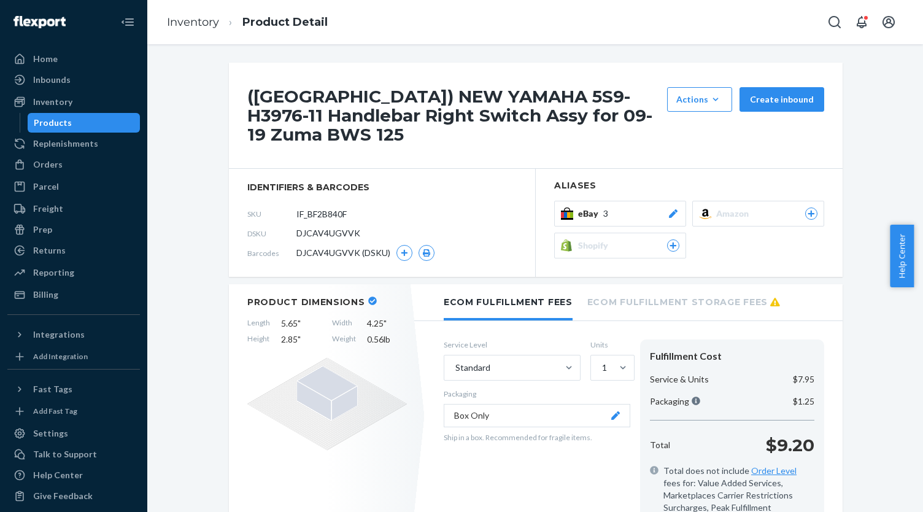
click at [618, 194] on div "([GEOGRAPHIC_DATA]) NEW YAMAHA 5S9-H3976-11 Handlebar Right Switch Assy for 09-…" at bounding box center [536, 170] width 614 height 214
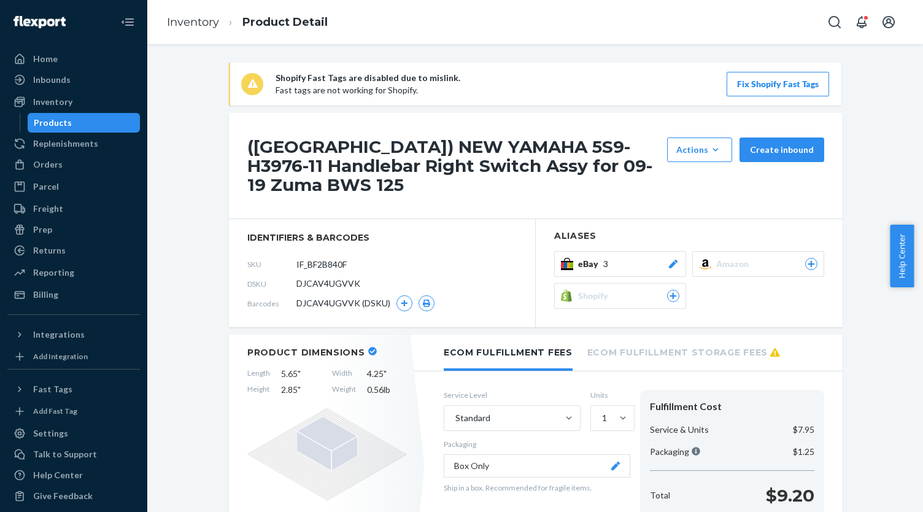
click at [622, 258] on div "eBay 3" at bounding box center [628, 264] width 101 height 12
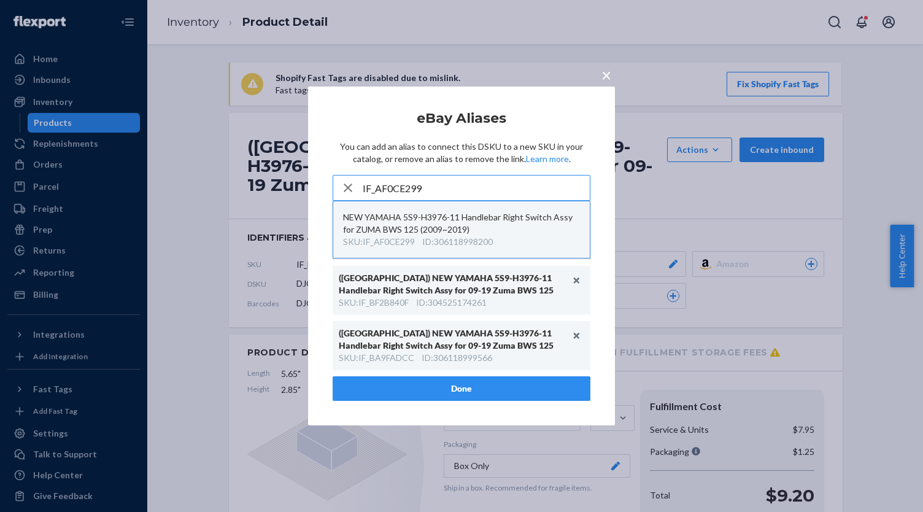
type input "IF_AF0CE299"
click at [508, 229] on div "NEW YAMAHA 5S9-H3976-11 Handlebar Right Switch Assy for ZUMA BWS 125 (2009~2019)" at bounding box center [461, 223] width 237 height 25
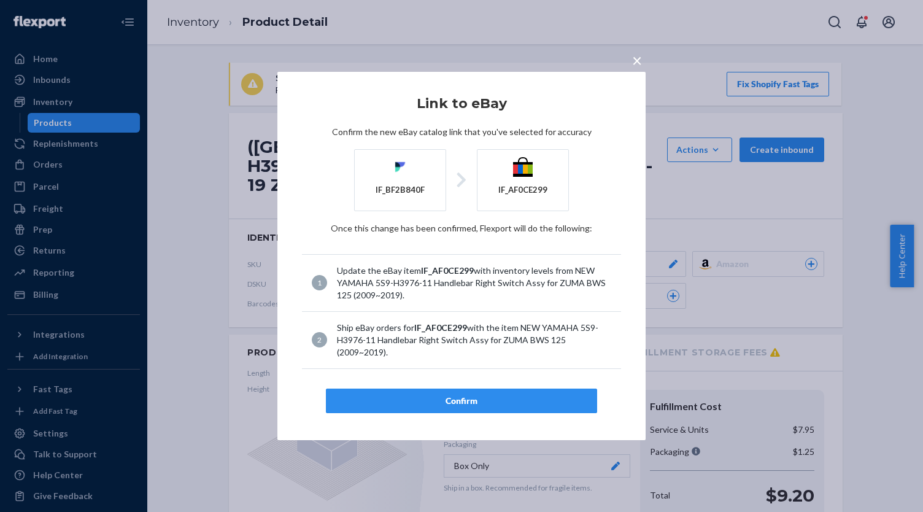
click at [508, 391] on button "Confirm" at bounding box center [461, 400] width 271 height 25
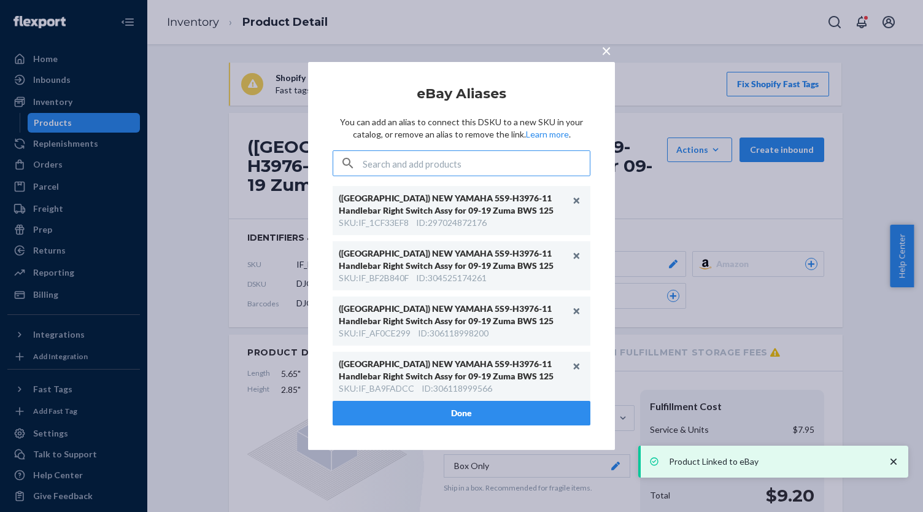
click at [487, 408] on button "Done" at bounding box center [462, 413] width 258 height 25
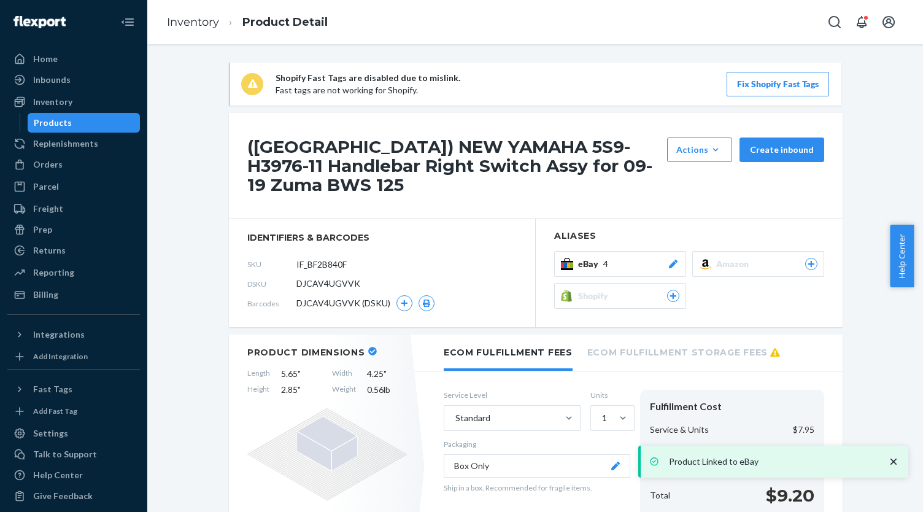
click at [80, 124] on div "Products" at bounding box center [84, 122] width 110 height 17
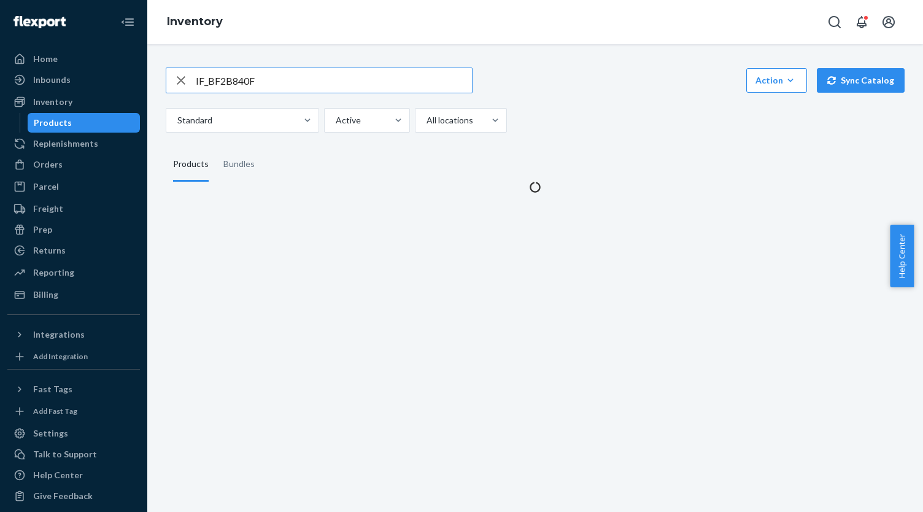
click at [302, 84] on input "IF_BF2B840F" at bounding box center [334, 80] width 276 height 25
click at [301, 84] on input "IF_BF2B840F" at bounding box center [334, 80] width 276 height 25
type input "IF_89E1D6D7"
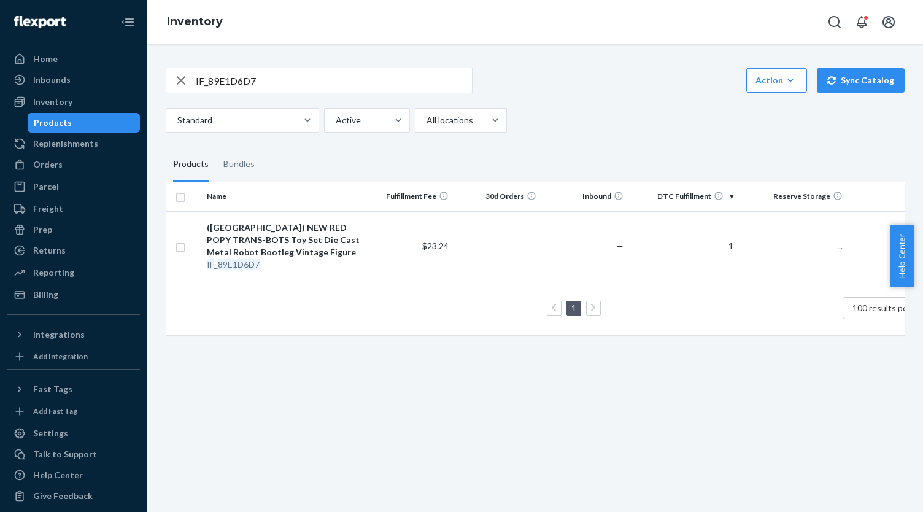
click at [315, 230] on div "([GEOGRAPHIC_DATA]) NEW RED POPY TRANS-BOTS Toy Set Die Cast Metal Robot Bootle…" at bounding box center [284, 239] width 154 height 37
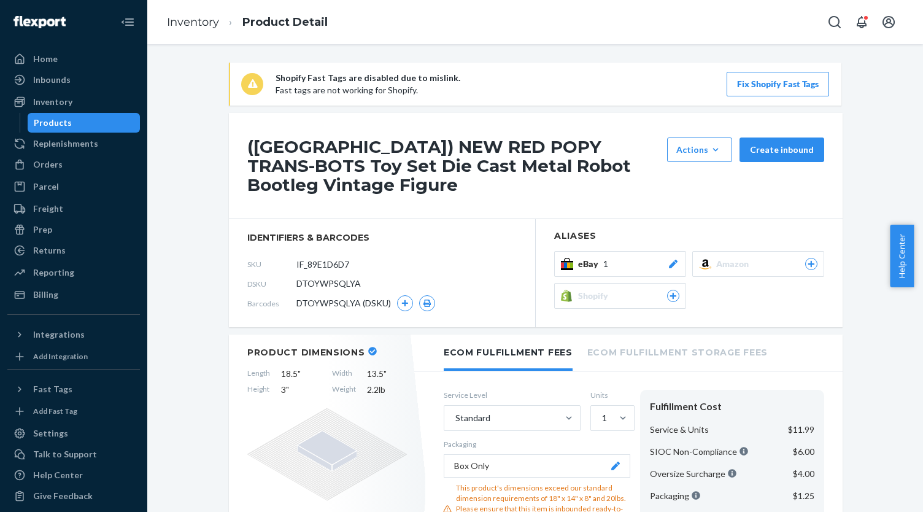
click at [658, 258] on div "eBay 1" at bounding box center [628, 264] width 101 height 12
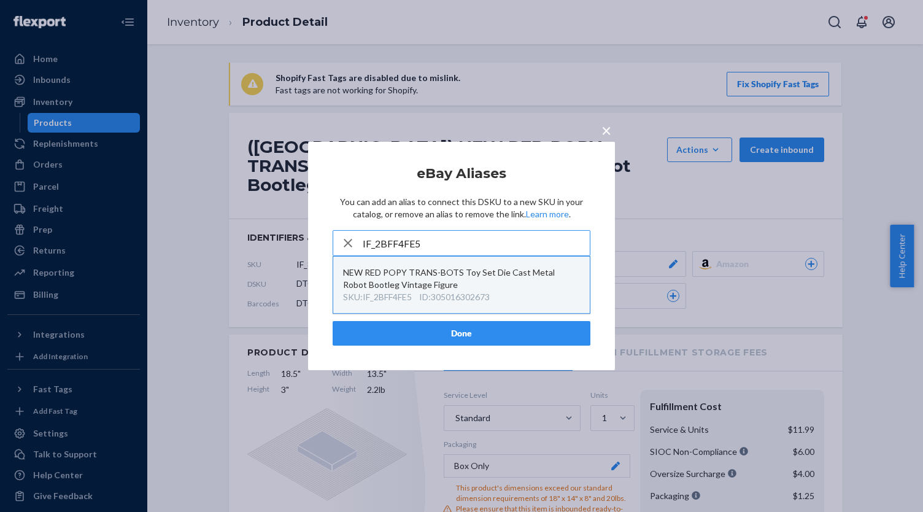
type input "IF_2BFF4FE5"
click at [473, 275] on div "NEW RED POPY TRANS-BOTS Toy Set Die Cast Metal Robot Bootleg Vintage Figure" at bounding box center [461, 278] width 237 height 25
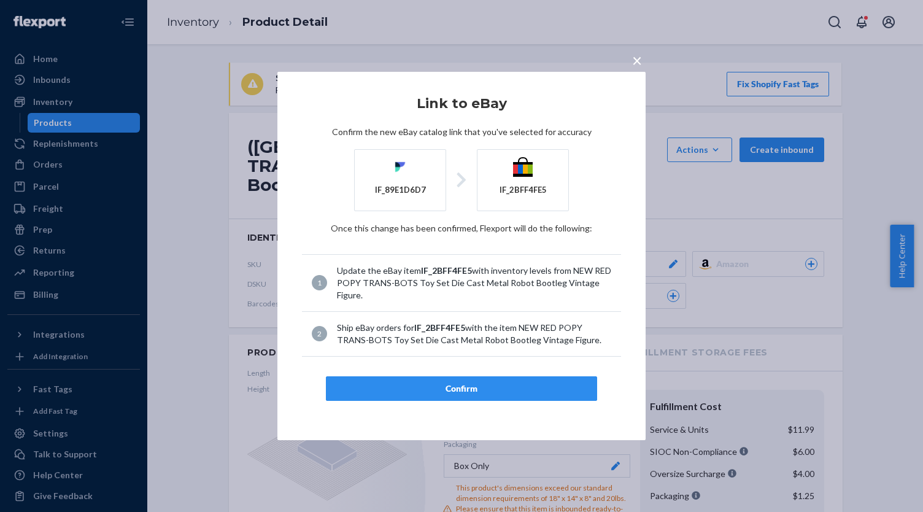
click at [470, 380] on button "Confirm" at bounding box center [461, 388] width 271 height 25
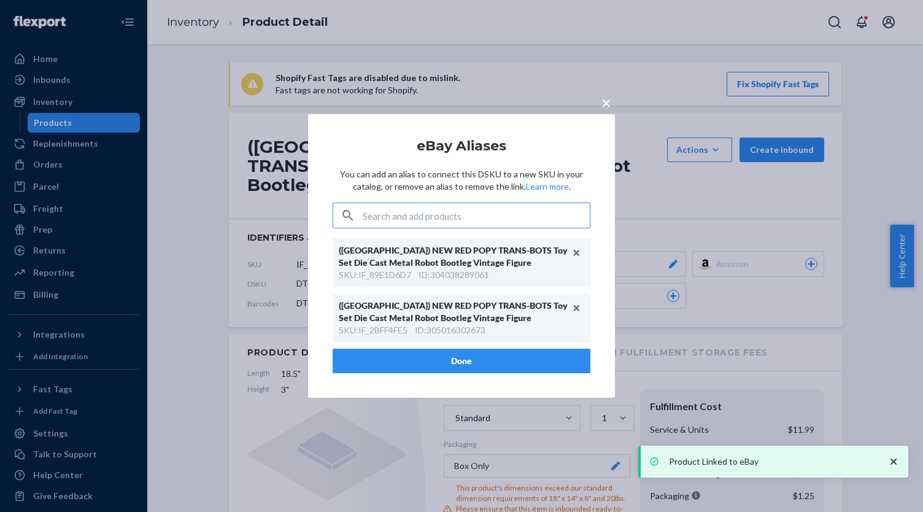
click at [458, 356] on button "Done" at bounding box center [462, 360] width 258 height 25
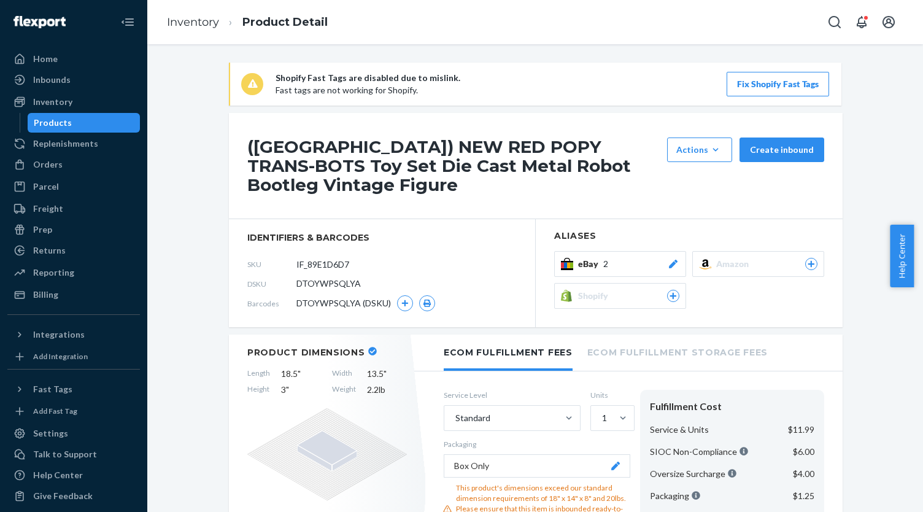
click at [85, 119] on div "Products" at bounding box center [84, 122] width 110 height 17
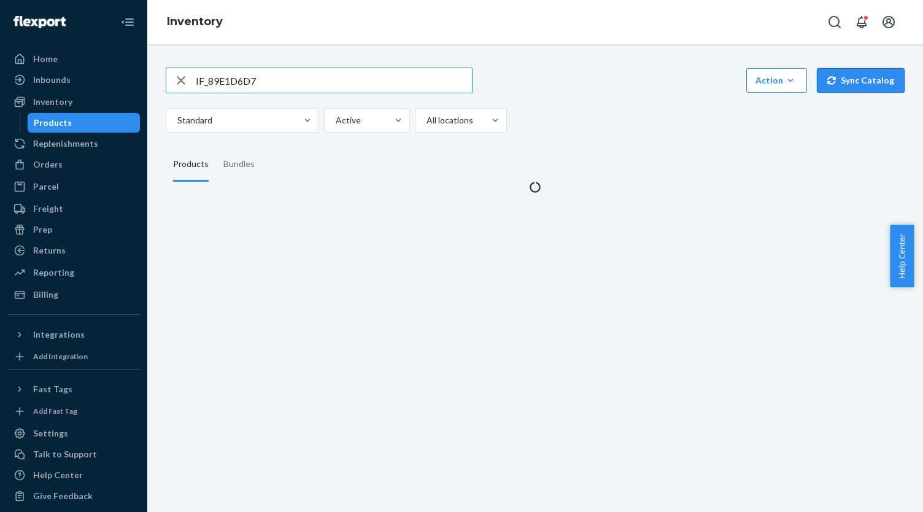
click at [844, 72] on button "Sync Catalog" at bounding box center [861, 80] width 88 height 25
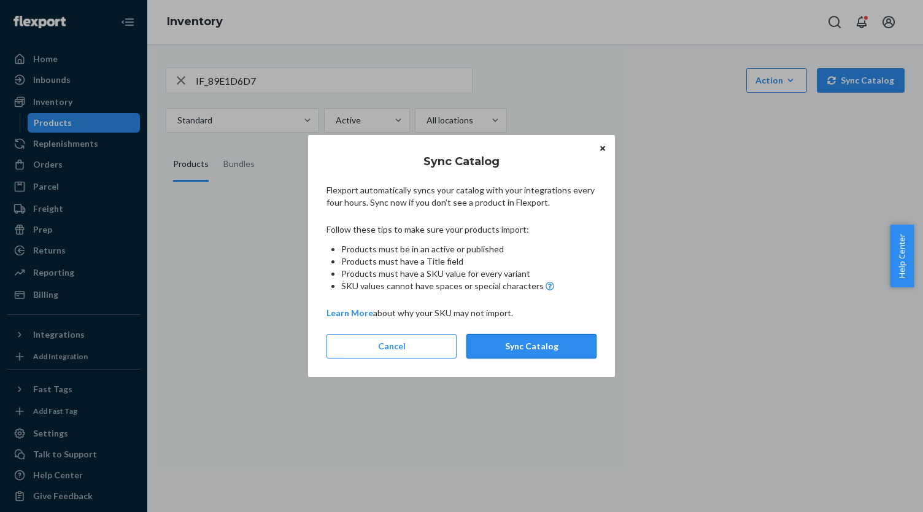
click at [584, 342] on button "Sync Catalog" at bounding box center [531, 346] width 130 height 25
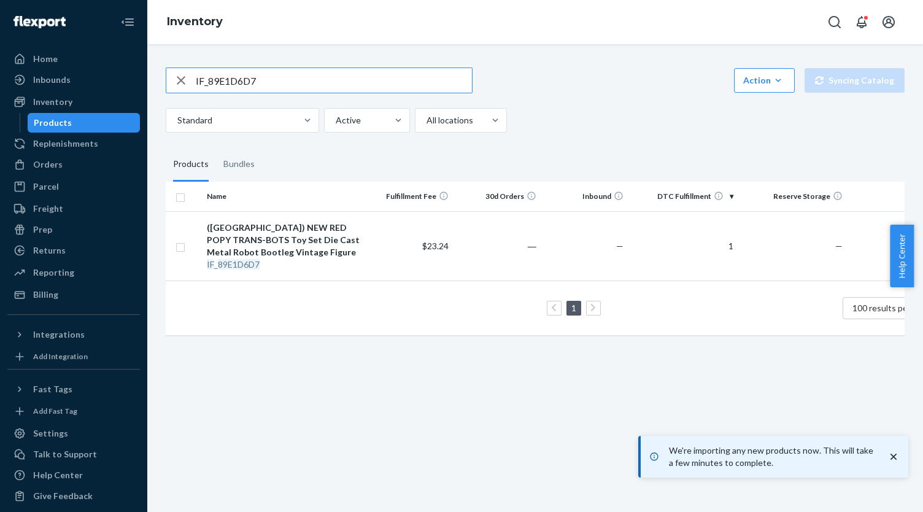
click at [269, 87] on input "IF_89E1D6D7" at bounding box center [334, 80] width 276 height 25
paste input "IF_7A136279"
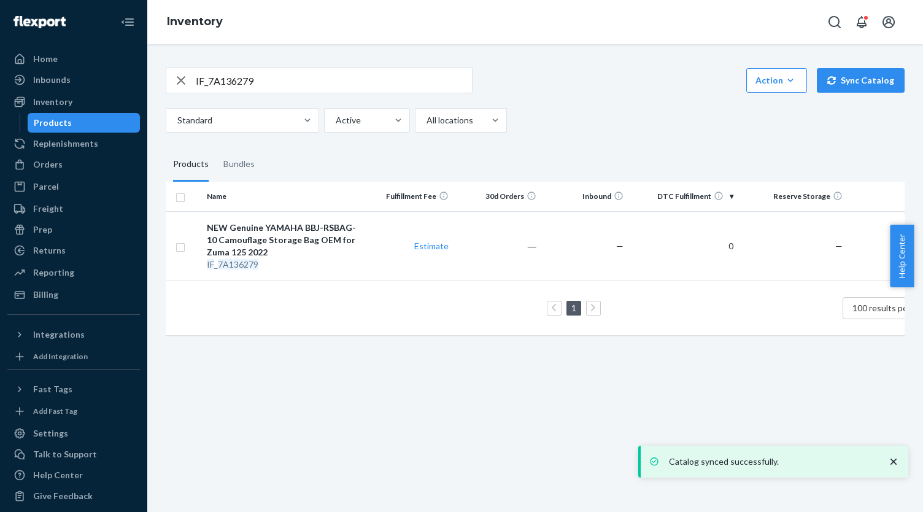
click at [319, 69] on input "IF_7A136279" at bounding box center [334, 80] width 276 height 25
paste input "IF_A436C91B"
type input "IF_A436C91B"
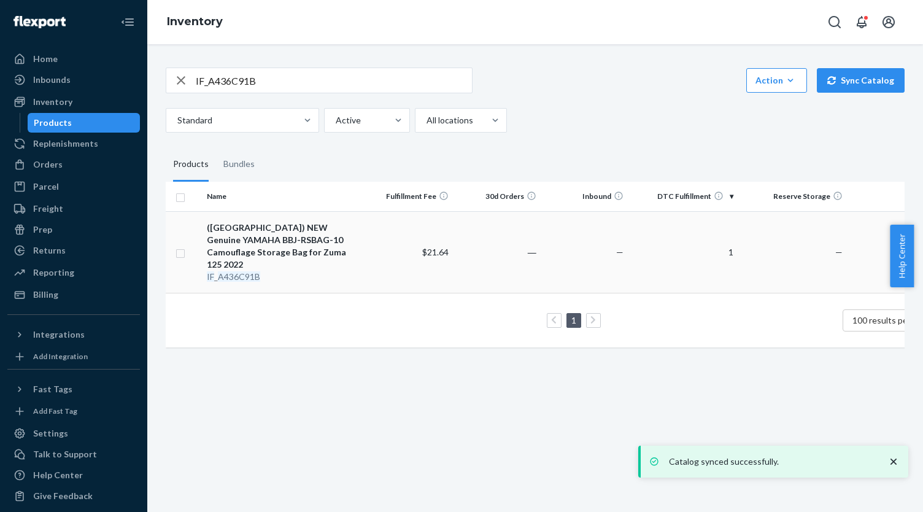
click at [296, 234] on div "([GEOGRAPHIC_DATA]) NEW Genuine YAMAHA BBJ-RSBAG-10 Camouflage Storage Bag for …" at bounding box center [284, 245] width 154 height 49
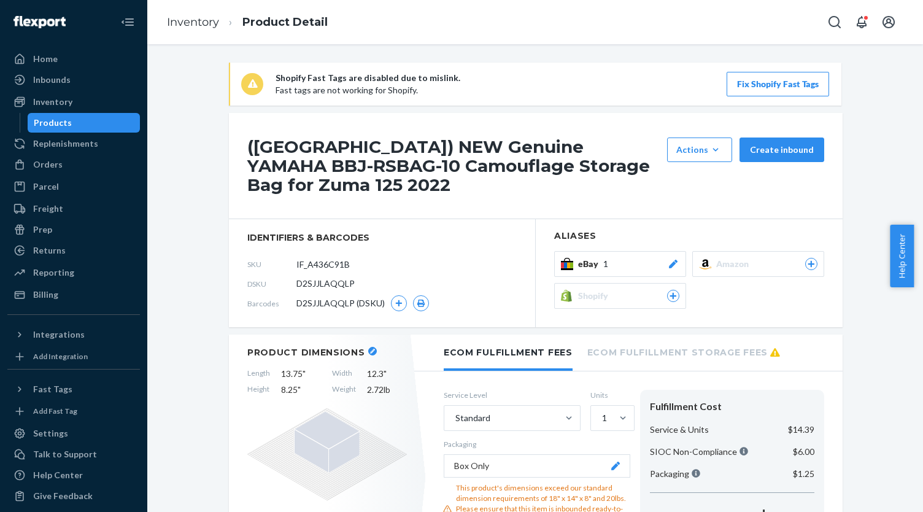
click at [660, 258] on div "eBay 1" at bounding box center [628, 264] width 101 height 12
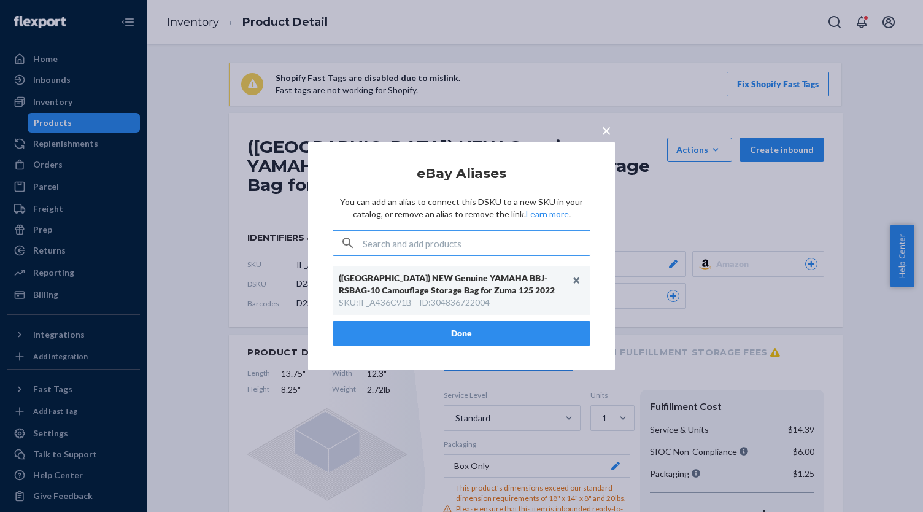
type input "IF_7A136279"
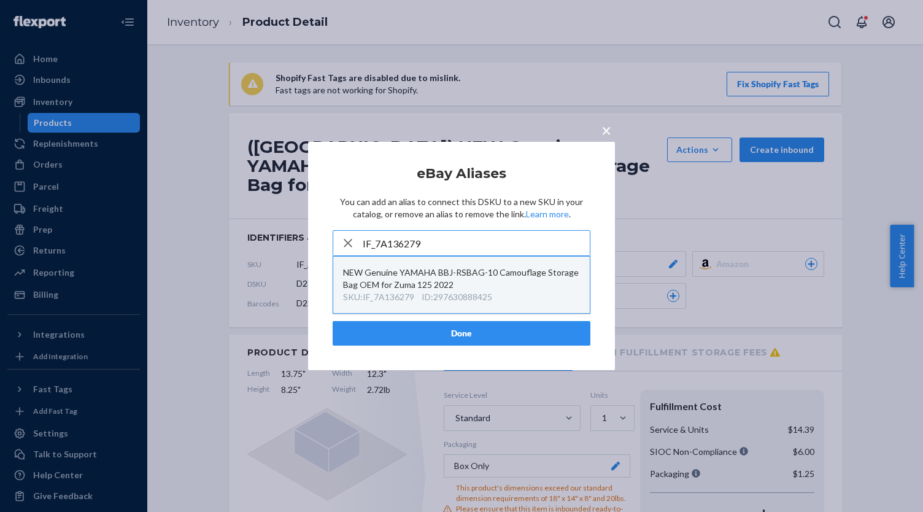
click at [495, 289] on div "NEW Genuine YAMAHA BBJ-RSBAG-10 Camouflage Storage Bag OEM for Zuma 125 2022" at bounding box center [461, 278] width 237 height 25
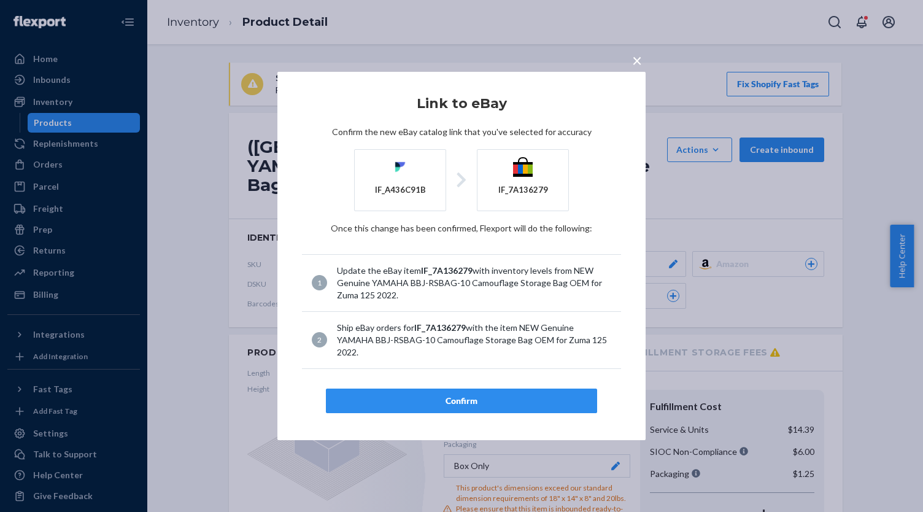
click at [490, 388] on button "Confirm" at bounding box center [461, 400] width 271 height 25
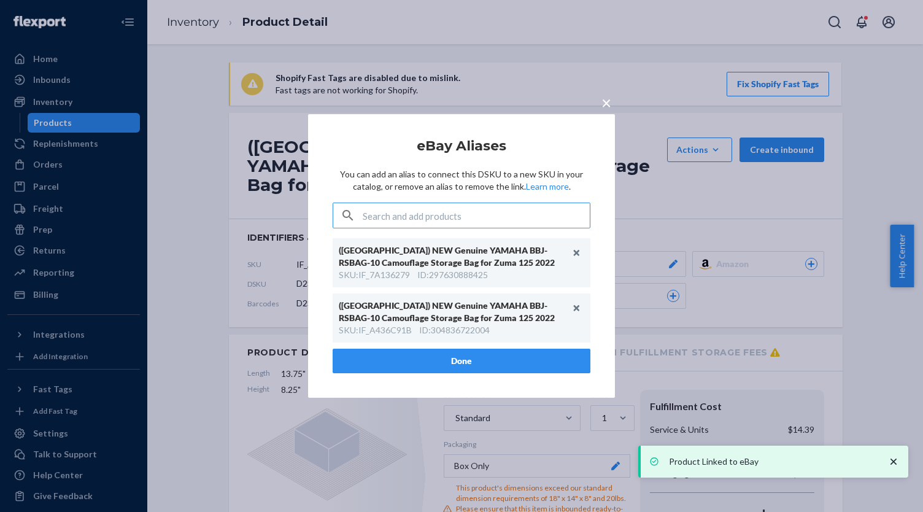
click at [507, 342] on div "([GEOGRAPHIC_DATA]) NEW Genuine YAMAHA BBJ-RSBAG-10 Camouflage Storage Bag for …" at bounding box center [462, 317] width 258 height 49
click at [507, 355] on button "Done" at bounding box center [462, 360] width 258 height 25
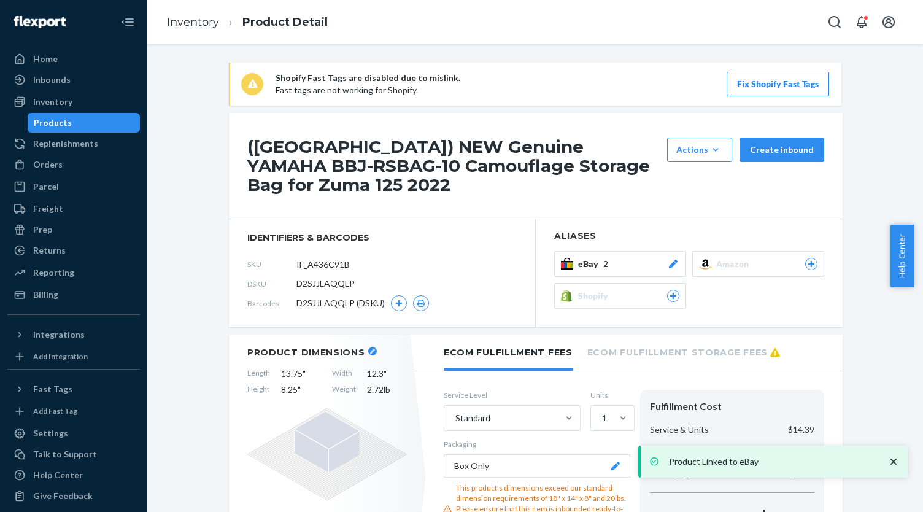
scroll to position [123, 0]
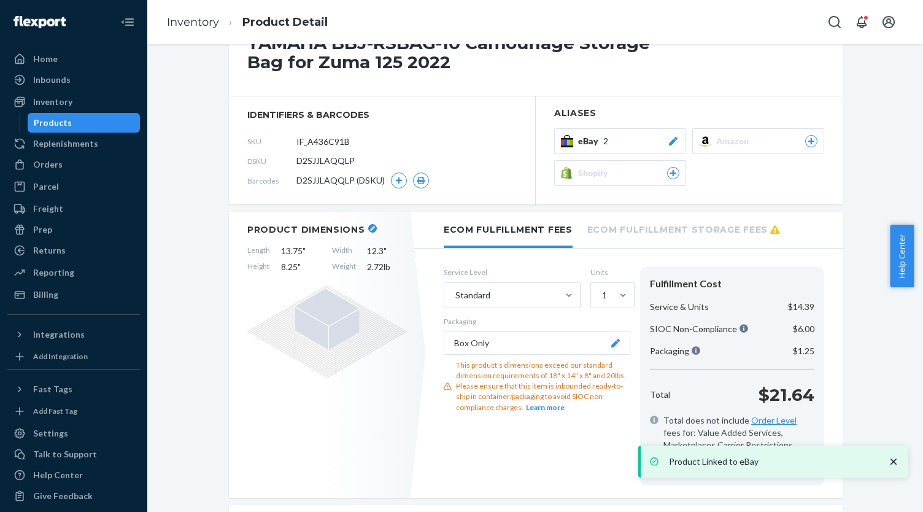
click at [513, 331] on button "Box Only" at bounding box center [537, 342] width 187 height 23
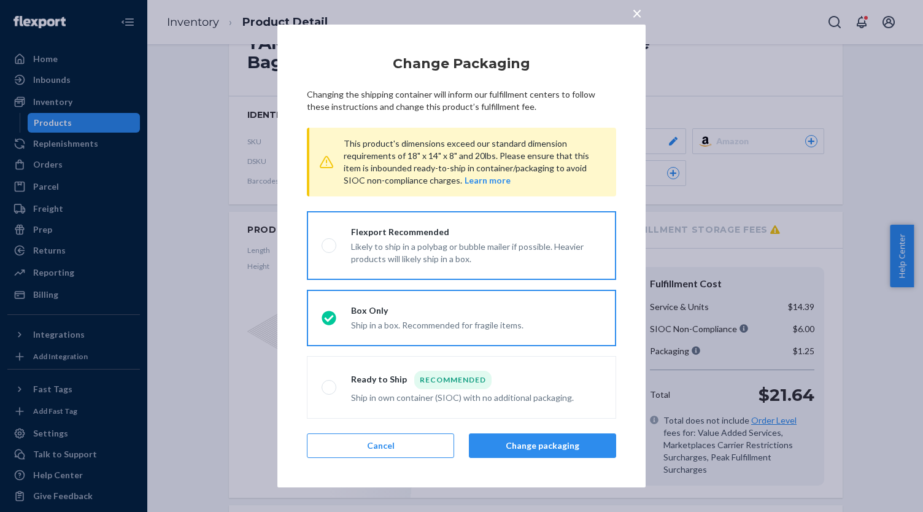
click at [432, 229] on div "Flexport Recommended" at bounding box center [476, 232] width 250 height 12
click at [329, 242] on input "Flexport Recommended Likely to ship in a polybag or bubble mailer if possible. …" at bounding box center [325, 246] width 8 height 8
radio input "true"
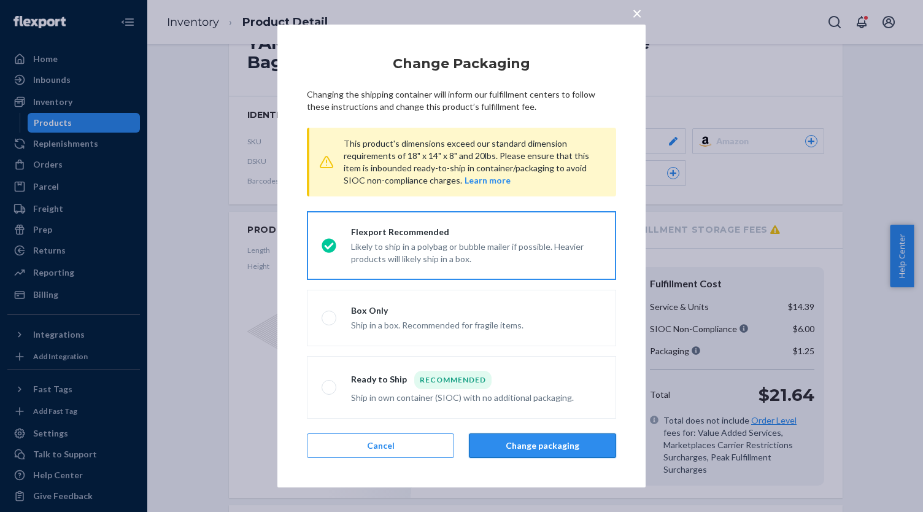
click at [519, 450] on button "Change packaging" at bounding box center [542, 445] width 147 height 25
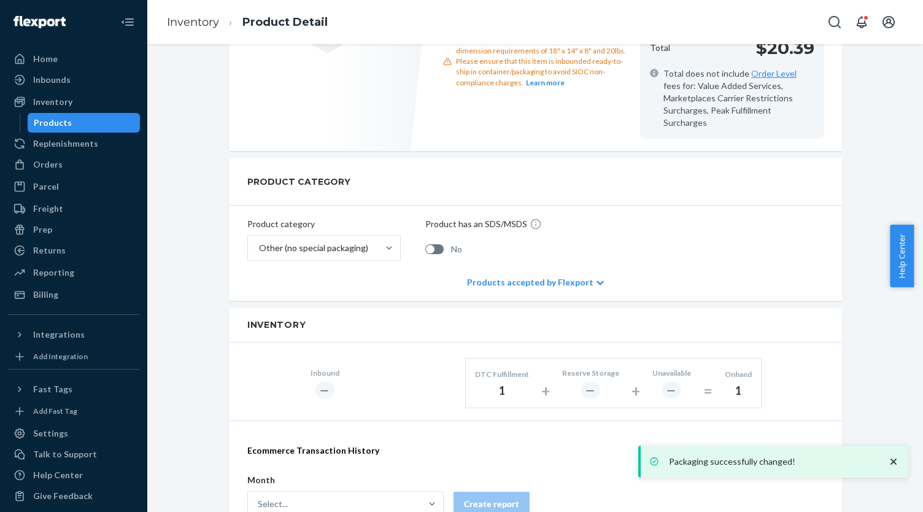
scroll to position [368, 0]
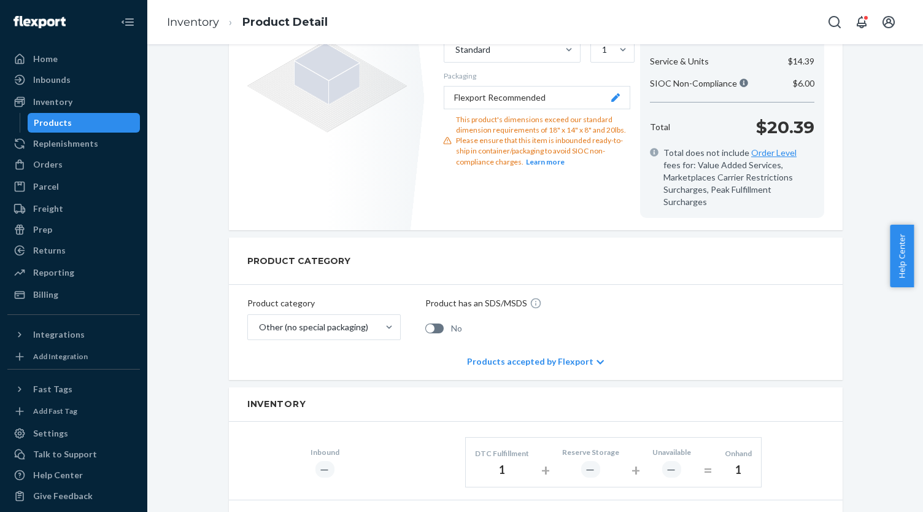
drag, startPoint x: 80, startPoint y: 127, endPoint x: 141, endPoint y: 121, distance: 61.7
click at [80, 127] on div "Products" at bounding box center [84, 122] width 110 height 17
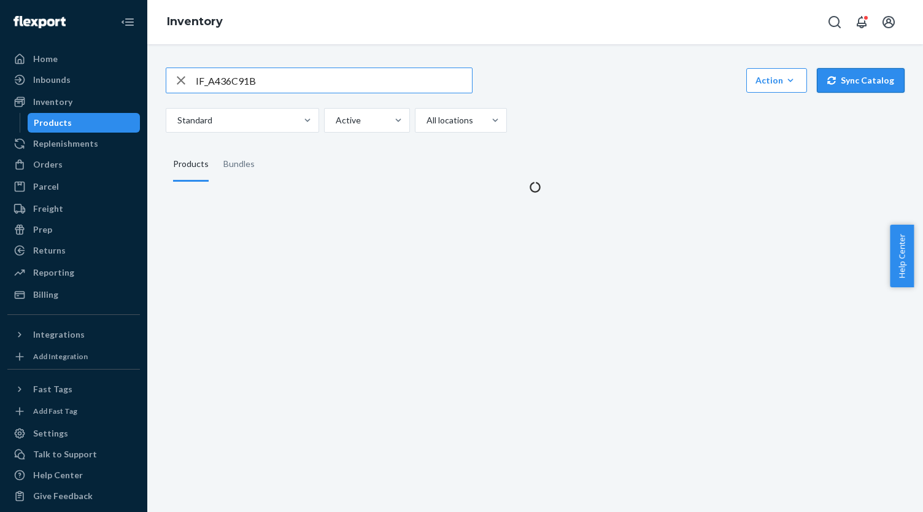
click at [853, 79] on button "Sync Catalog" at bounding box center [861, 80] width 88 height 25
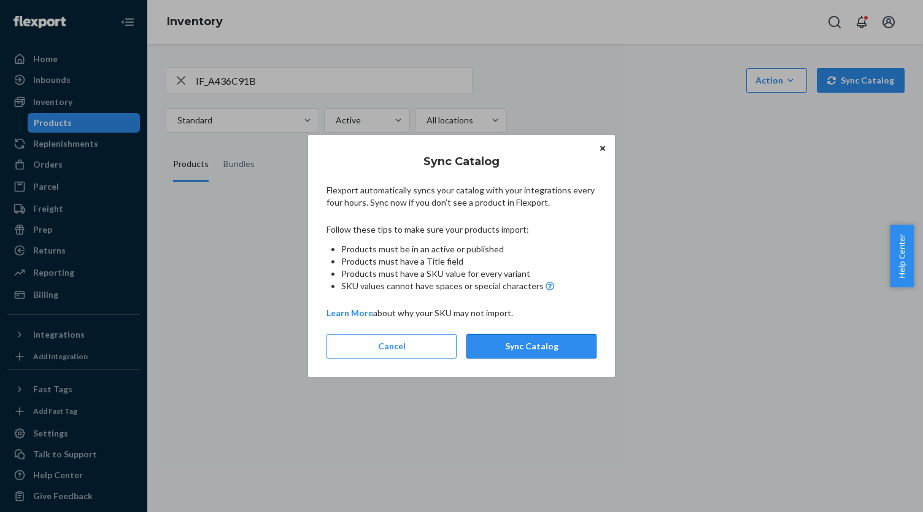
click at [575, 344] on button "Sync Catalog" at bounding box center [531, 346] width 130 height 25
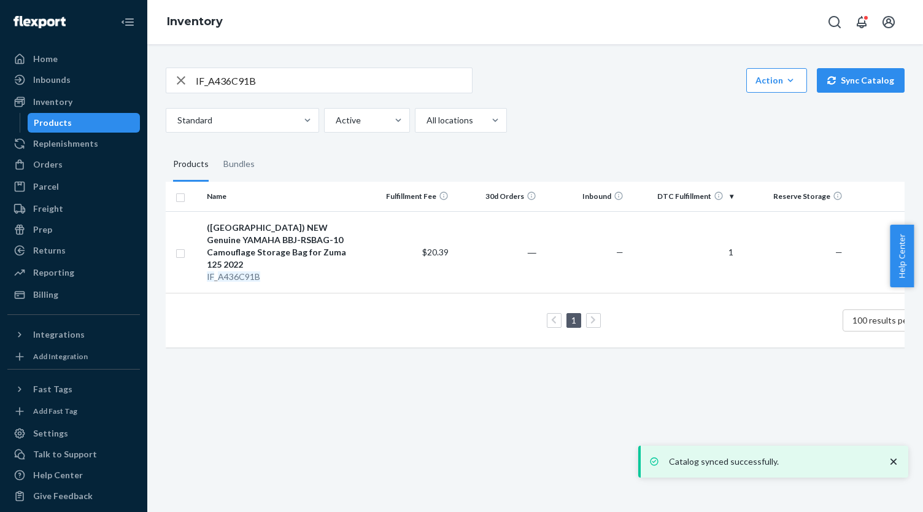
drag, startPoint x: 845, startPoint y: 79, endPoint x: 840, endPoint y: 87, distance: 9.2
click at [845, 79] on button "Sync Catalog" at bounding box center [861, 80] width 88 height 25
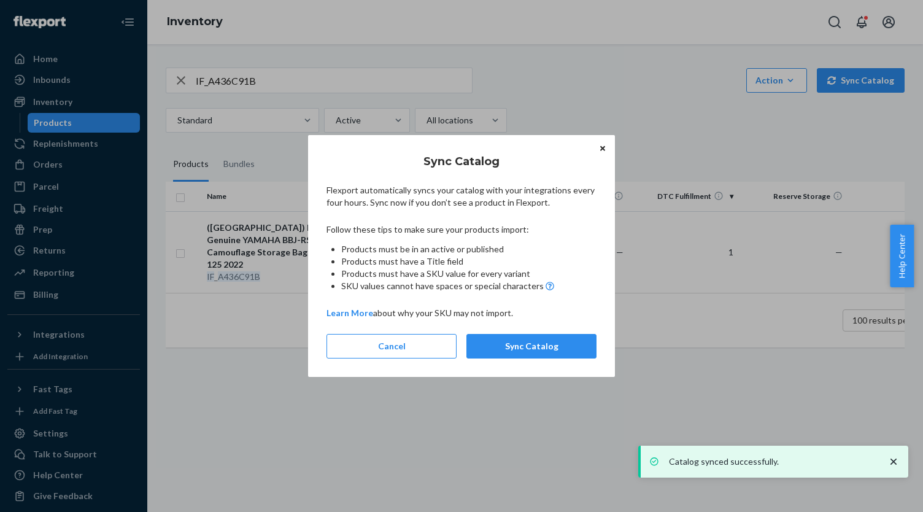
click at [579, 342] on button "Sync Catalog" at bounding box center [531, 346] width 130 height 25
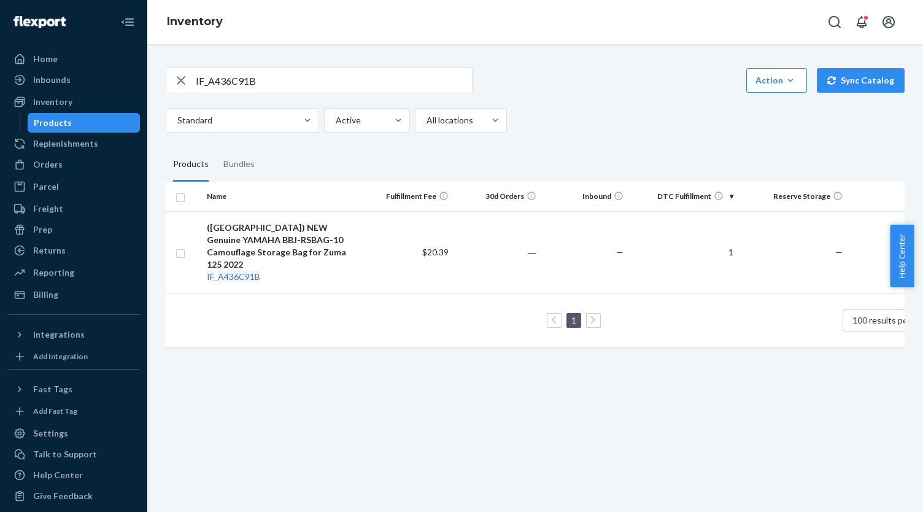
click at [91, 121] on div "Products" at bounding box center [84, 122] width 110 height 17
click at [181, 76] on icon "button" at bounding box center [181, 80] width 15 height 25
click at [82, 114] on link "Products" at bounding box center [84, 123] width 113 height 20
click at [83, 119] on div "Products" at bounding box center [84, 122] width 110 height 17
click at [846, 78] on button "Sync Catalog" at bounding box center [861, 80] width 88 height 25
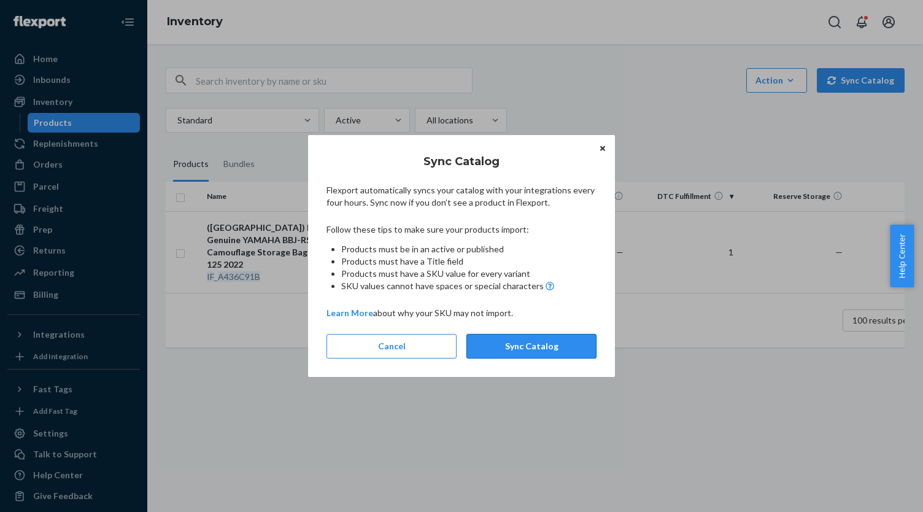
click at [549, 339] on button "Sync Catalog" at bounding box center [531, 346] width 130 height 25
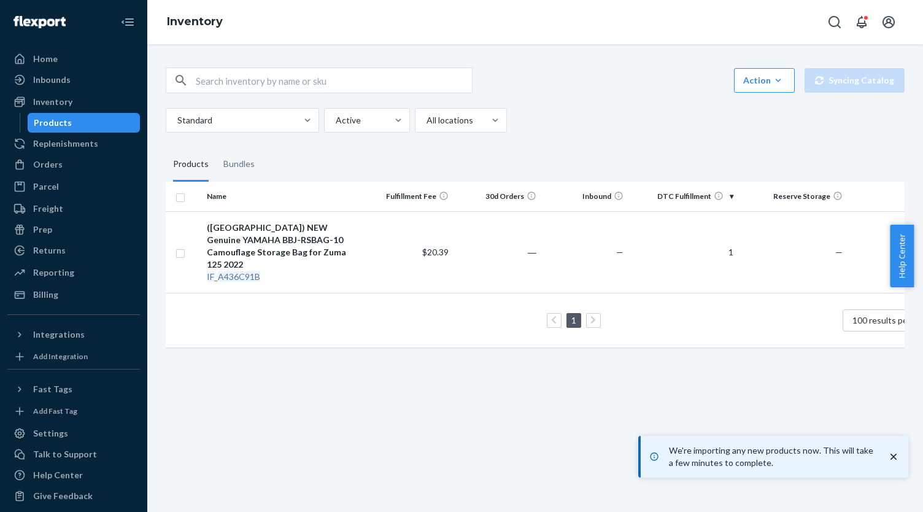
click at [84, 120] on div "Products" at bounding box center [84, 122] width 110 height 17
click at [250, 81] on input "text" at bounding box center [334, 80] width 276 height 25
paste input "IF_335C1883"
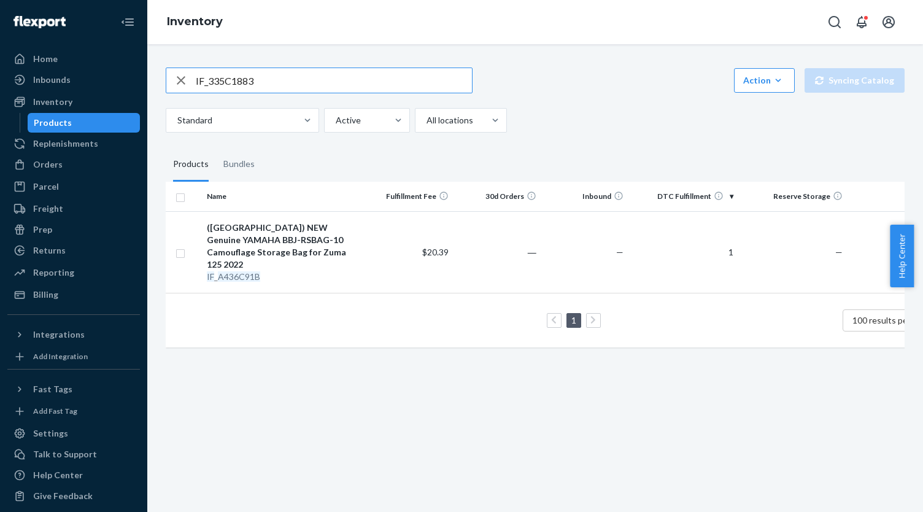
type input "IF_335C1883"
click at [291, 243] on div "([GEOGRAPHIC_DATA]) NEW YAMAHA B8R-E7641-00 BWS ZUMA N MAX FOCRE 2.0 CYGNUS Tra…" at bounding box center [284, 245] width 154 height 49
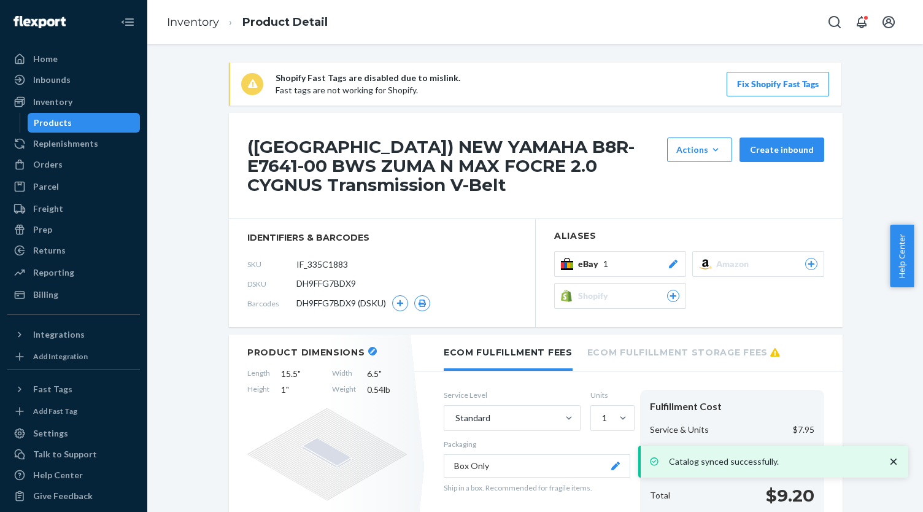
click at [644, 254] on button "eBay 1" at bounding box center [620, 264] width 132 height 26
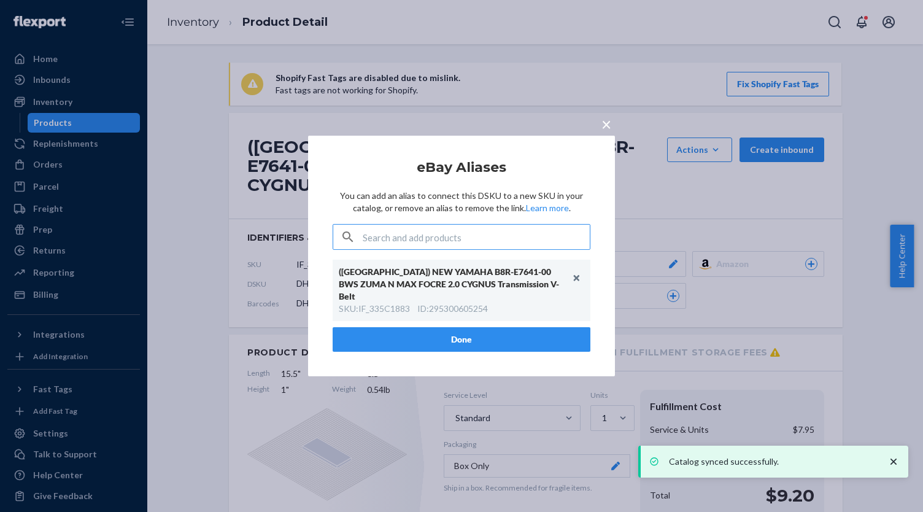
type input "IF_19864D01"
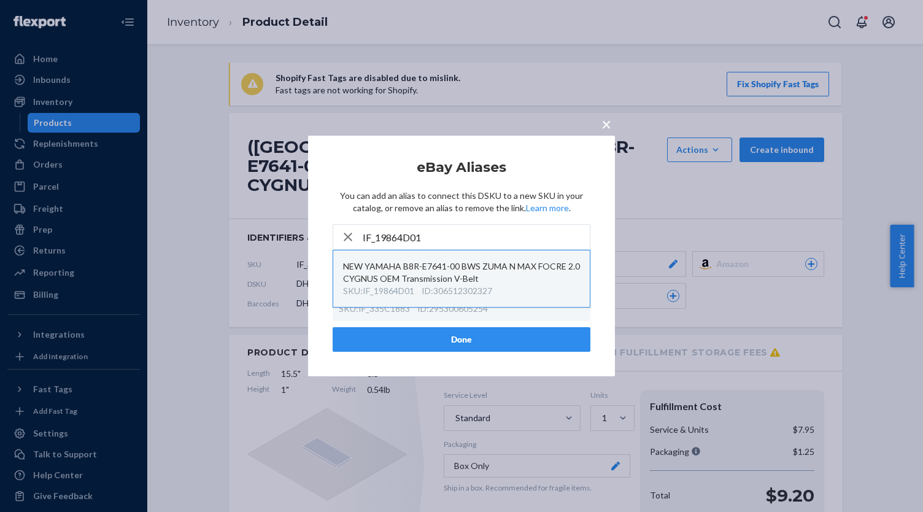
click at [487, 283] on div "NEW YAMAHA B8R-E7641-00 BWS ZUMA N MAX FOCRE 2.0 CYGNUS OEM Transmission V-Belt" at bounding box center [461, 272] width 237 height 25
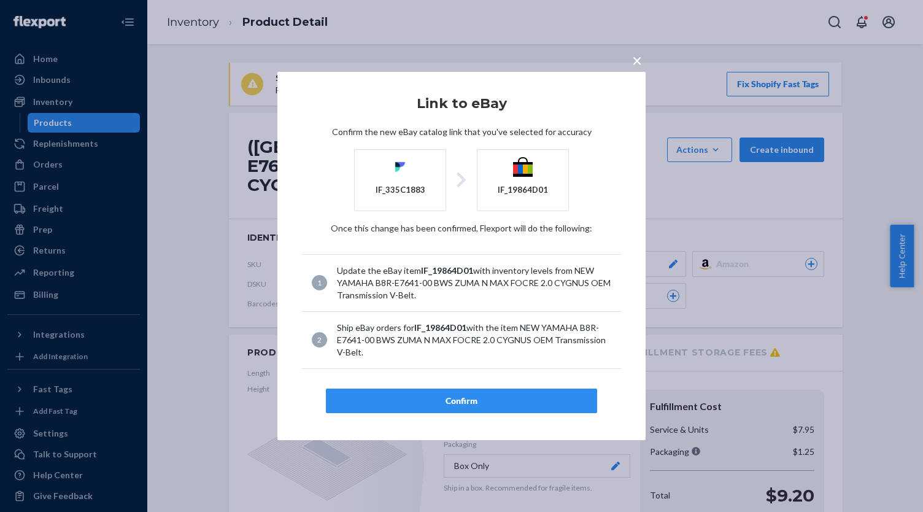
click at [482, 395] on div "Confirm" at bounding box center [461, 400] width 250 height 12
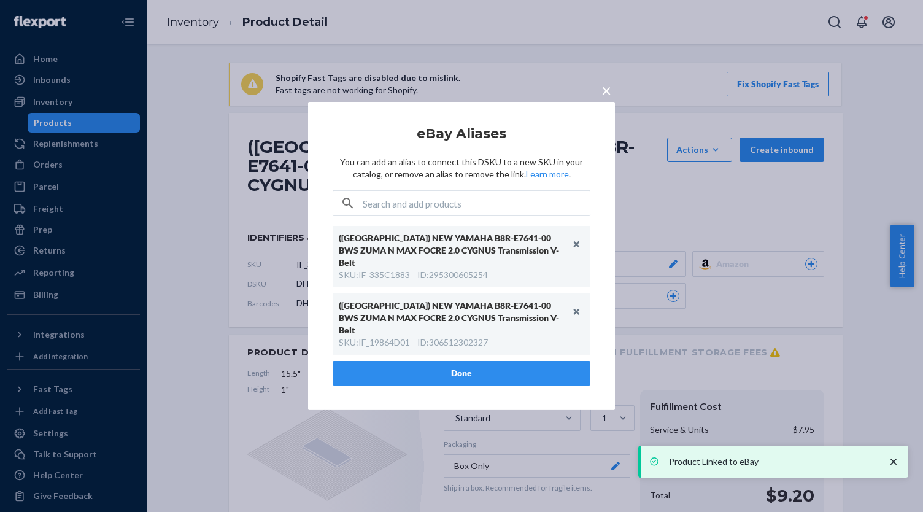
click at [486, 361] on button "Done" at bounding box center [462, 373] width 258 height 25
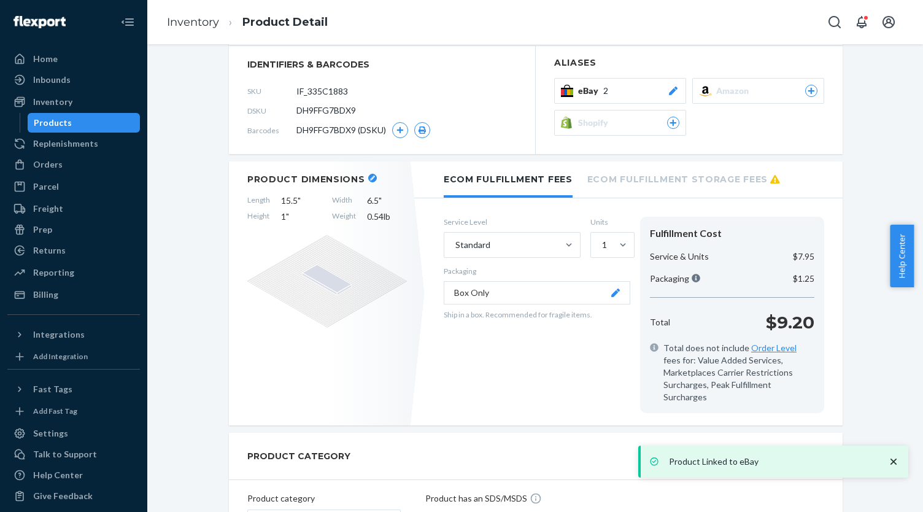
scroll to position [173, 0]
click at [483, 297] on button "Box Only" at bounding box center [537, 292] width 187 height 23
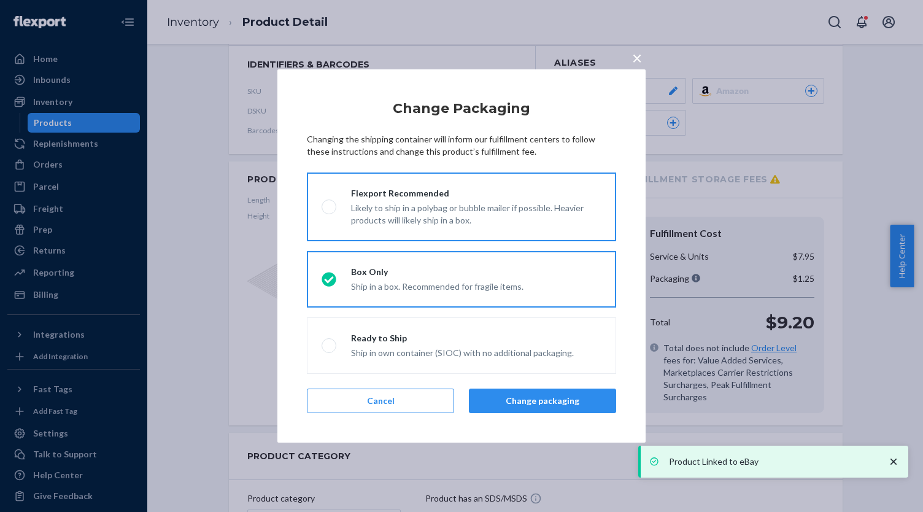
click at [378, 223] on div "Likely to ship in a polybag or bubble mailer if possible. Heavier products will…" at bounding box center [476, 212] width 250 height 27
click at [329, 211] on input "Flexport Recommended Likely to ship in a polybag or bubble mailer if possible. …" at bounding box center [325, 207] width 8 height 8
radio input "true"
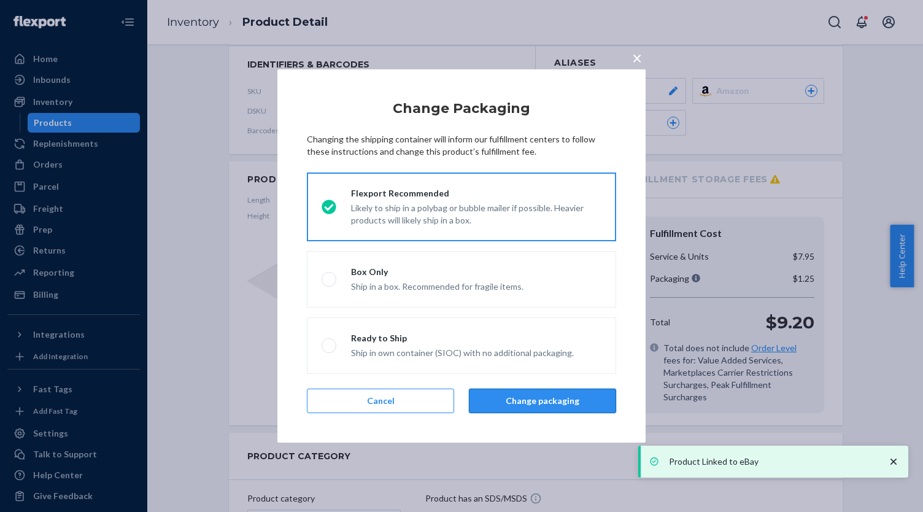
click at [510, 403] on button "Change packaging" at bounding box center [542, 400] width 147 height 25
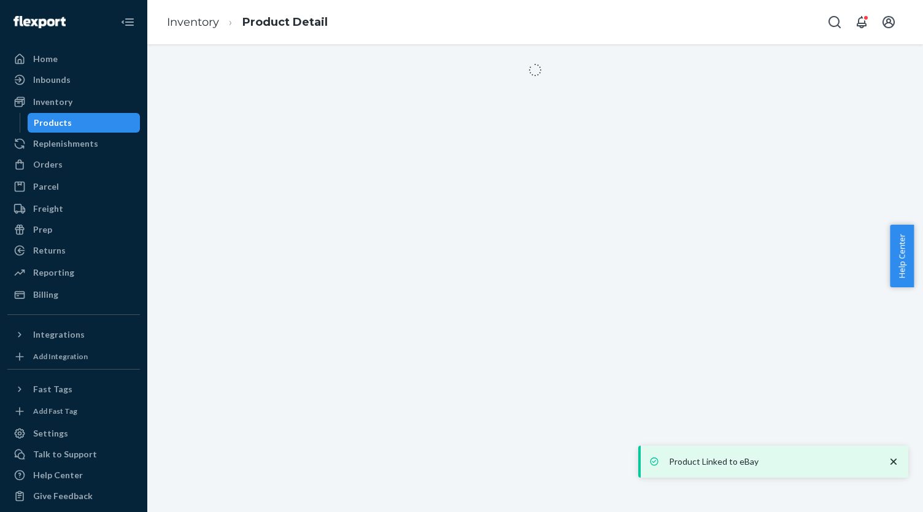
scroll to position [0, 0]
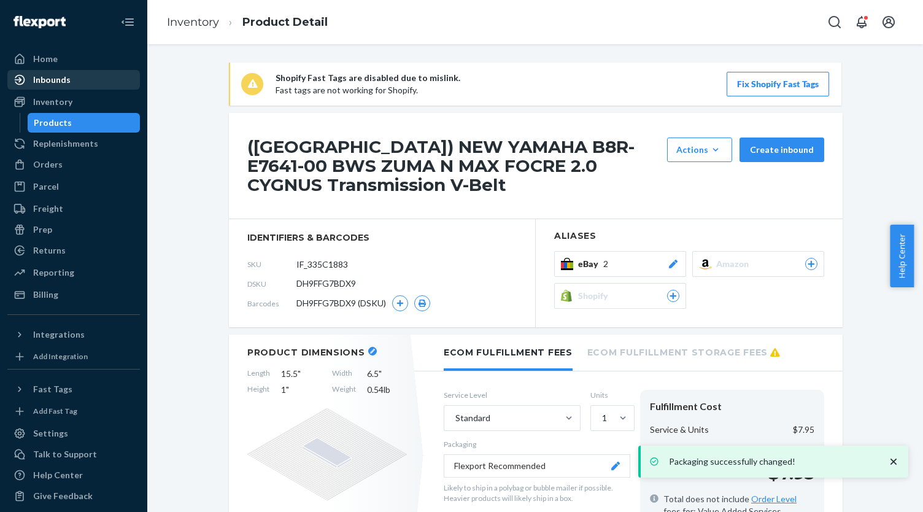
click at [68, 81] on div "Inbounds" at bounding box center [51, 80] width 37 height 12
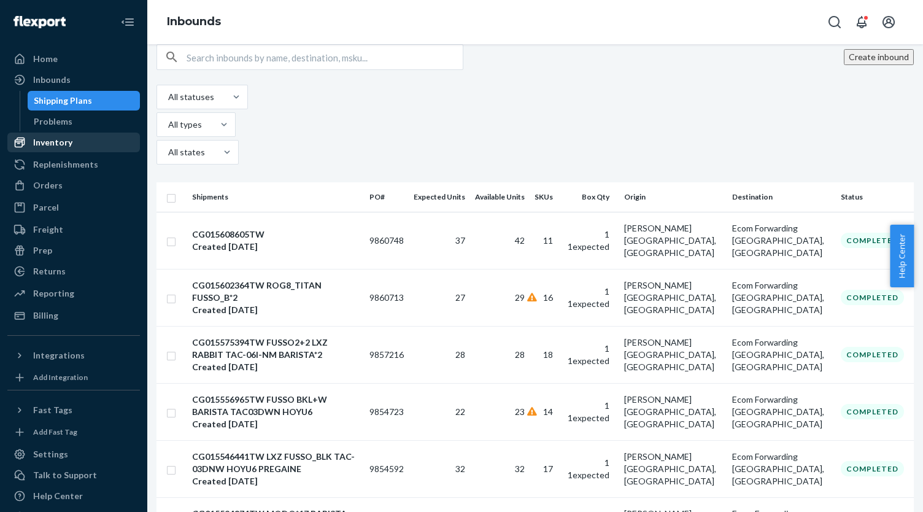
click at [82, 148] on div "Inventory" at bounding box center [74, 142] width 130 height 17
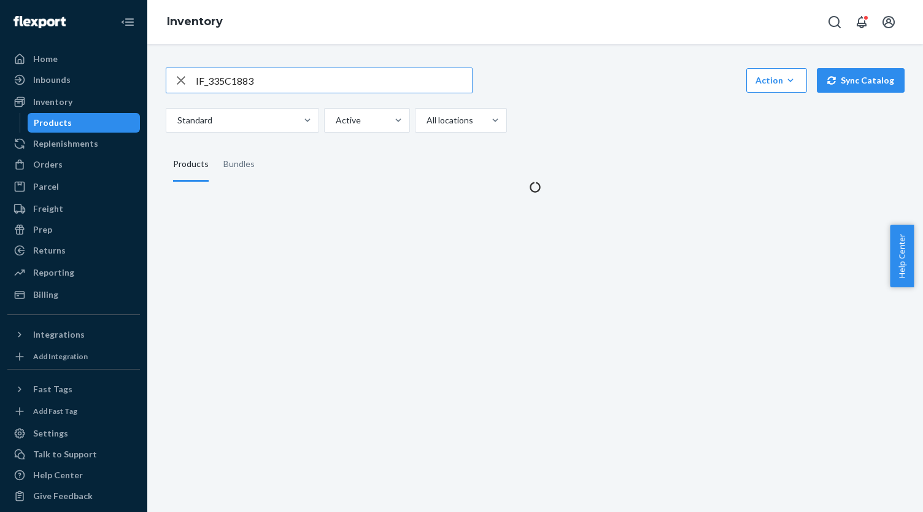
click at [177, 75] on icon "button" at bounding box center [181, 80] width 15 height 25
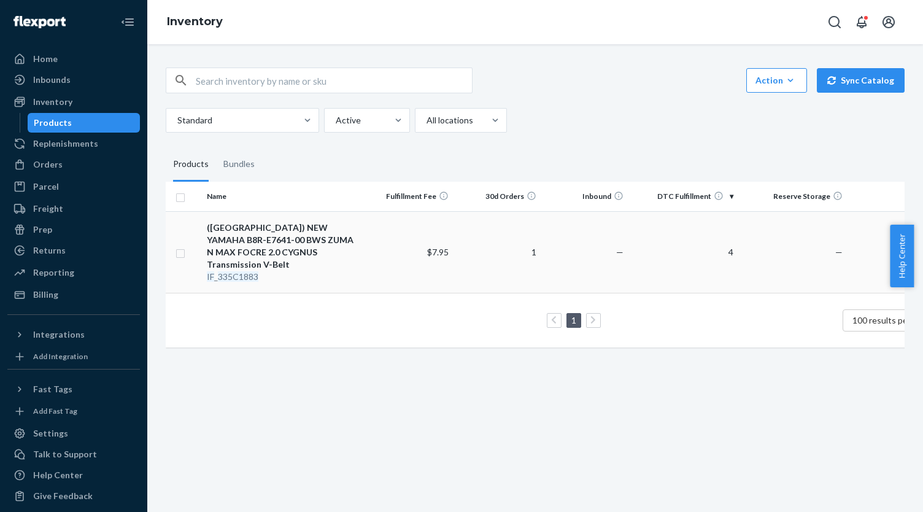
click at [260, 233] on div "([GEOGRAPHIC_DATA]) NEW YAMAHA B8R-E7641-00 BWS ZUMA N MAX FOCRE 2.0 CYGNUS Tra…" at bounding box center [284, 245] width 154 height 49
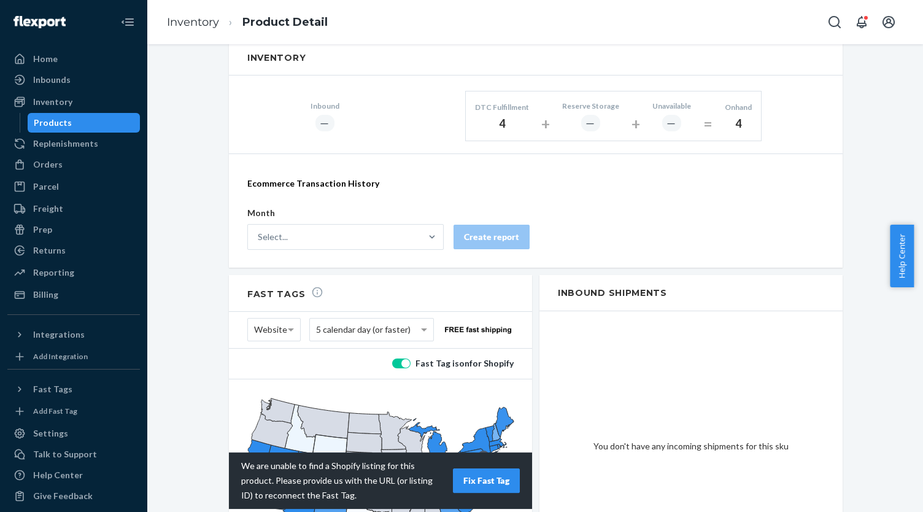
scroll to position [783, 0]
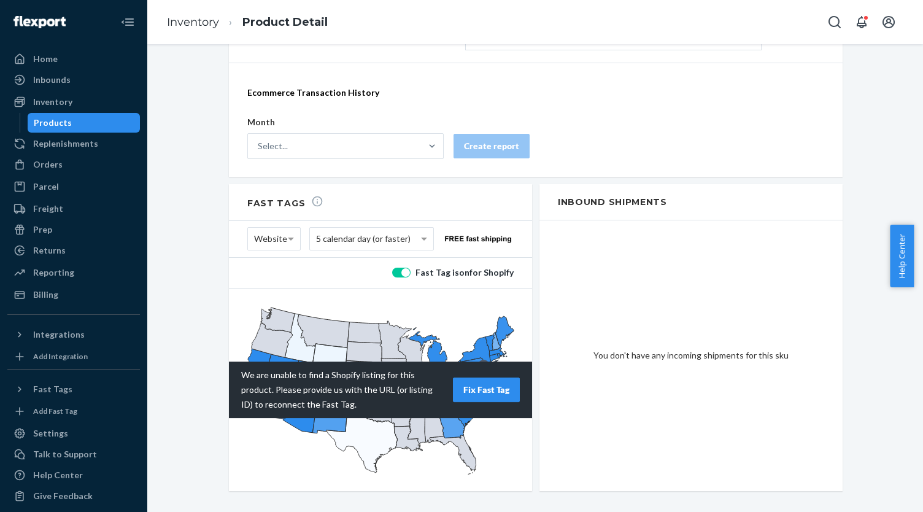
click at [267, 228] on span "Website" at bounding box center [270, 238] width 33 height 21
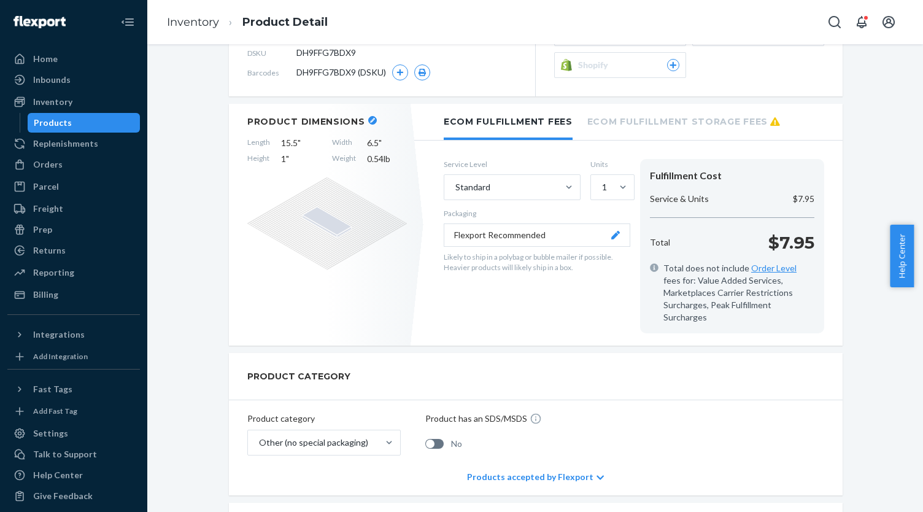
scroll to position [108, 0]
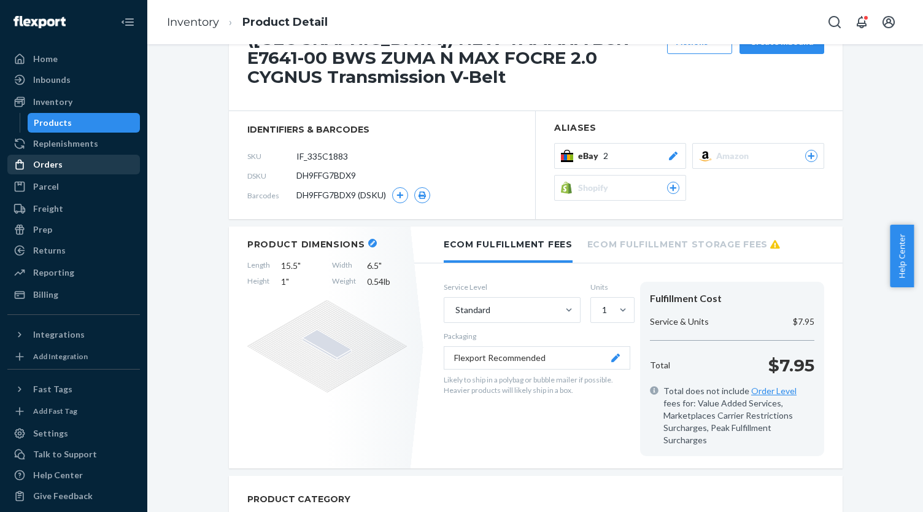
click at [80, 164] on div "Orders" at bounding box center [74, 164] width 130 height 17
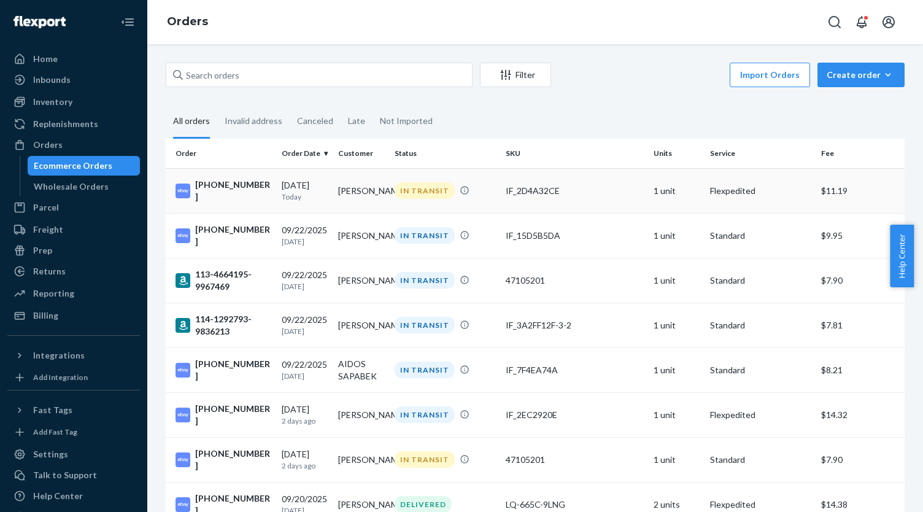
click at [358, 190] on td "[PERSON_NAME]" at bounding box center [361, 190] width 56 height 45
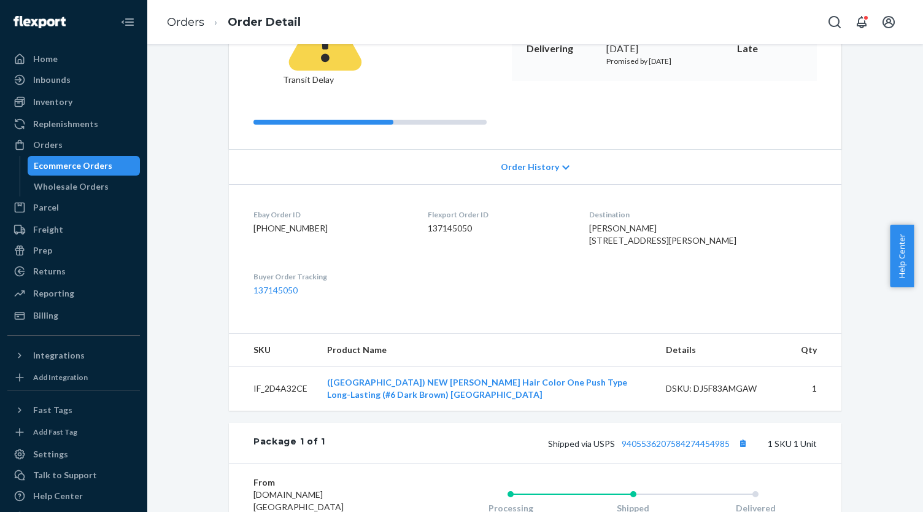
scroll to position [184, 0]
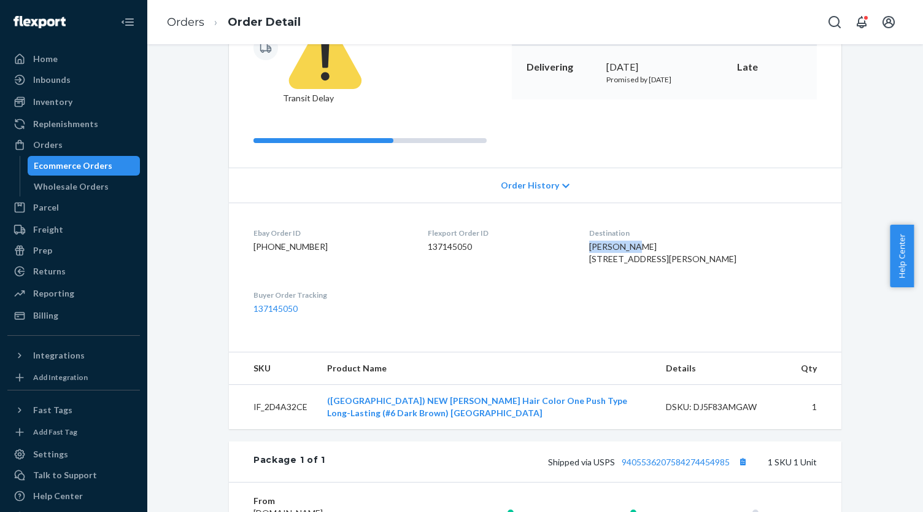
drag, startPoint x: 606, startPoint y: 200, endPoint x: 690, endPoint y: 199, distance: 83.4
click at [690, 240] on div "[PERSON_NAME] [STREET_ADDRESS][PERSON_NAME]" at bounding box center [703, 252] width 228 height 25
copy span "[PERSON_NAME]"
click at [615, 241] on span "[PERSON_NAME] [STREET_ADDRESS][PERSON_NAME]" at bounding box center [662, 252] width 147 height 23
drag, startPoint x: 607, startPoint y: 214, endPoint x: 721, endPoint y: 213, distance: 114.1
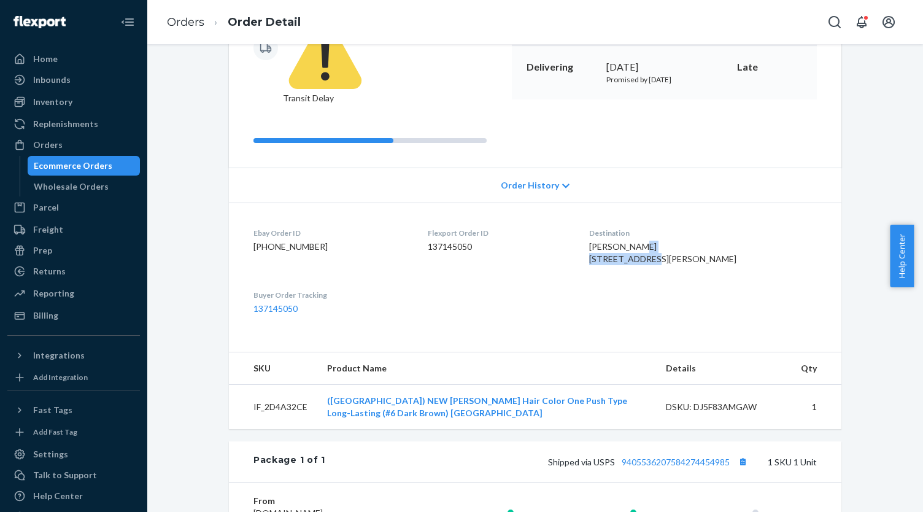
click at [721, 240] on div "[PERSON_NAME] [STREET_ADDRESS][PERSON_NAME]" at bounding box center [703, 252] width 228 height 25
copy span "[STREET_ADDRESS]"
drag, startPoint x: 607, startPoint y: 228, endPoint x: 731, endPoint y: 226, distance: 124.6
click at [731, 240] on div "[PERSON_NAME] [STREET_ADDRESS][PERSON_NAME]" at bounding box center [703, 252] width 228 height 25
copy span "[GEOGRAPHIC_DATA], [GEOGRAPHIC_DATA] 10941-1308"
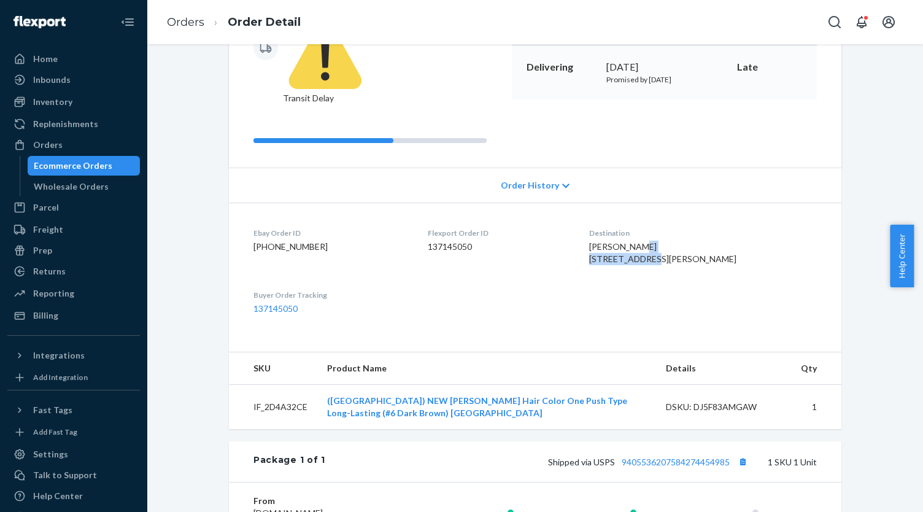
click at [49, 166] on div "Ecommerce Orders" at bounding box center [73, 166] width 79 height 12
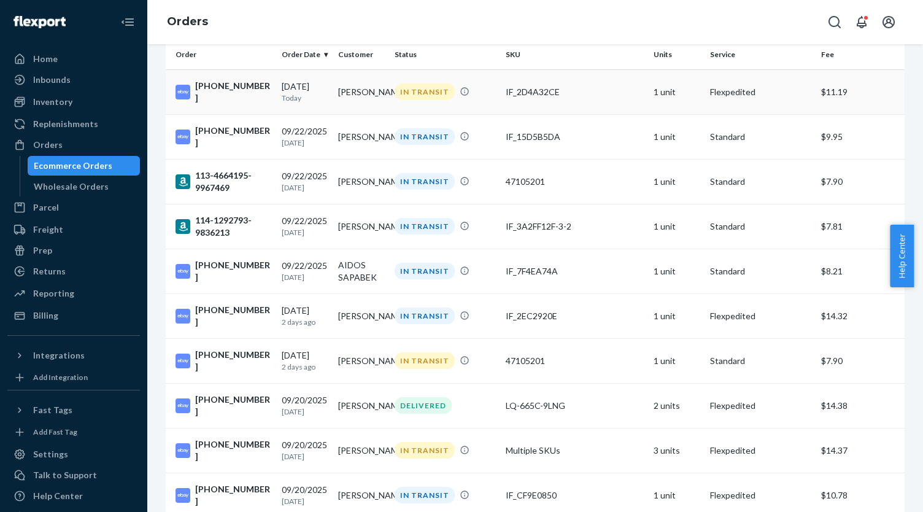
scroll to position [61, 0]
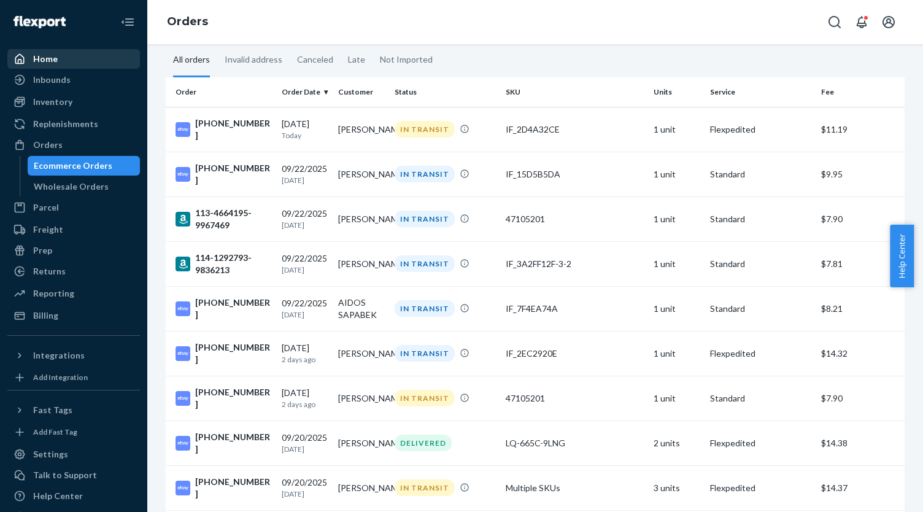
click at [68, 60] on div "Home" at bounding box center [74, 58] width 130 height 17
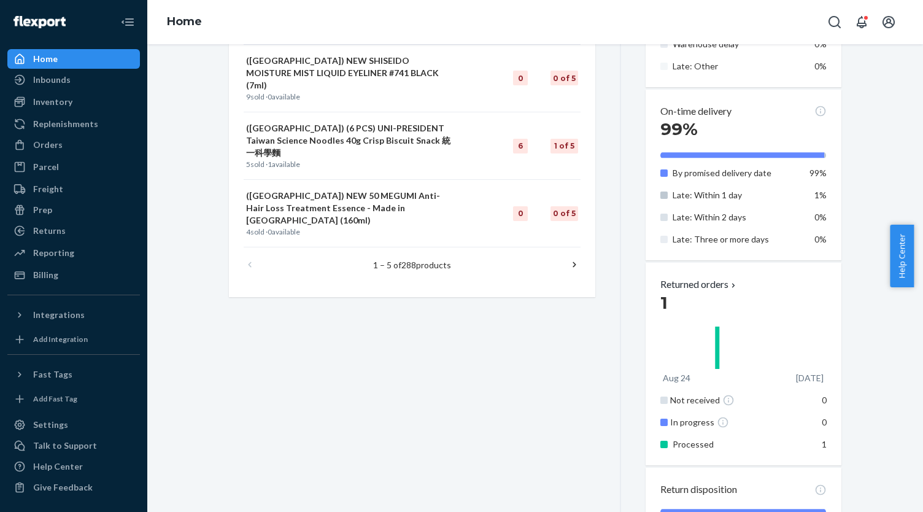
scroll to position [731, 0]
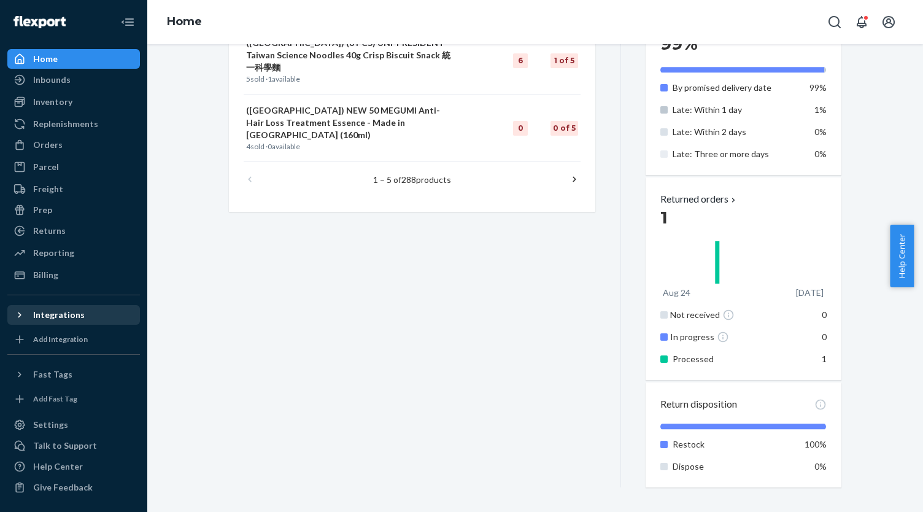
click at [112, 318] on div "Integrations" at bounding box center [74, 314] width 130 height 17
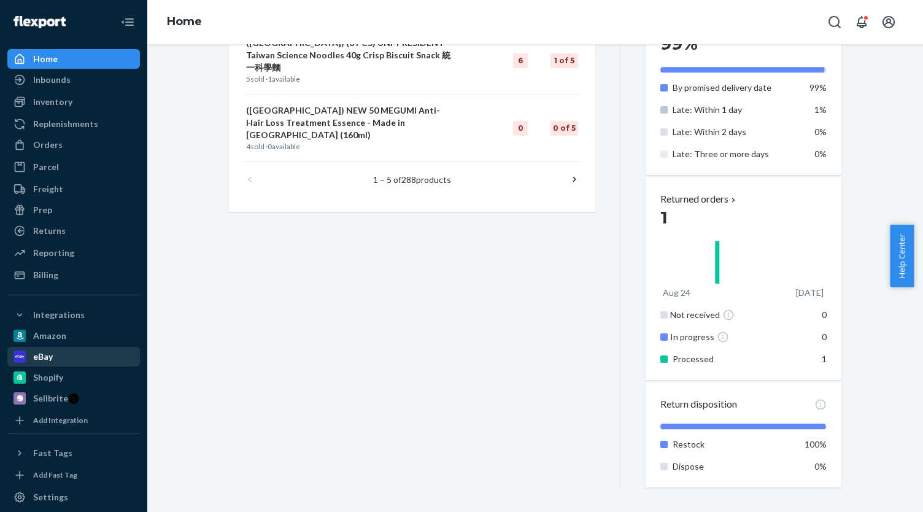
click at [84, 356] on div "eBay" at bounding box center [74, 356] width 130 height 17
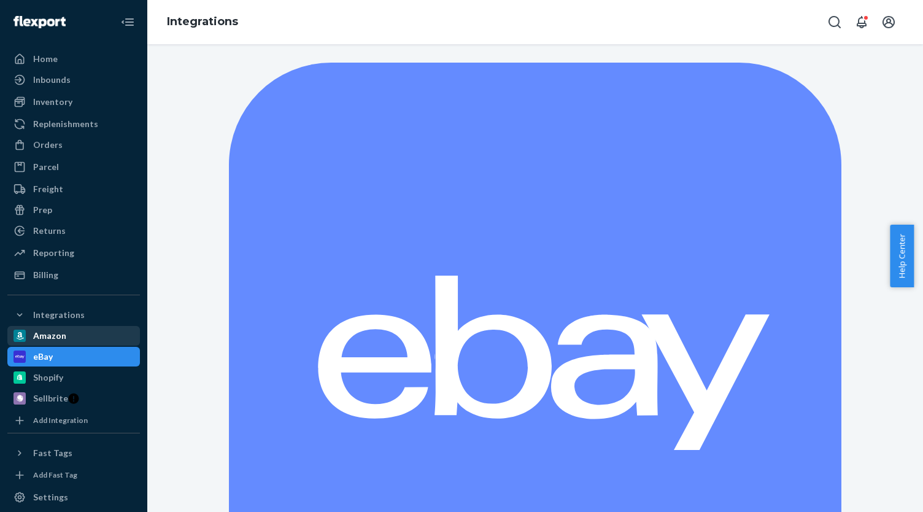
click at [83, 337] on div "Amazon" at bounding box center [74, 335] width 130 height 17
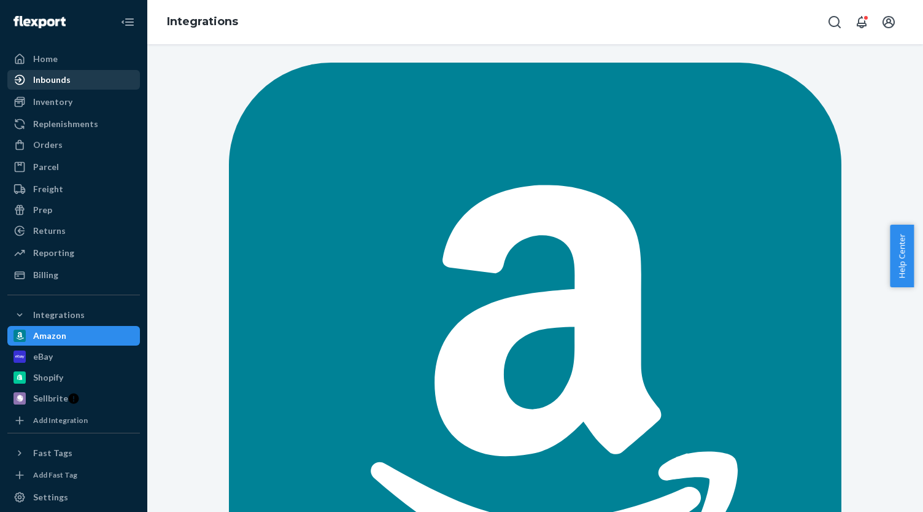
click at [90, 85] on div "Inbounds" at bounding box center [74, 79] width 130 height 17
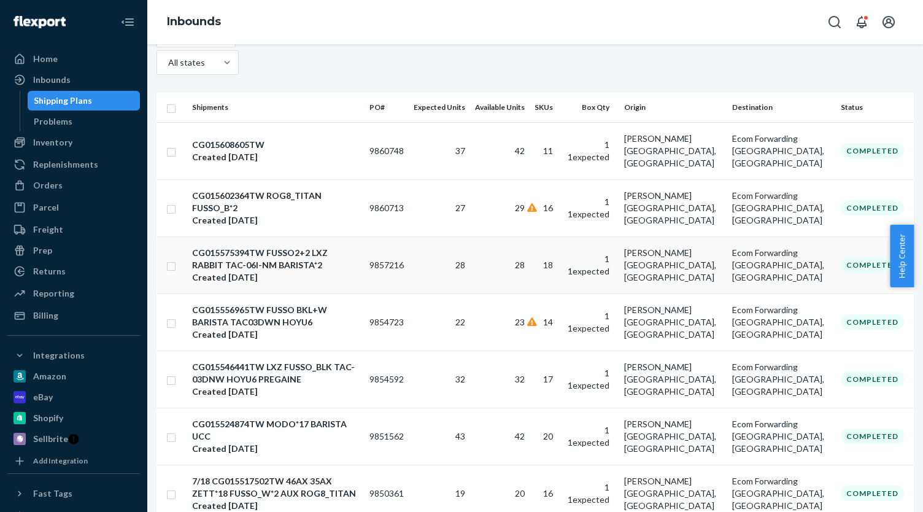
scroll to position [123, 0]
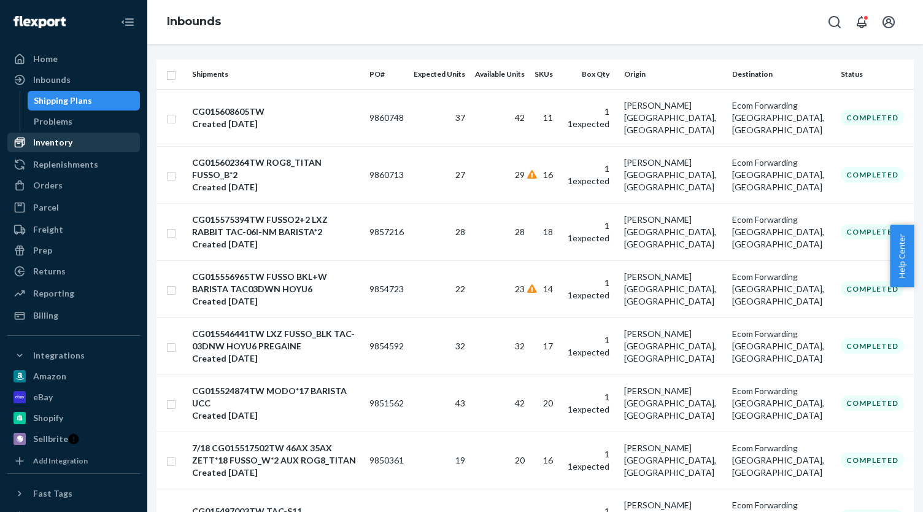
click at [60, 146] on div "Inventory" at bounding box center [52, 142] width 39 height 12
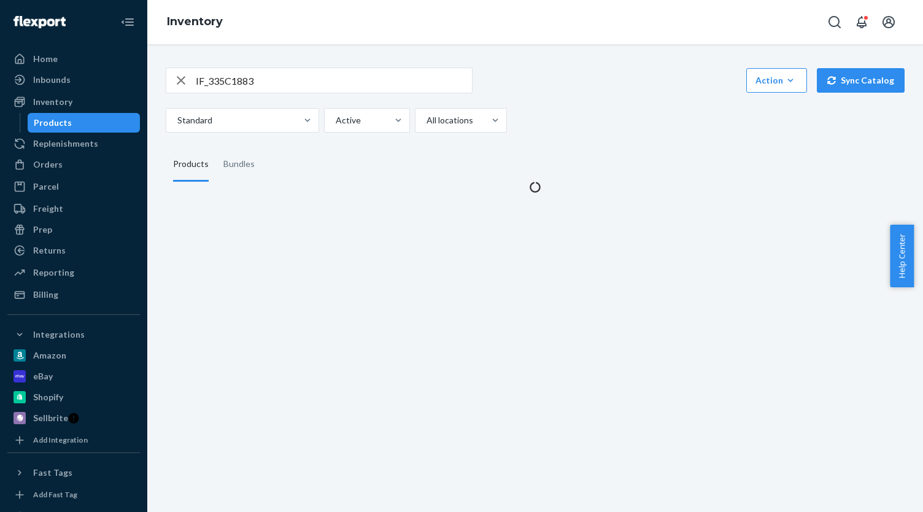
click at [865, 80] on button "Sync Catalog" at bounding box center [861, 80] width 88 height 25
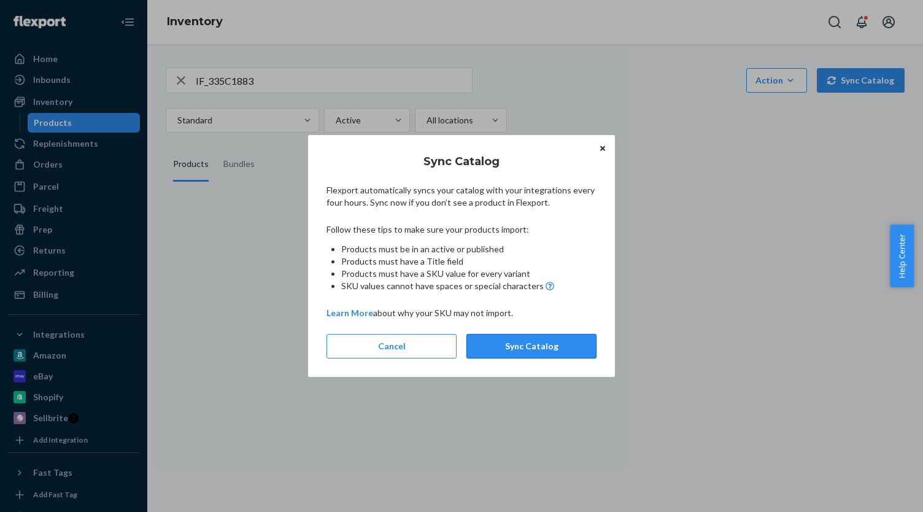
click at [528, 350] on button "Sync Catalog" at bounding box center [531, 346] width 130 height 25
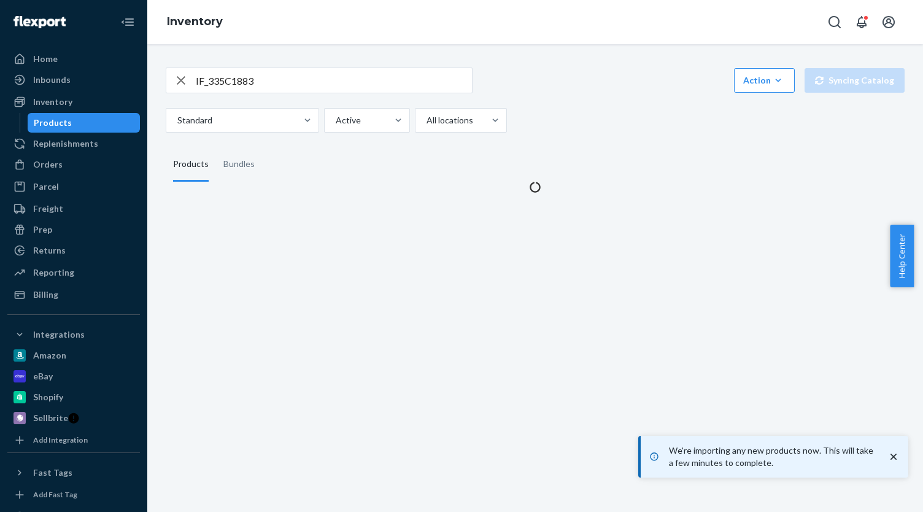
click at [183, 87] on icon "button" at bounding box center [181, 80] width 15 height 25
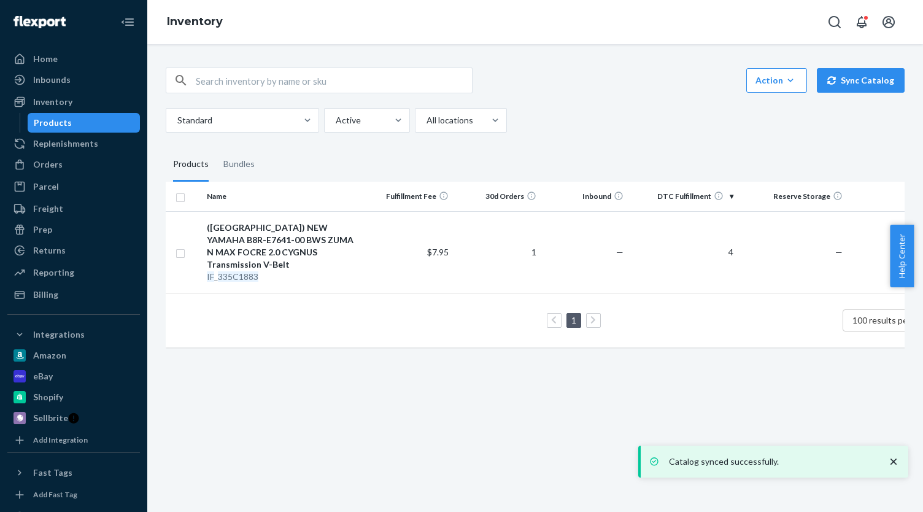
click at [263, 78] on input "IF_335C1883" at bounding box center [334, 80] width 276 height 25
paste input "IF_316B0B5F"
type input "IF_316B0B5F"
click at [543, 242] on td "—" at bounding box center [585, 252] width 88 height 82
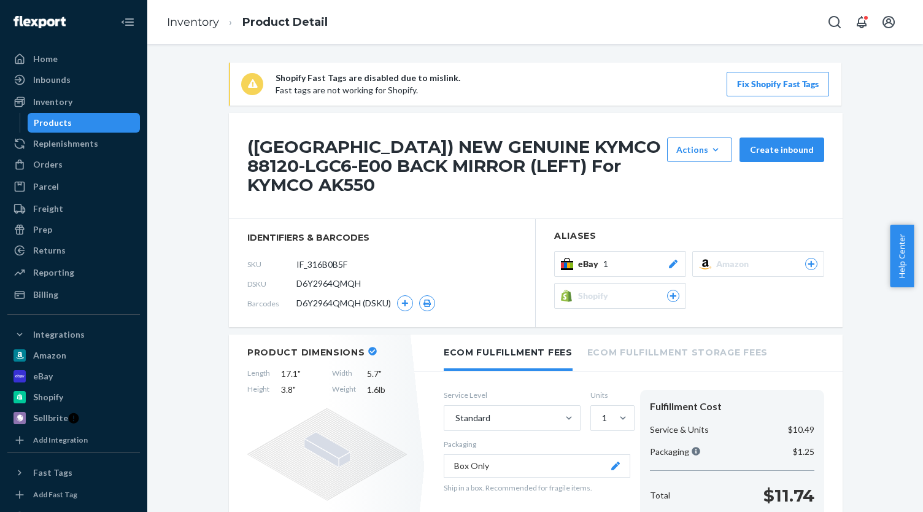
click at [623, 251] on button "eBay 1" at bounding box center [620, 264] width 132 height 26
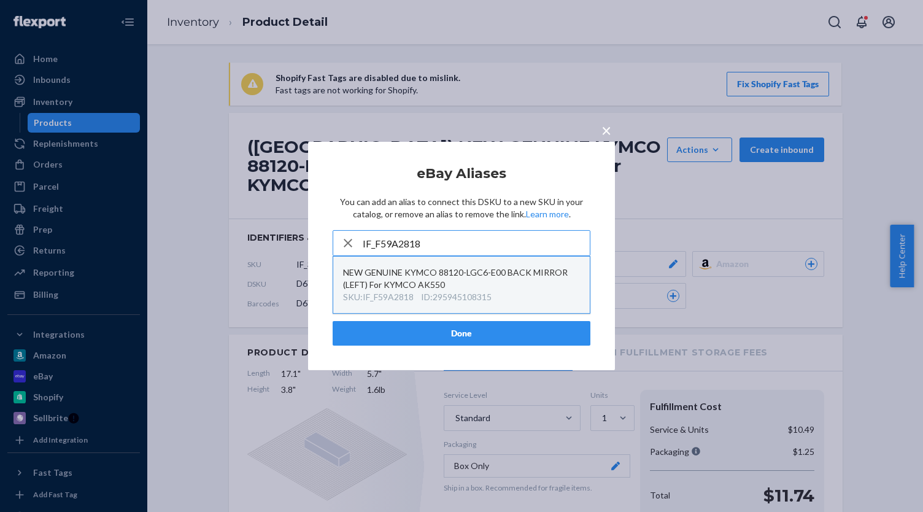
type input "IF_F59A2818"
click at [525, 282] on div "NEW GENUINE KYMCO 88120-LGC6-E00 BACK MIRROR (LEFT) For KYMCO AK550" at bounding box center [461, 278] width 237 height 25
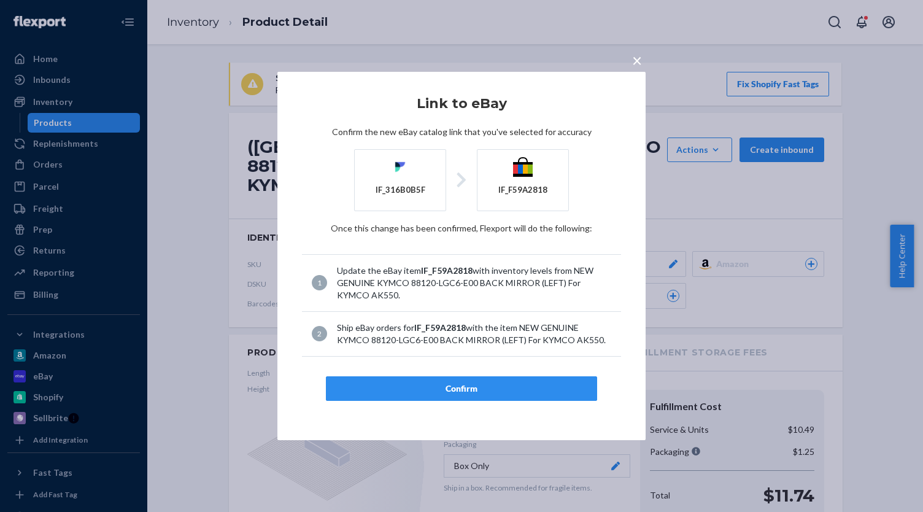
click at [509, 387] on div "Confirm" at bounding box center [461, 388] width 250 height 12
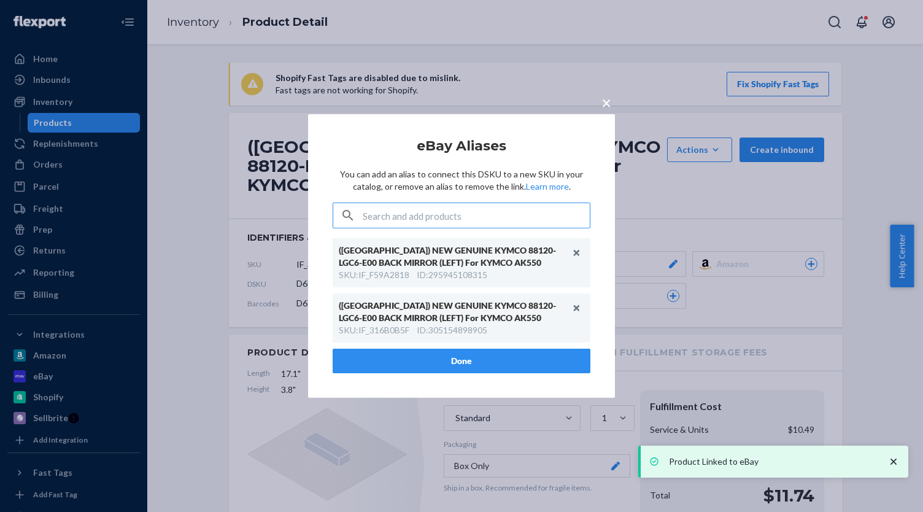
click at [497, 358] on button "Done" at bounding box center [462, 360] width 258 height 25
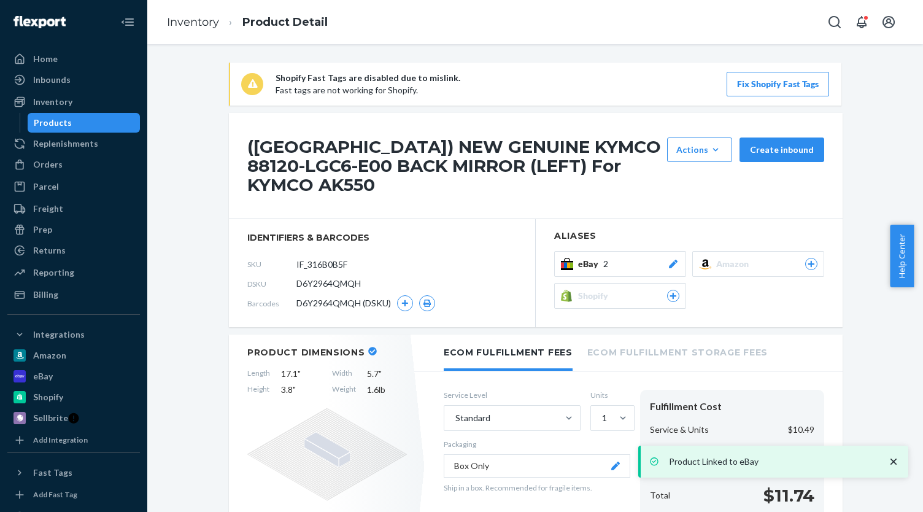
click at [106, 120] on div "Products" at bounding box center [84, 122] width 110 height 17
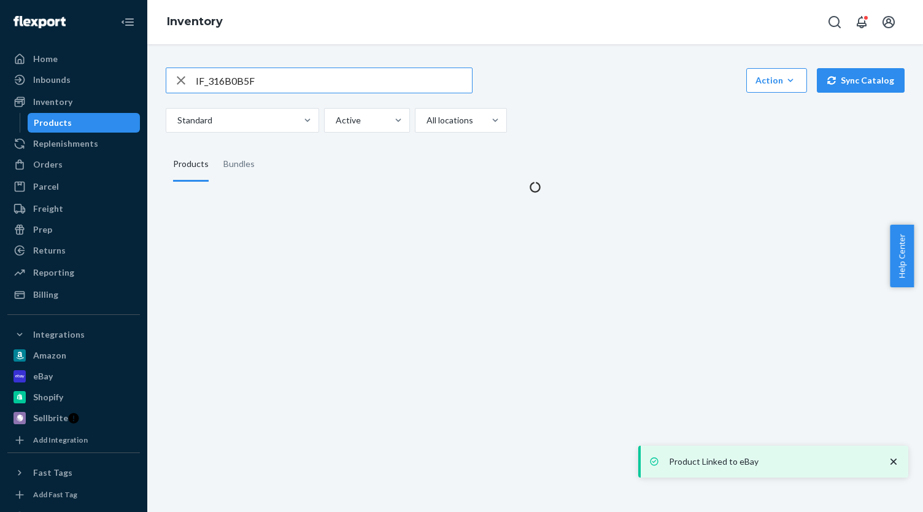
click at [321, 74] on input "IF_316B0B5F" at bounding box center [334, 80] width 276 height 25
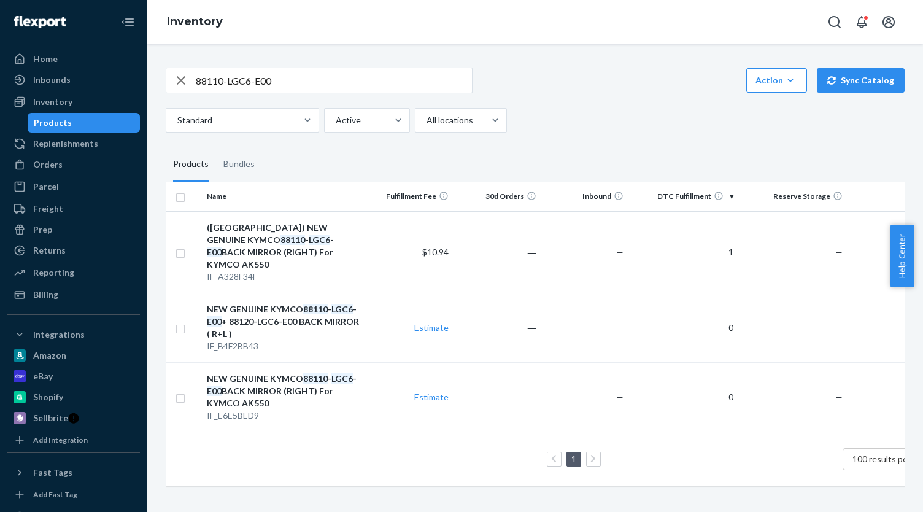
click at [272, 68] on input "88110-LGC6-E00" at bounding box center [334, 80] width 276 height 25
click at [274, 68] on input "88110-LGC6-E00" at bounding box center [334, 80] width 276 height 25
click at [275, 76] on input "88110-LGC6-E00" at bounding box center [334, 80] width 276 height 25
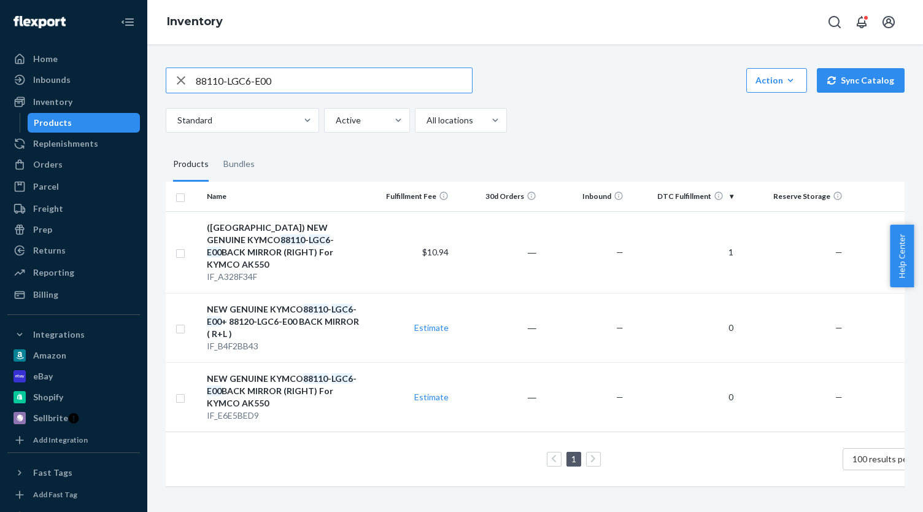
click at [275, 76] on input "88110-LGC6-E00" at bounding box center [334, 80] width 276 height 25
paste input "IF_A328F34F"
type input "IF_A328F34F"
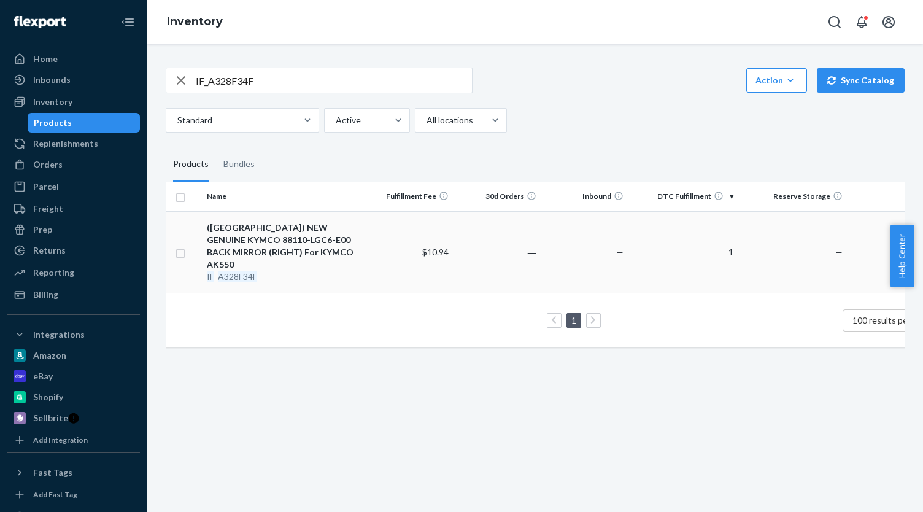
click at [319, 234] on div "([GEOGRAPHIC_DATA]) NEW GENUINE KYMCO 88110-LGC6-E00 BACK MIRROR (RIGHT) For KY…" at bounding box center [284, 245] width 154 height 49
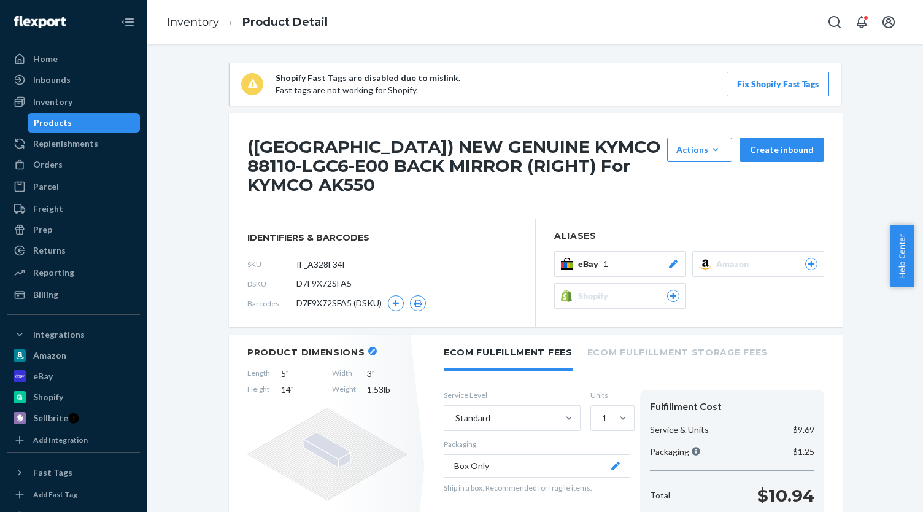
click at [633, 258] on div "eBay 1" at bounding box center [628, 264] width 101 height 12
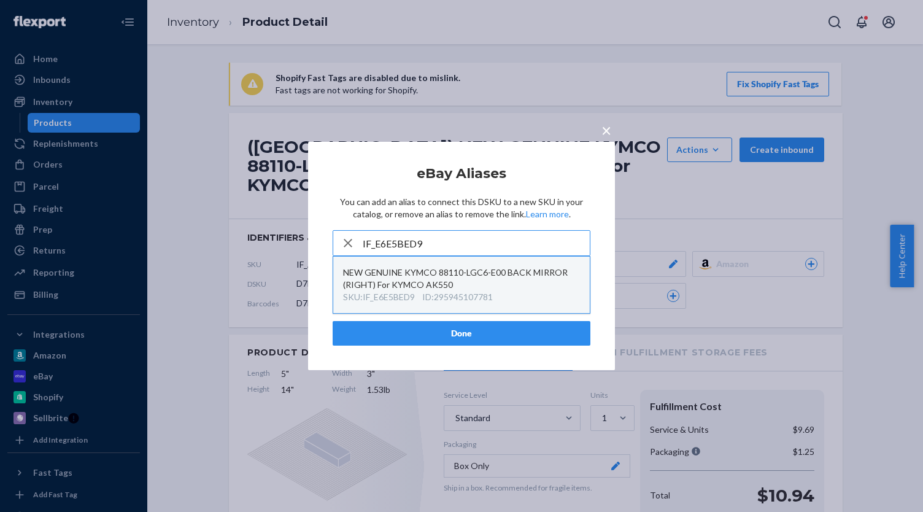
type input "IF_E6E5BED9"
click at [481, 280] on div "NEW GENUINE KYMCO 88110-LGC6-E00 BACK MIRROR (RIGHT) For KYMCO AK550" at bounding box center [461, 278] width 237 height 25
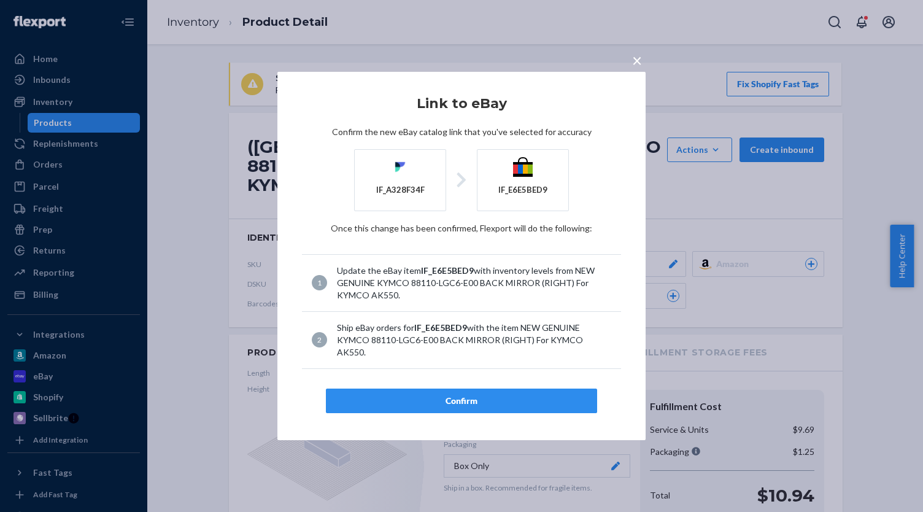
click at [487, 394] on div "Confirm" at bounding box center [461, 400] width 250 height 12
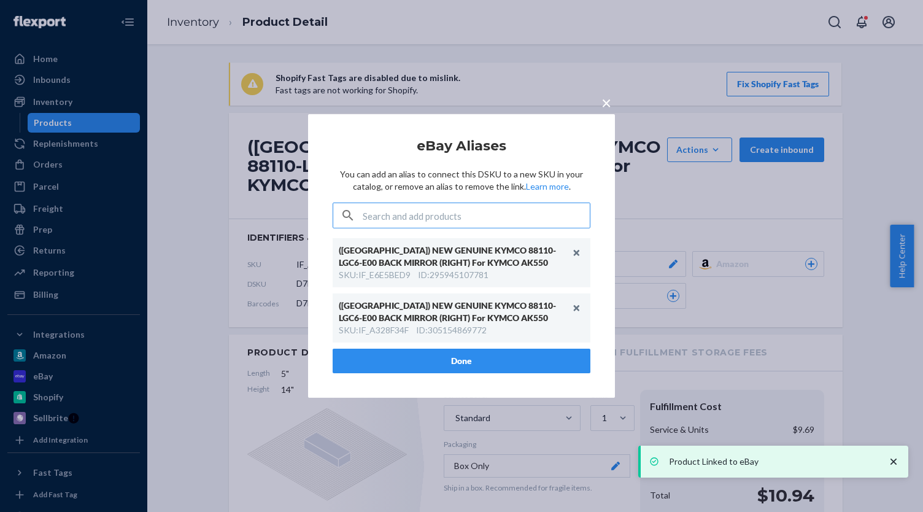
click at [482, 362] on button "Done" at bounding box center [462, 360] width 258 height 25
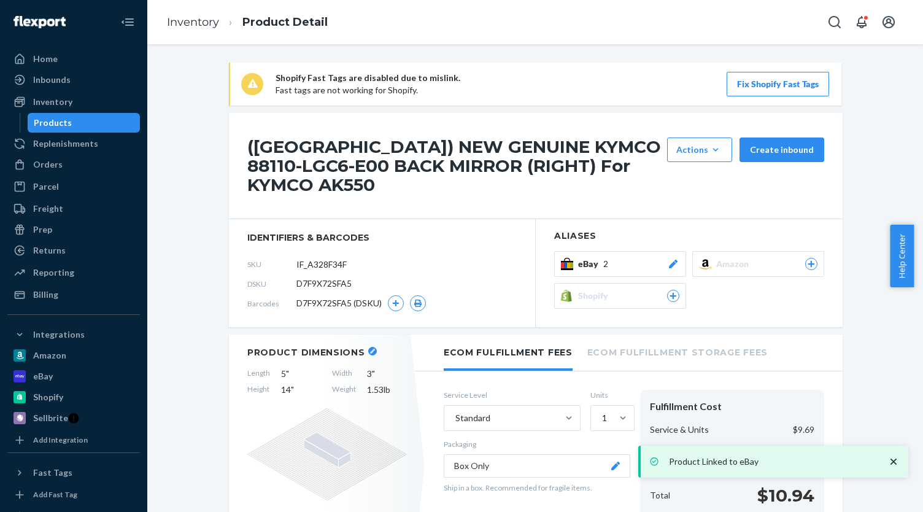
click at [91, 125] on div "Products" at bounding box center [84, 122] width 110 height 17
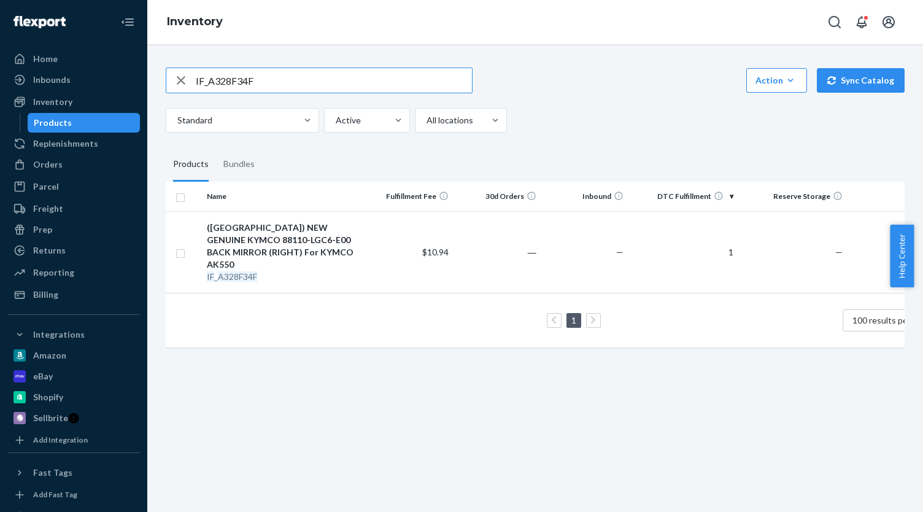
click at [261, 77] on input "IF_A328F34F" at bounding box center [334, 80] width 276 height 25
paste input "IF_4B64E7C8"
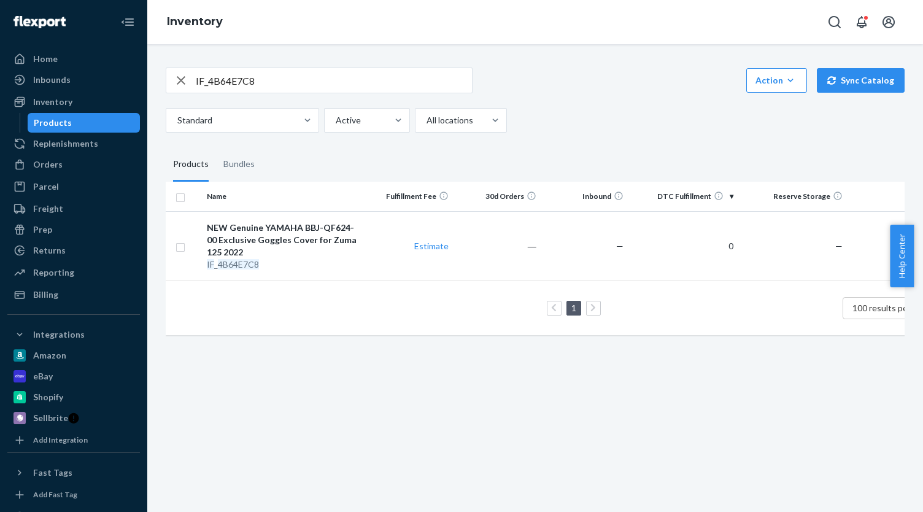
click at [301, 83] on input "IF_4B64E7C8" at bounding box center [334, 80] width 276 height 25
paste input "2357F936"
type input "IF_2357F936"
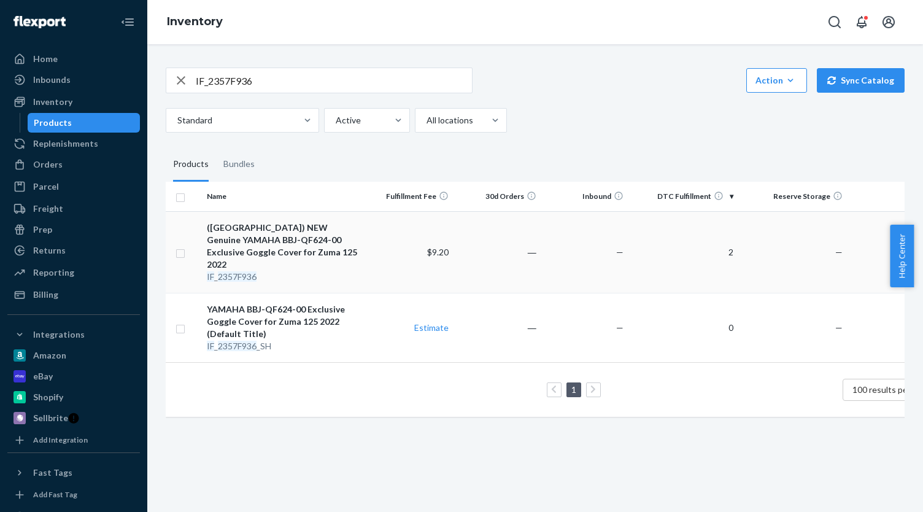
click at [272, 225] on div "([GEOGRAPHIC_DATA]) NEW Genuine YAMAHA BBJ-QF624-00 Exclusive Goggle Cover for …" at bounding box center [284, 245] width 154 height 49
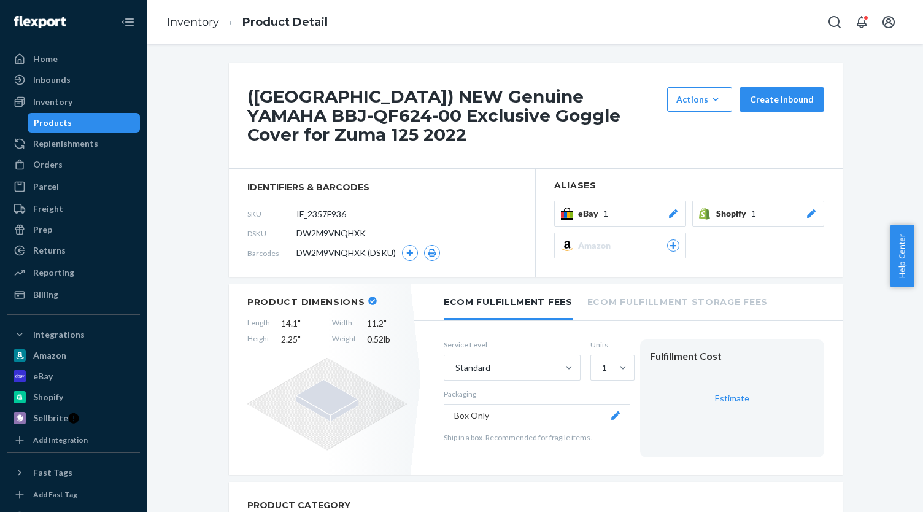
click at [574, 201] on button "eBay 1" at bounding box center [620, 214] width 132 height 26
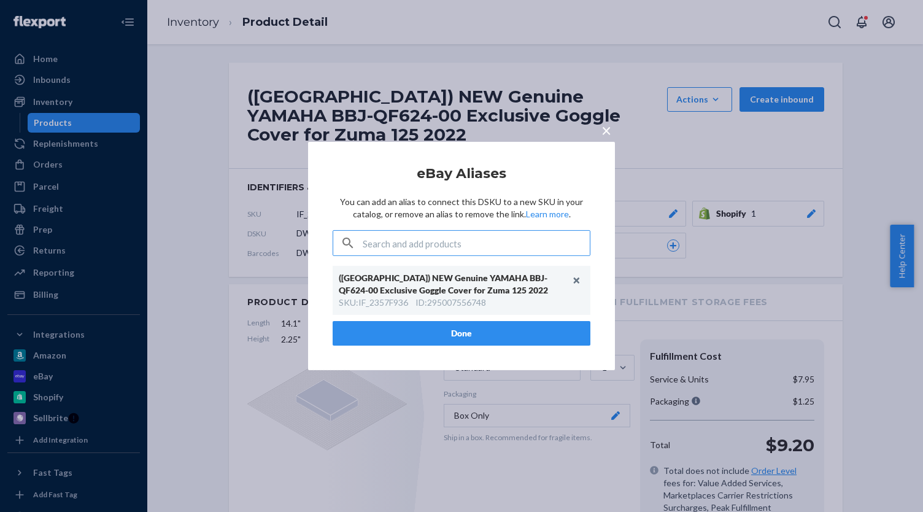
type input "IF_4B64E7C8"
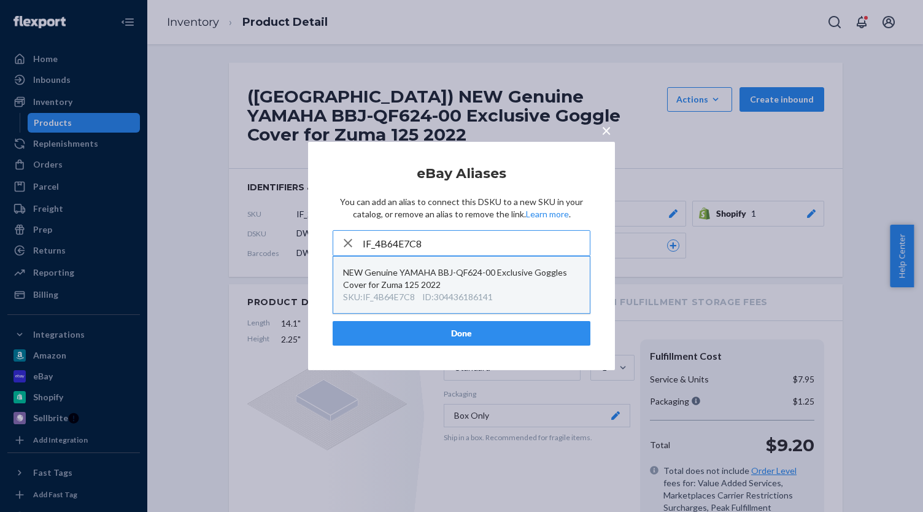
click at [536, 283] on div "NEW Genuine YAMAHA BBJ-QF624-00 Exclusive Goggles Cover for Zuma 125 2022" at bounding box center [461, 278] width 237 height 25
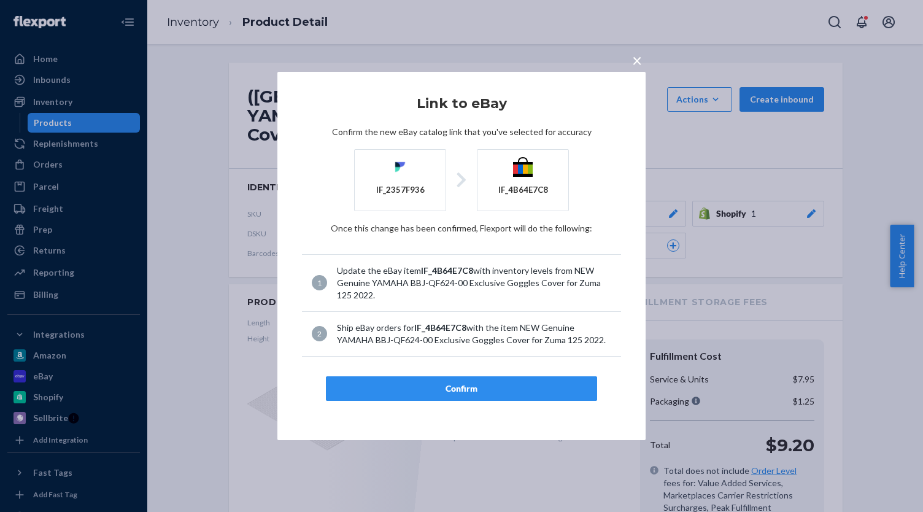
click at [502, 383] on div "Confirm" at bounding box center [461, 388] width 250 height 12
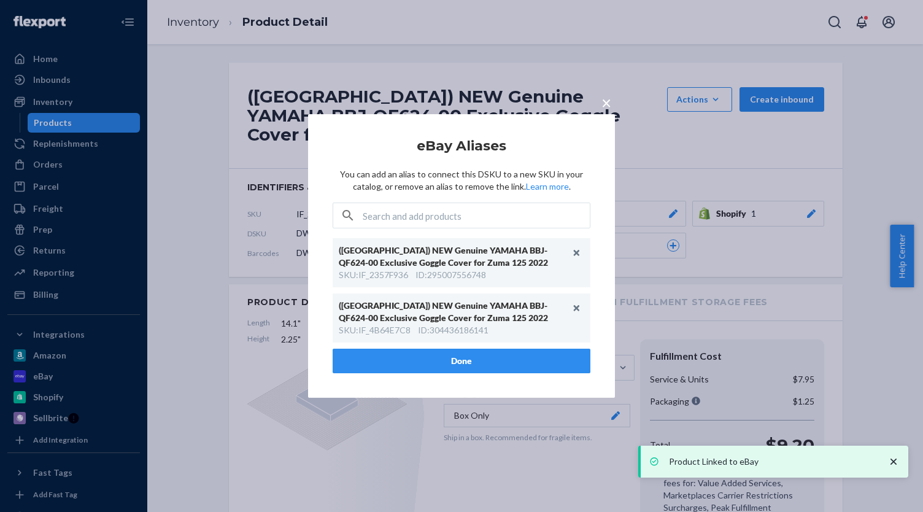
click at [515, 354] on button "Done" at bounding box center [462, 360] width 258 height 25
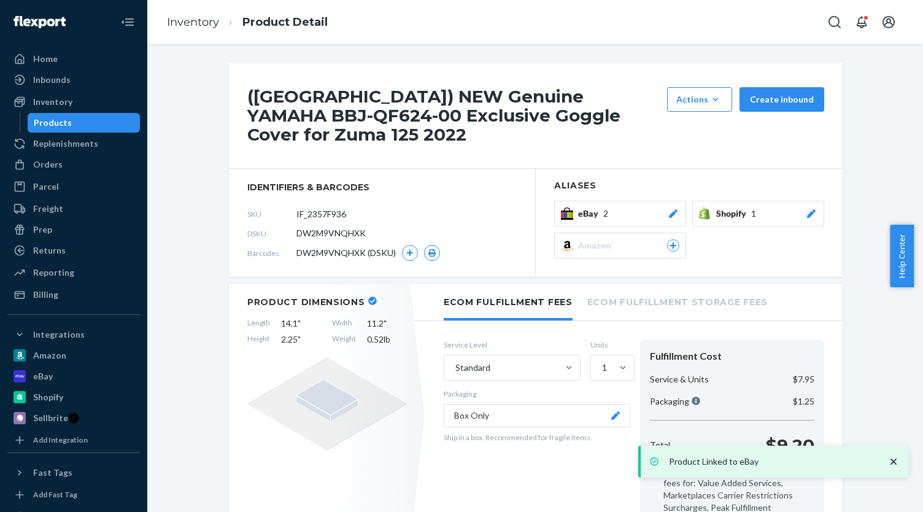
click at [101, 121] on div "Products" at bounding box center [84, 122] width 110 height 17
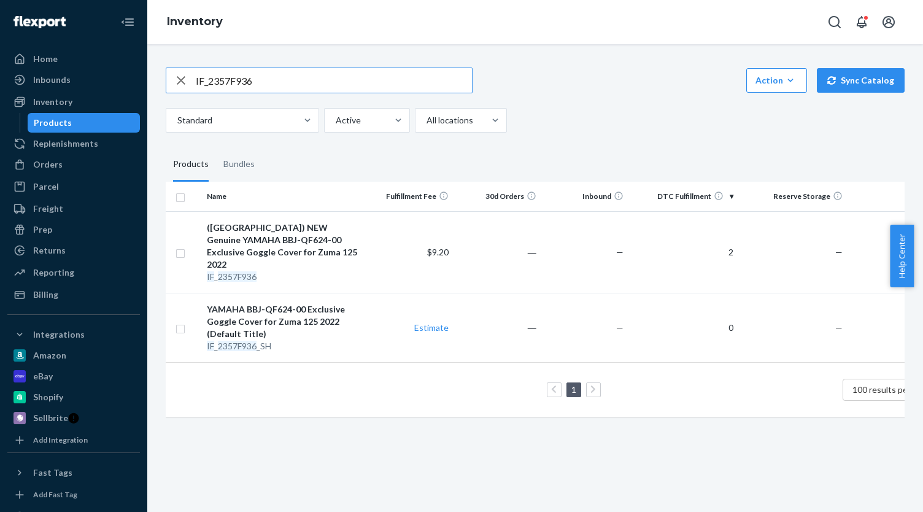
click at [67, 113] on link "Products" at bounding box center [84, 123] width 113 height 20
click at [69, 123] on div "Products" at bounding box center [84, 122] width 110 height 17
click at [45, 121] on div "Products" at bounding box center [53, 123] width 38 height 12
